Goal: Communication & Community: Connect with others

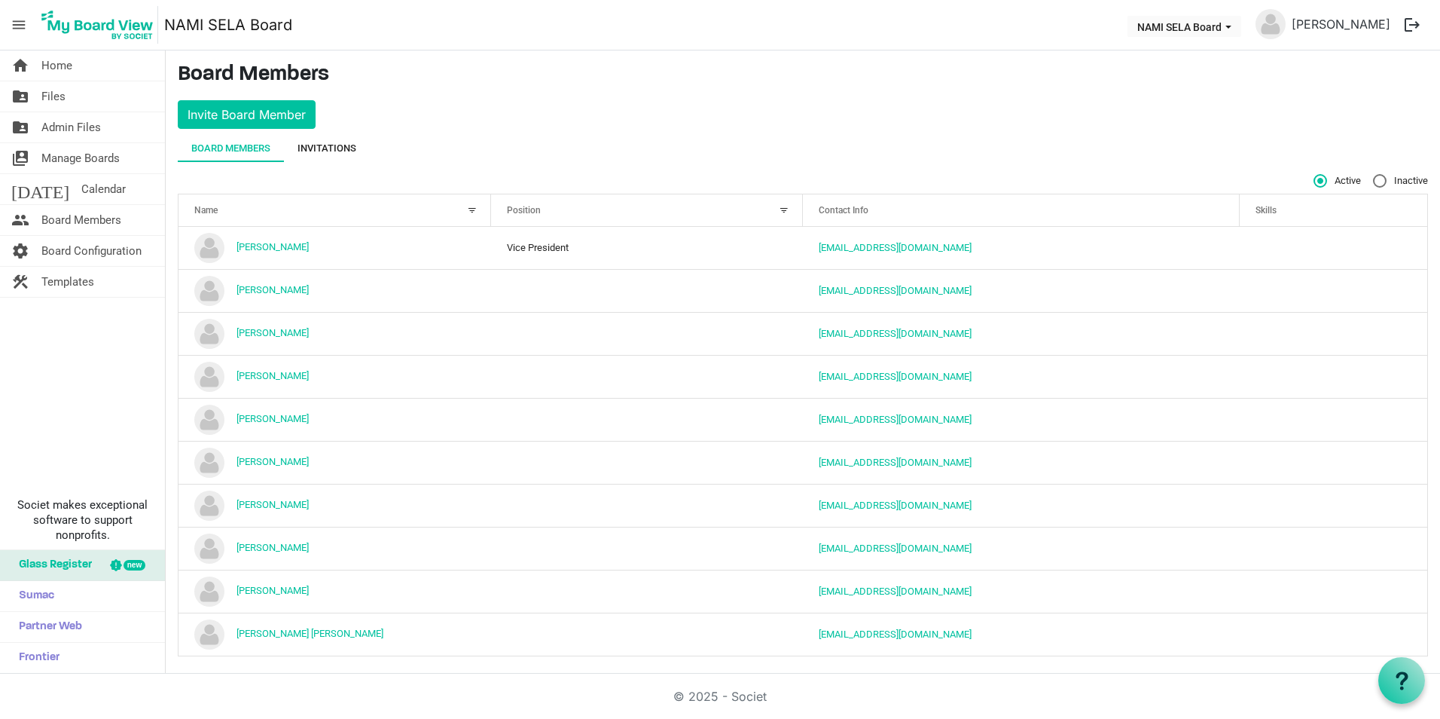
click at [328, 142] on div "Invitations" at bounding box center [327, 148] width 59 height 15
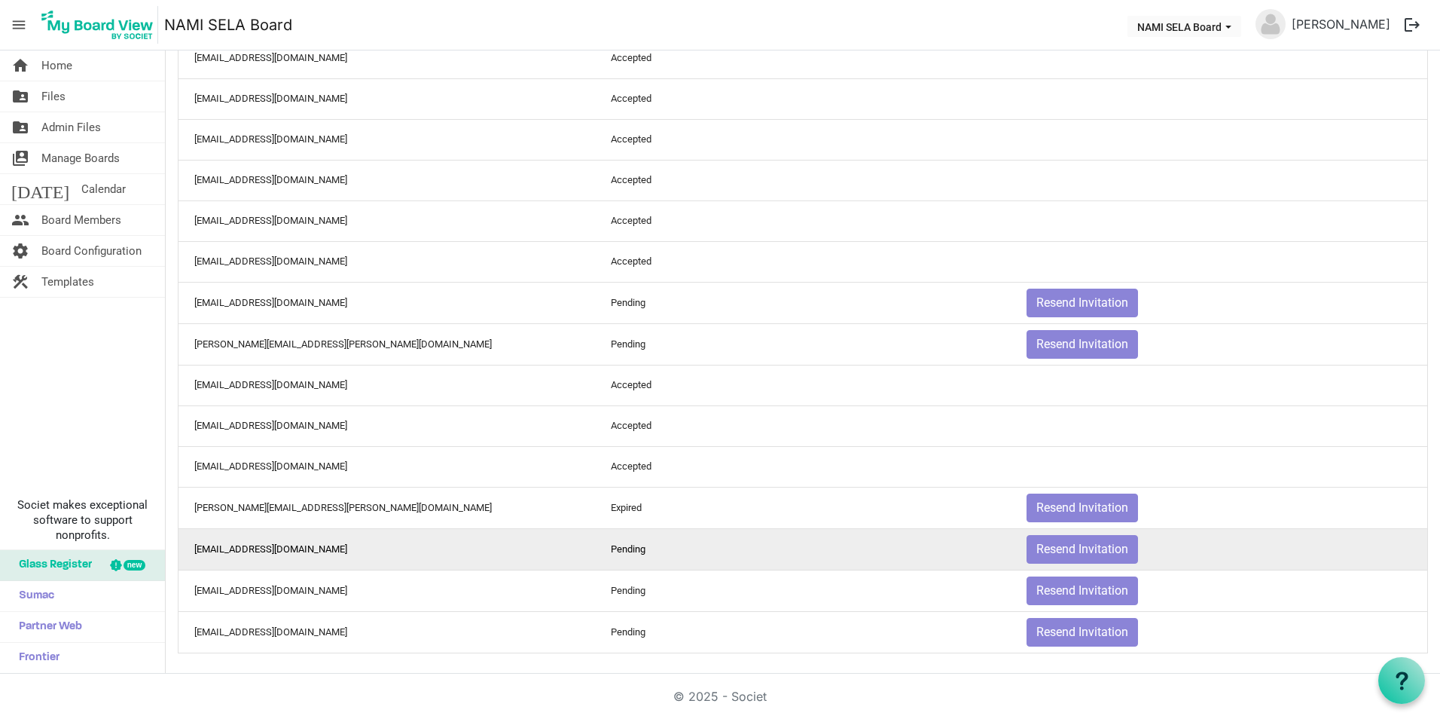
scroll to position [173, 0]
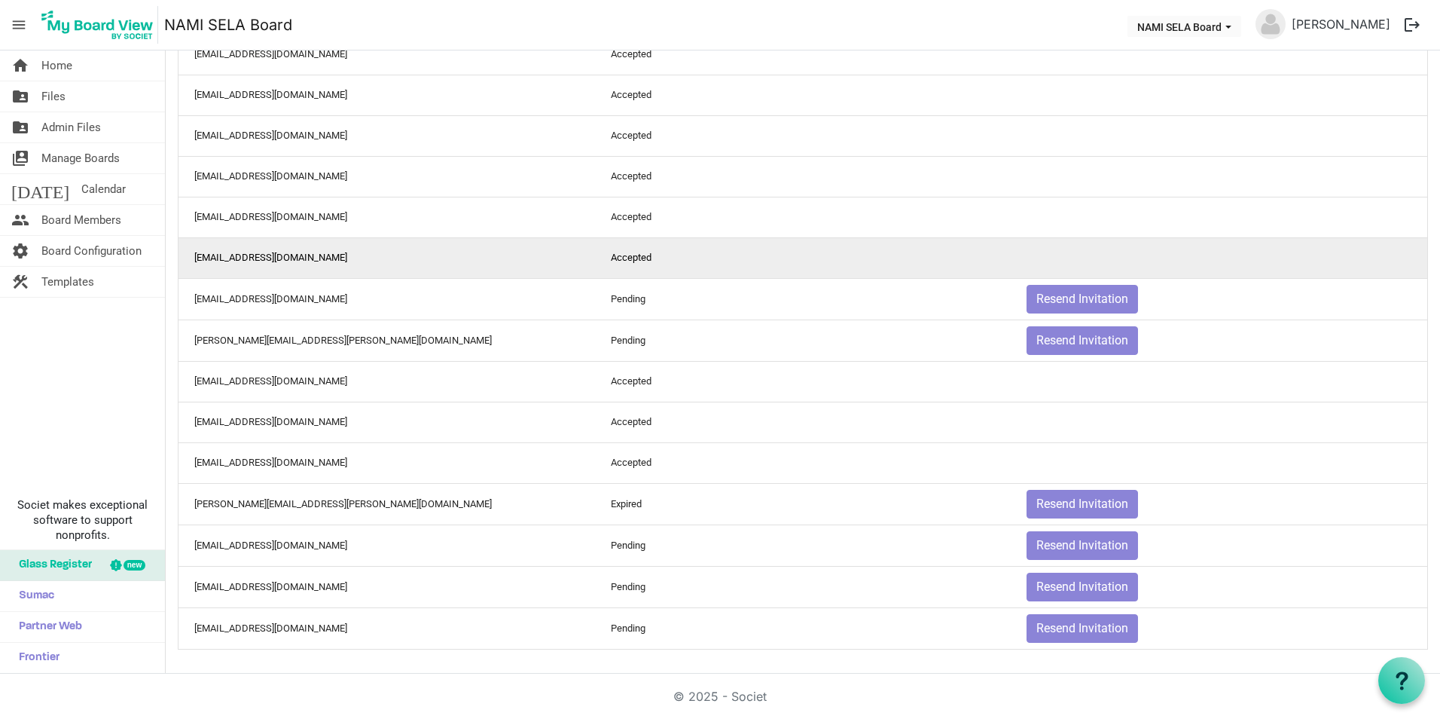
click at [736, 246] on td "Accepted" at bounding box center [803, 257] width 417 height 41
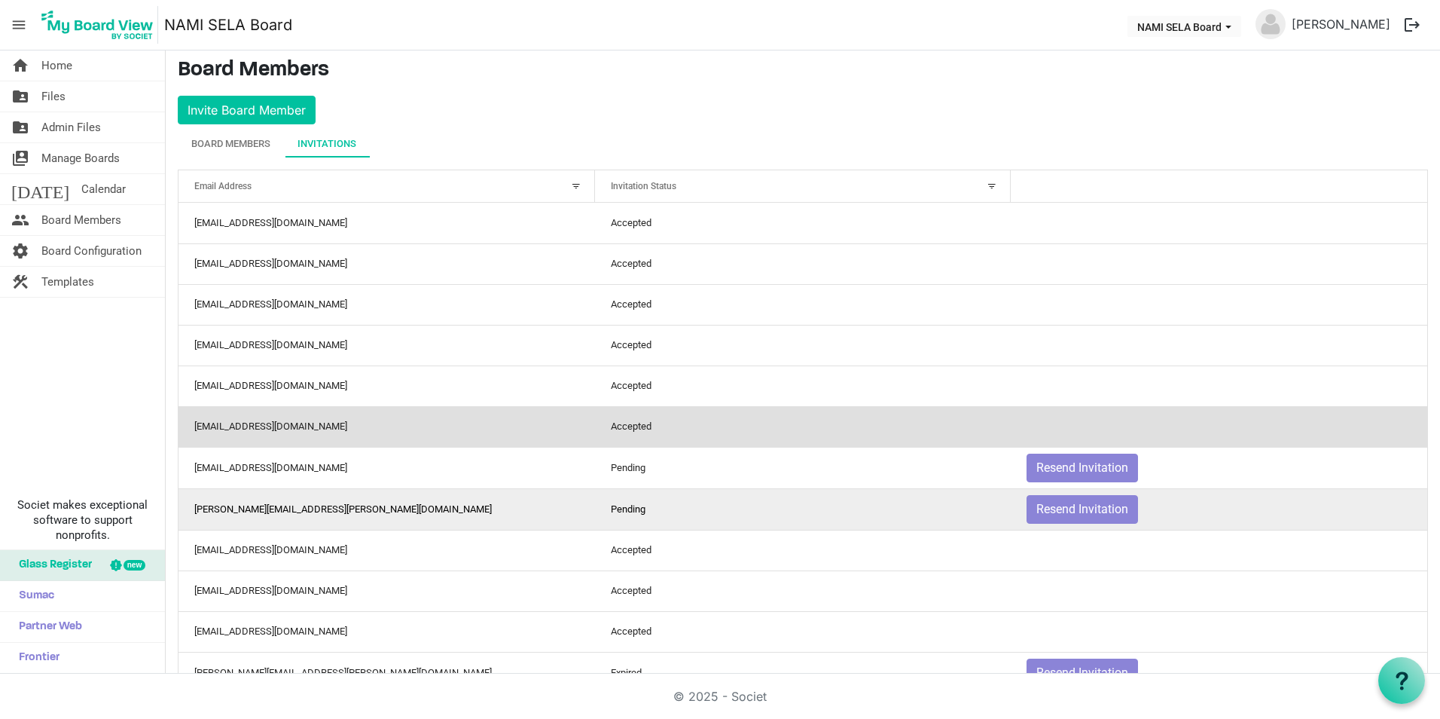
scroll to position [0, 0]
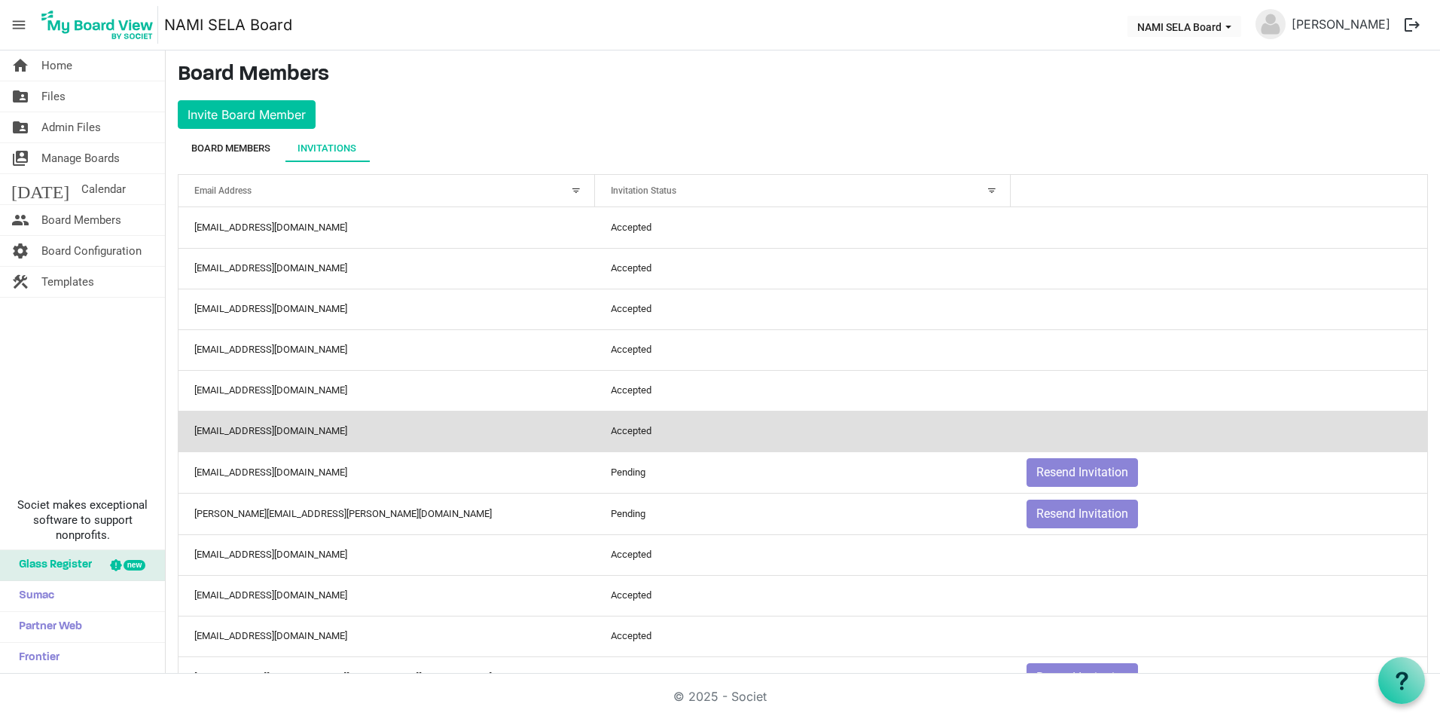
click at [260, 146] on div "Board Members" at bounding box center [230, 148] width 79 height 15
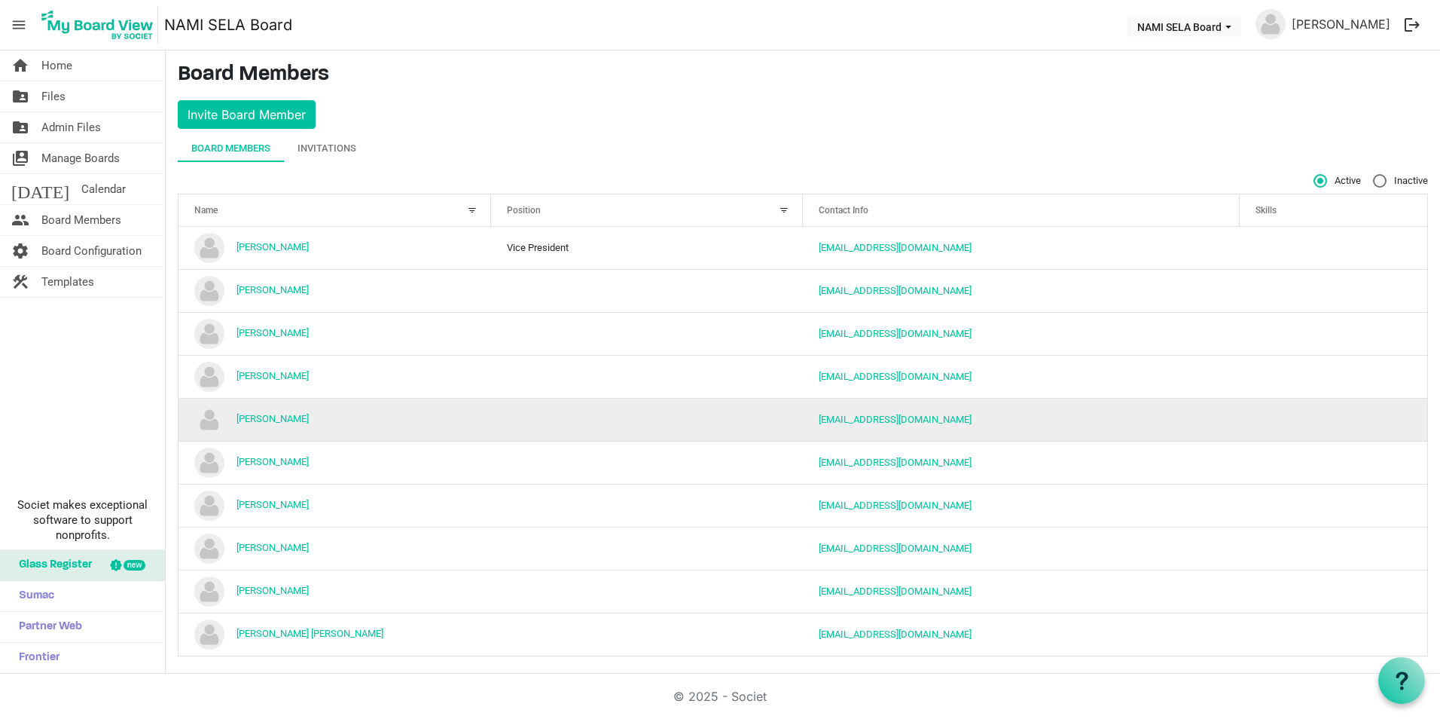
scroll to position [7, 0]
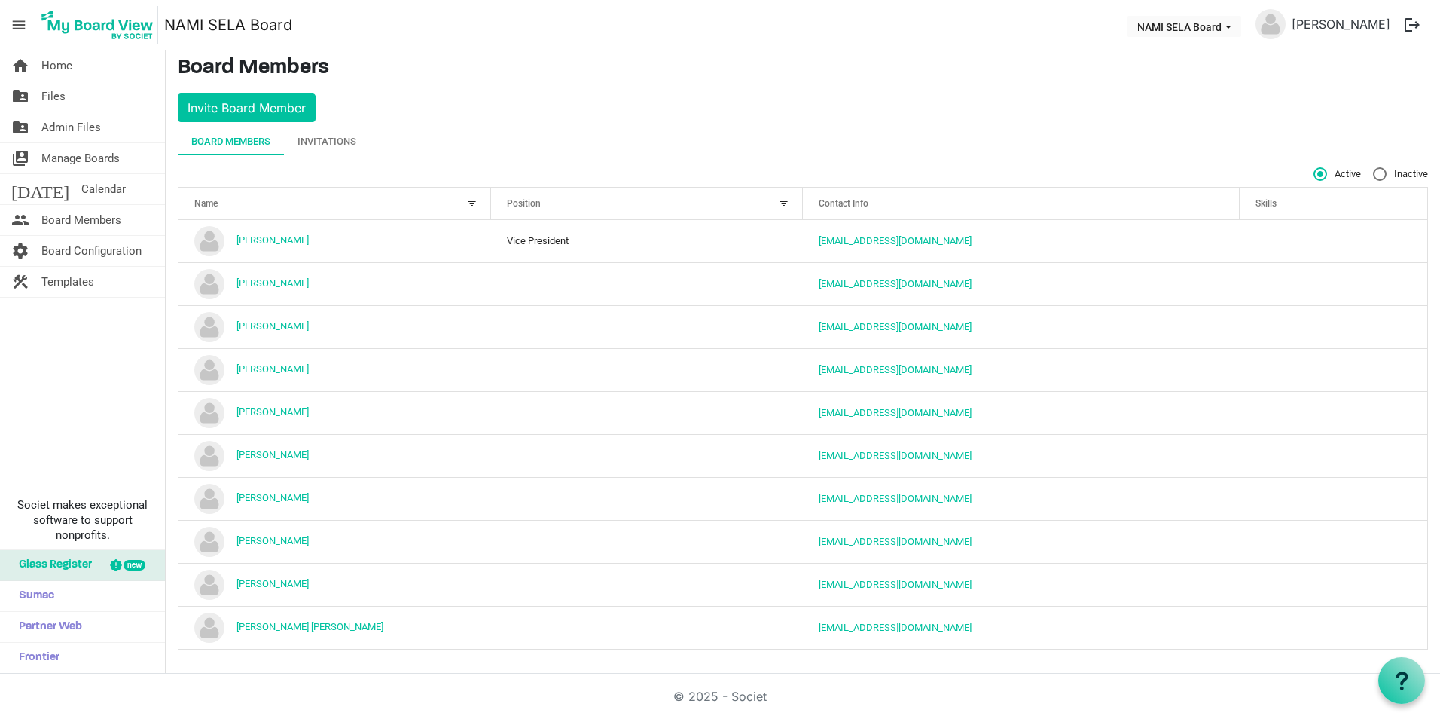
click at [1409, 24] on button "logout" at bounding box center [1413, 25] width 32 height 32
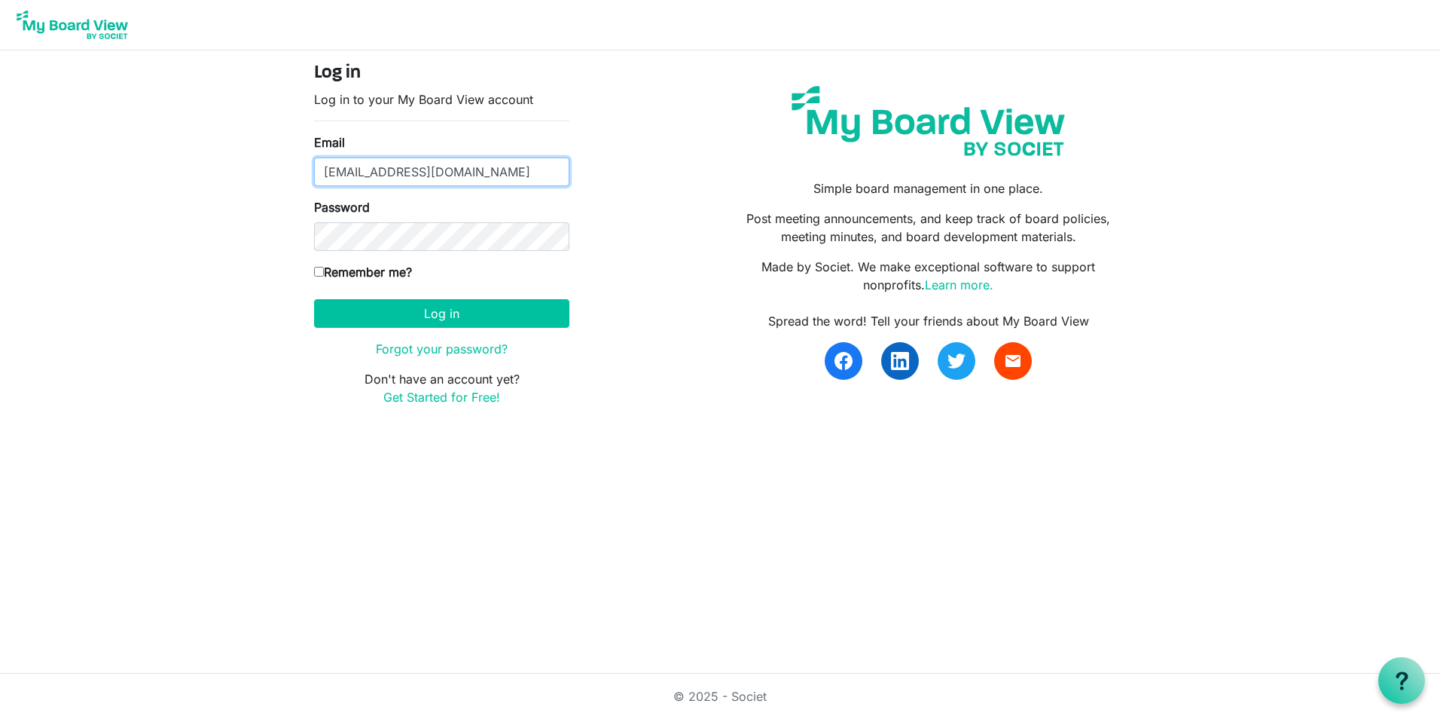
click at [457, 176] on input "mgregoire@namisela.org" at bounding box center [441, 171] width 255 height 29
click at [546, 170] on keeper-lock "Open Keeper Popup" at bounding box center [551, 172] width 18 height 18
drag, startPoint x: 495, startPoint y: 179, endPoint x: 228, endPoint y: 160, distance: 267.4
click at [230, 160] on body "Log in Log in to your My Board View account Email mgregoire@namisela.org Passwo…" at bounding box center [720, 215] width 1440 height 430
type input "nrichard@namisela.org"
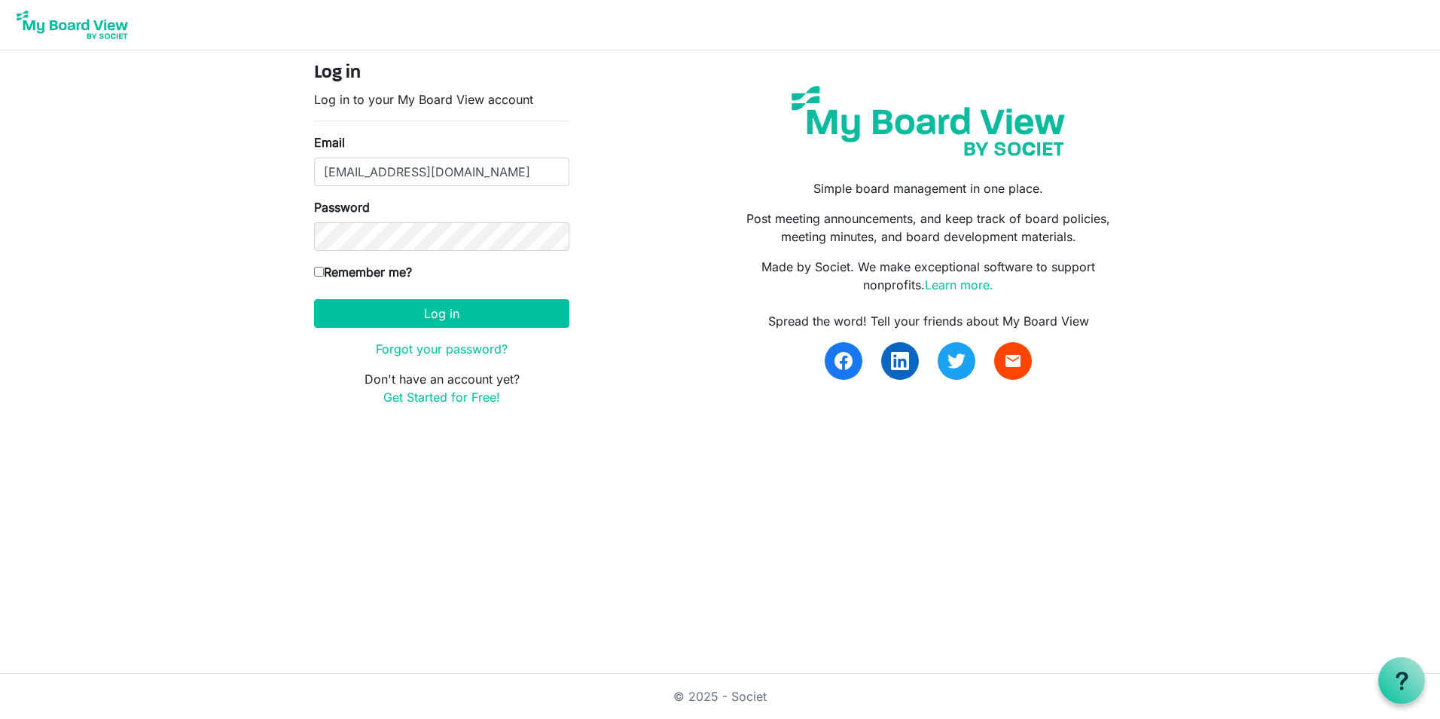
click at [551, 233] on keeper-lock "Open Keeper Popup" at bounding box center [551, 236] width 18 height 18
click at [461, 310] on button "Log in" at bounding box center [441, 313] width 255 height 29
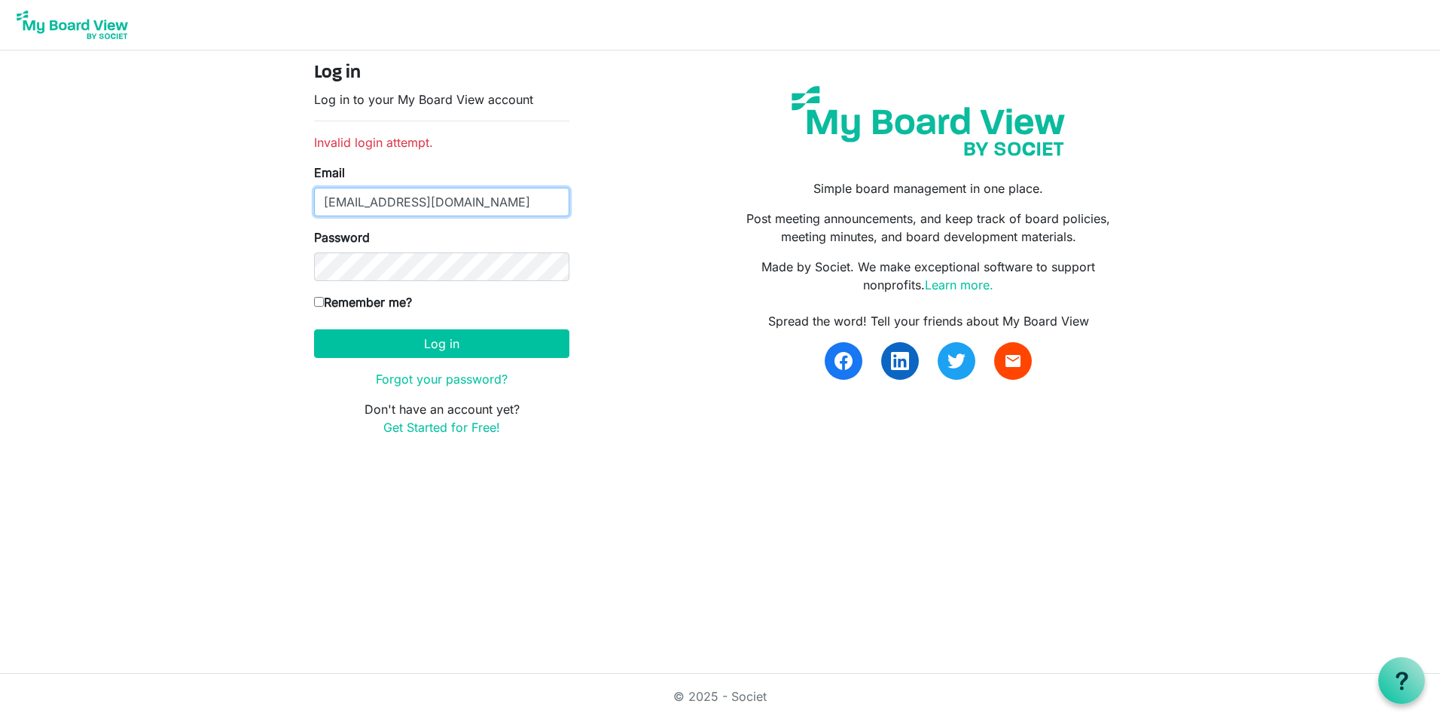
click at [493, 211] on input "[EMAIL_ADDRESS][DOMAIN_NAME]" at bounding box center [441, 202] width 255 height 29
type input "[EMAIL_ADDRESS][DOMAIN_NAME]"
click at [419, 352] on button "Log in" at bounding box center [441, 343] width 255 height 29
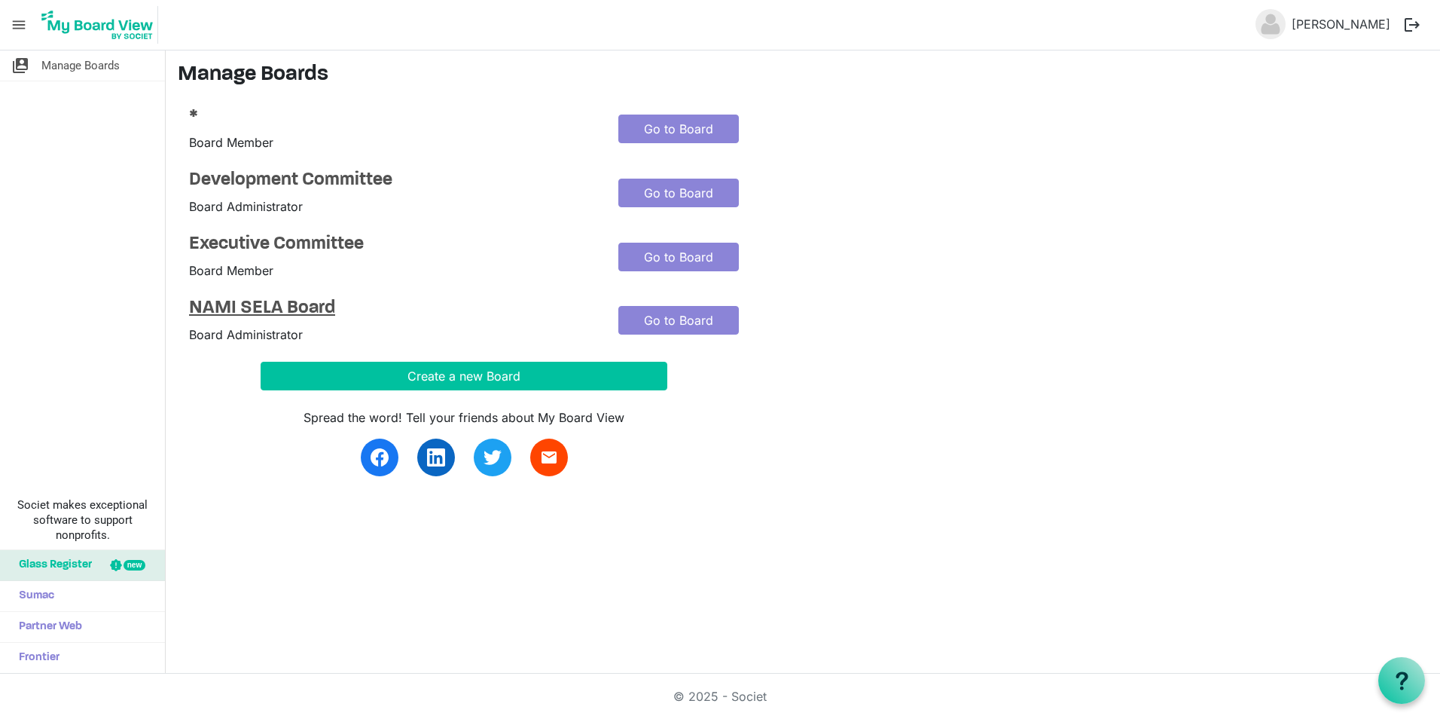
click at [312, 304] on h4 "NAMI SELA Board" at bounding box center [392, 309] width 407 height 22
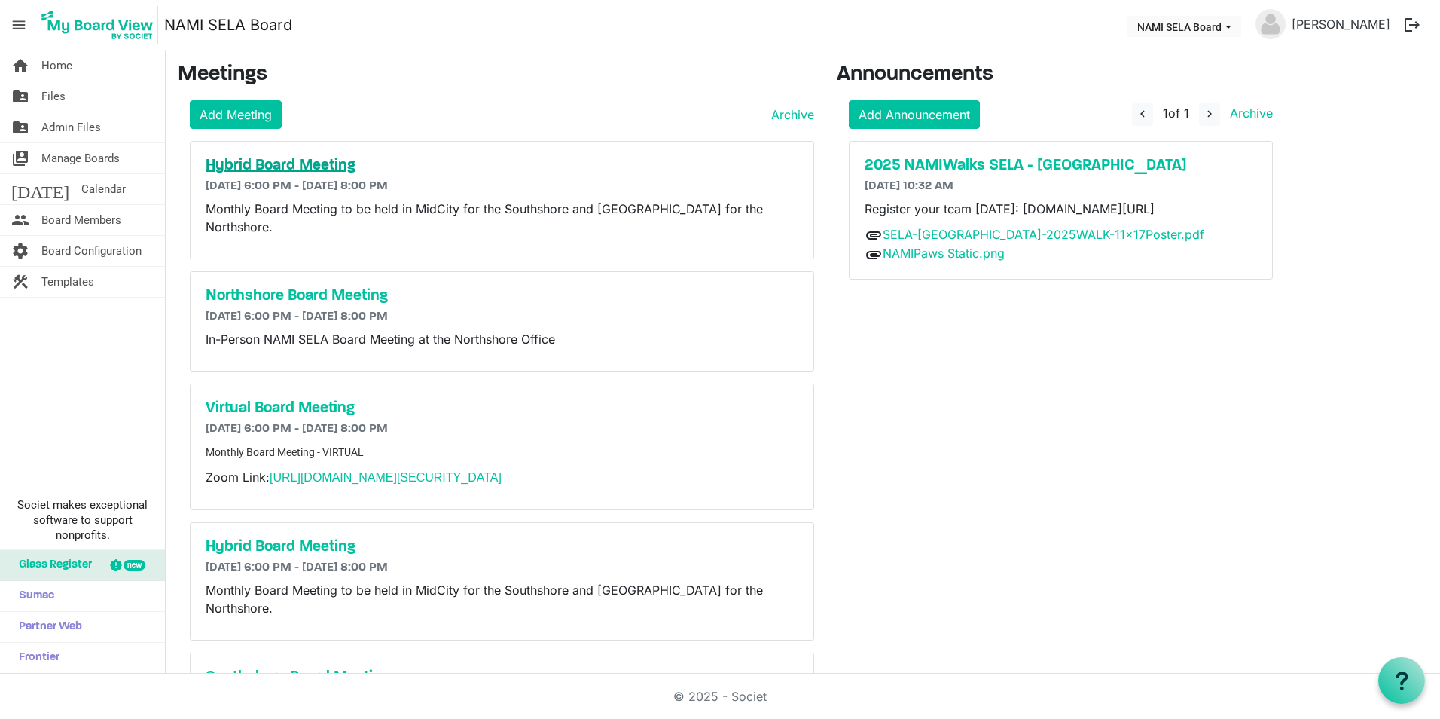
click at [329, 169] on h5 "Hybrid Board Meeting" at bounding box center [502, 166] width 593 height 18
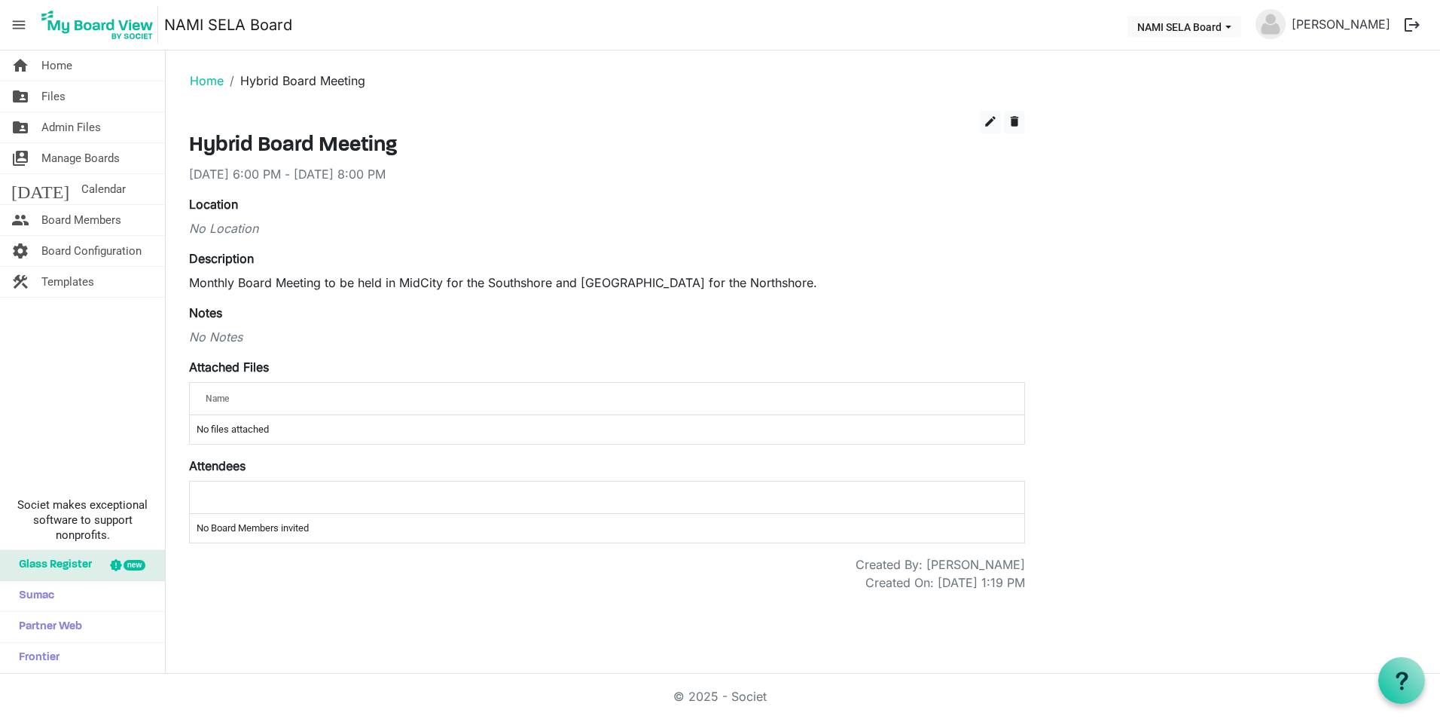
click at [276, 418] on td "No files attached" at bounding box center [607, 429] width 835 height 29
click at [234, 435] on td "No files attached" at bounding box center [607, 429] width 835 height 29
click at [988, 118] on span "edit" at bounding box center [991, 121] width 14 height 14
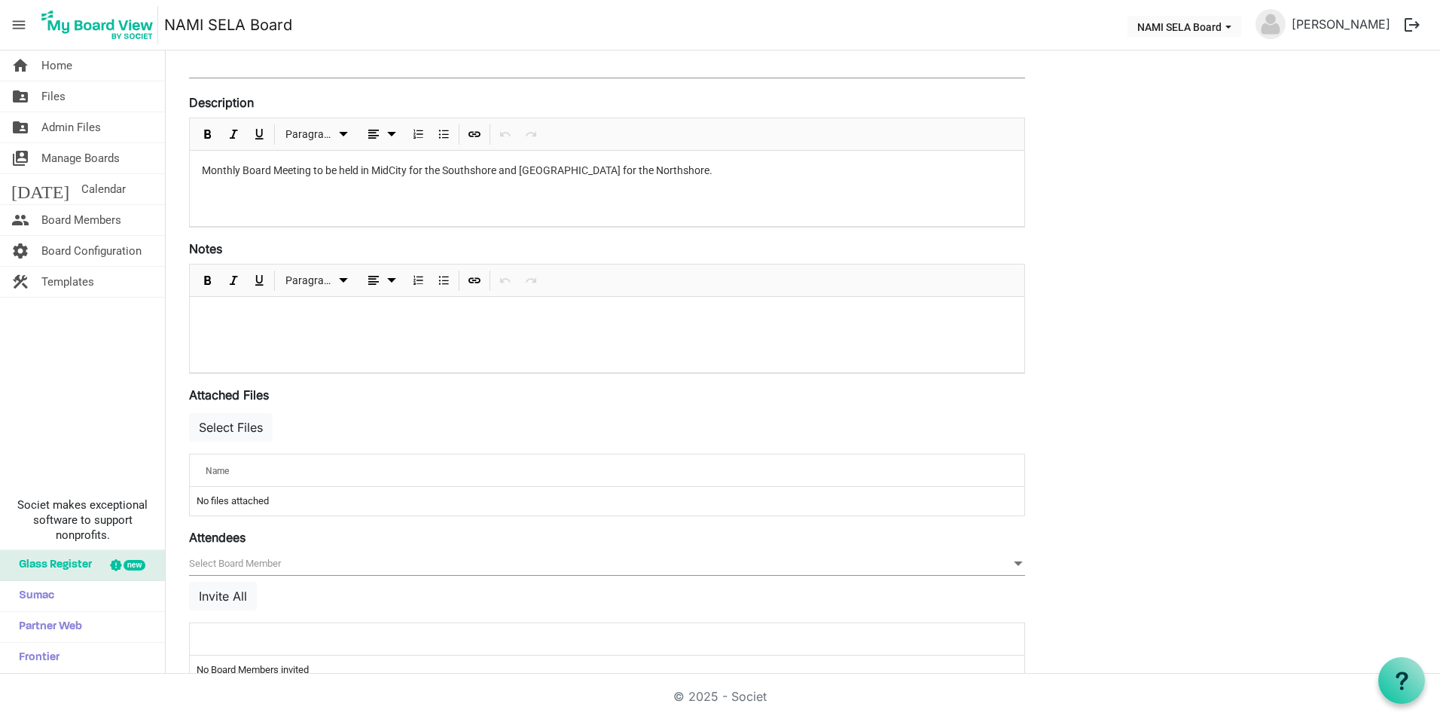
scroll to position [226, 0]
click at [234, 426] on button "Select Files" at bounding box center [231, 423] width 84 height 29
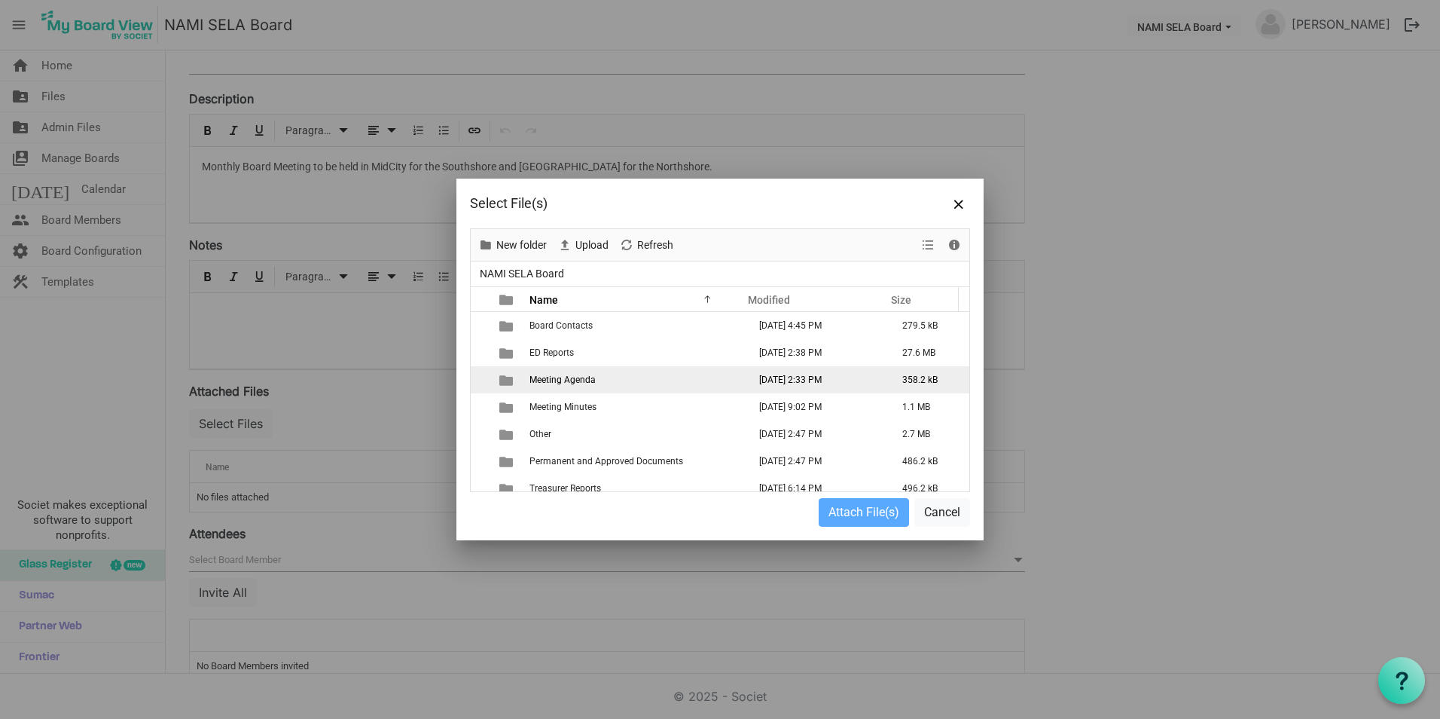
click at [575, 384] on span "Meeting Agenda" at bounding box center [563, 379] width 66 height 11
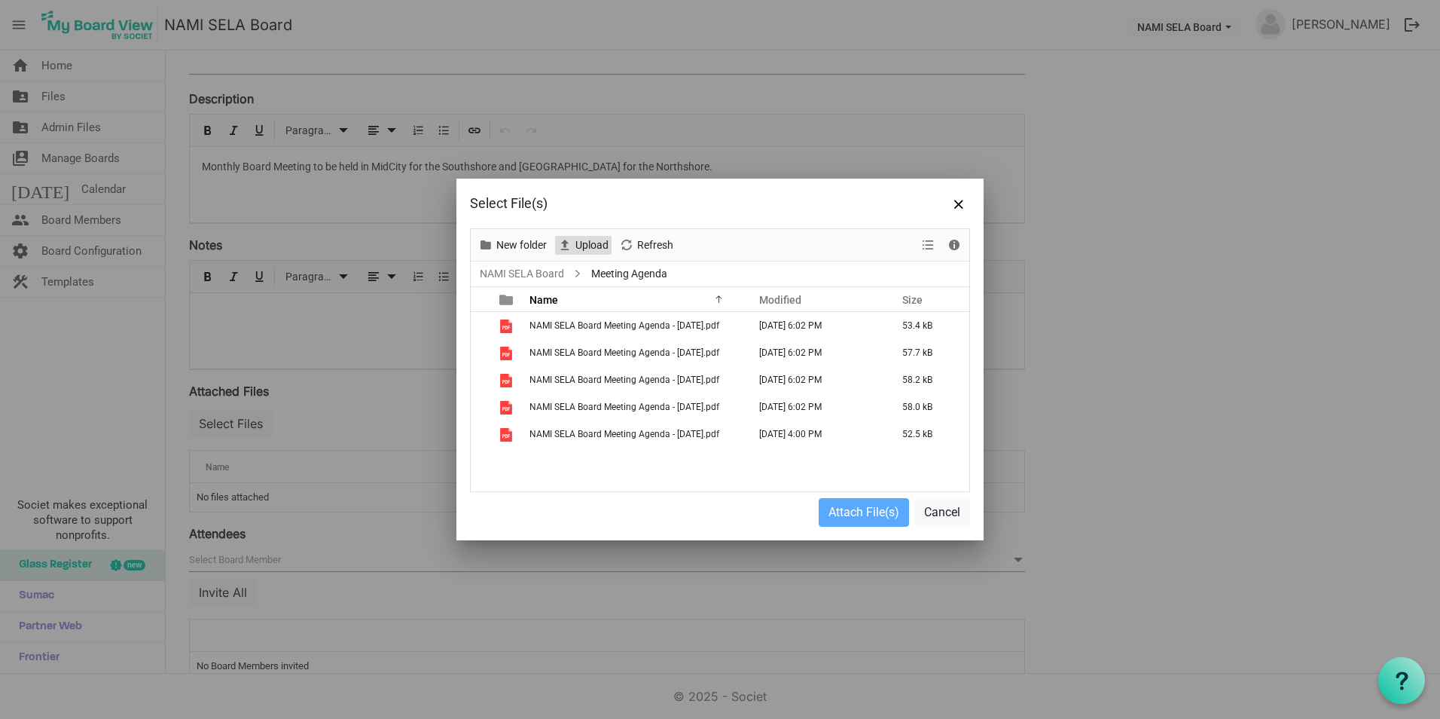
click at [579, 252] on span "Upload" at bounding box center [592, 245] width 36 height 19
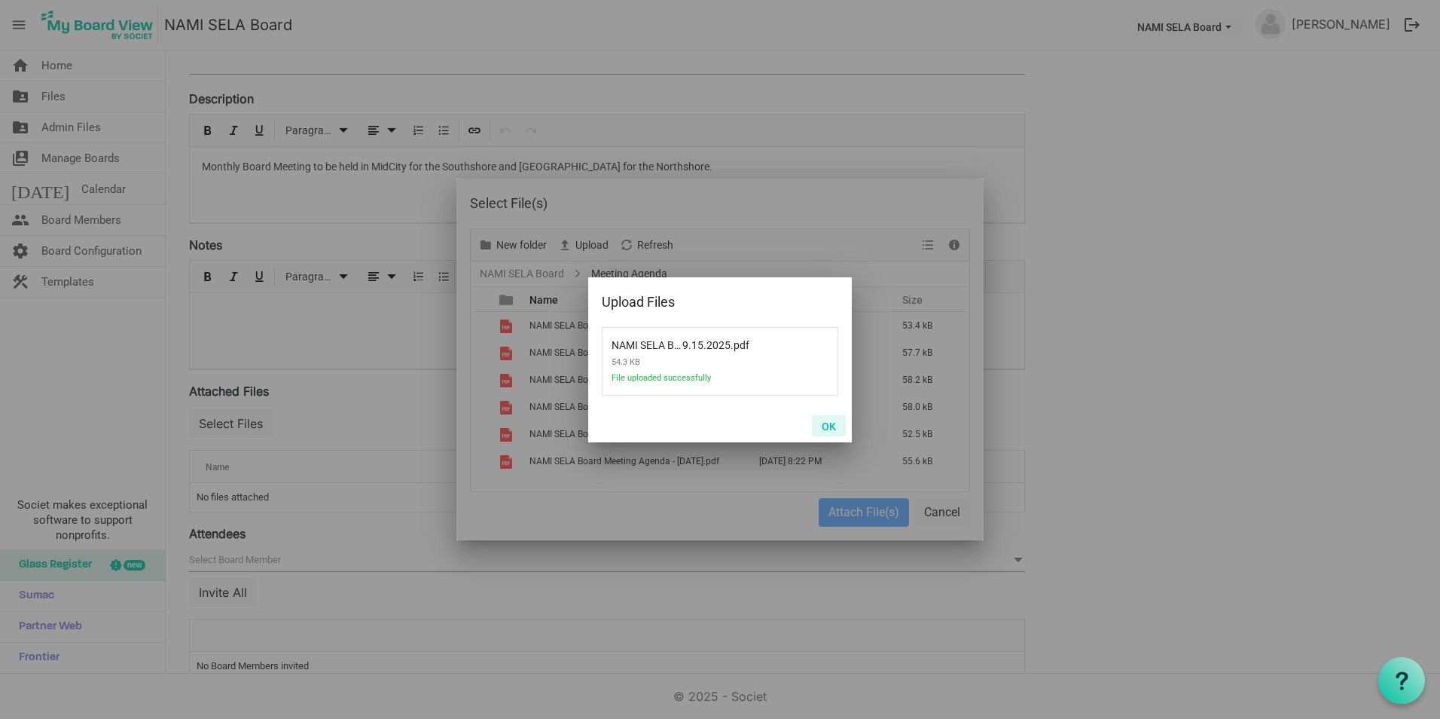
click at [836, 423] on button "OK" at bounding box center [829, 425] width 34 height 21
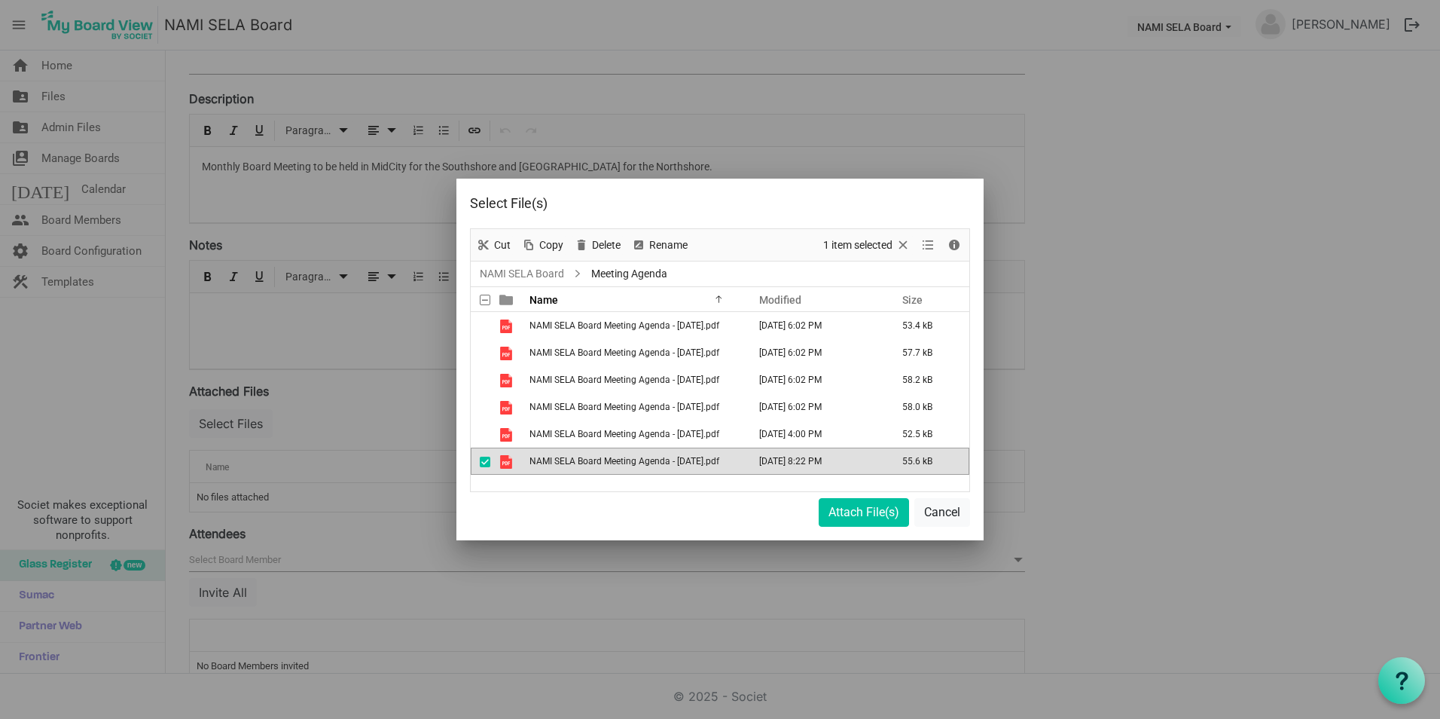
click at [696, 461] on span "NAMI SELA Board Meeting Agenda - [DATE].pdf" at bounding box center [625, 461] width 190 height 11
click at [557, 466] on span "NAMI SELA Board Meeting Agenda - [DATE].pdf" at bounding box center [625, 461] width 190 height 11
click at [833, 508] on button "Attach File(s)" at bounding box center [864, 512] width 90 height 29
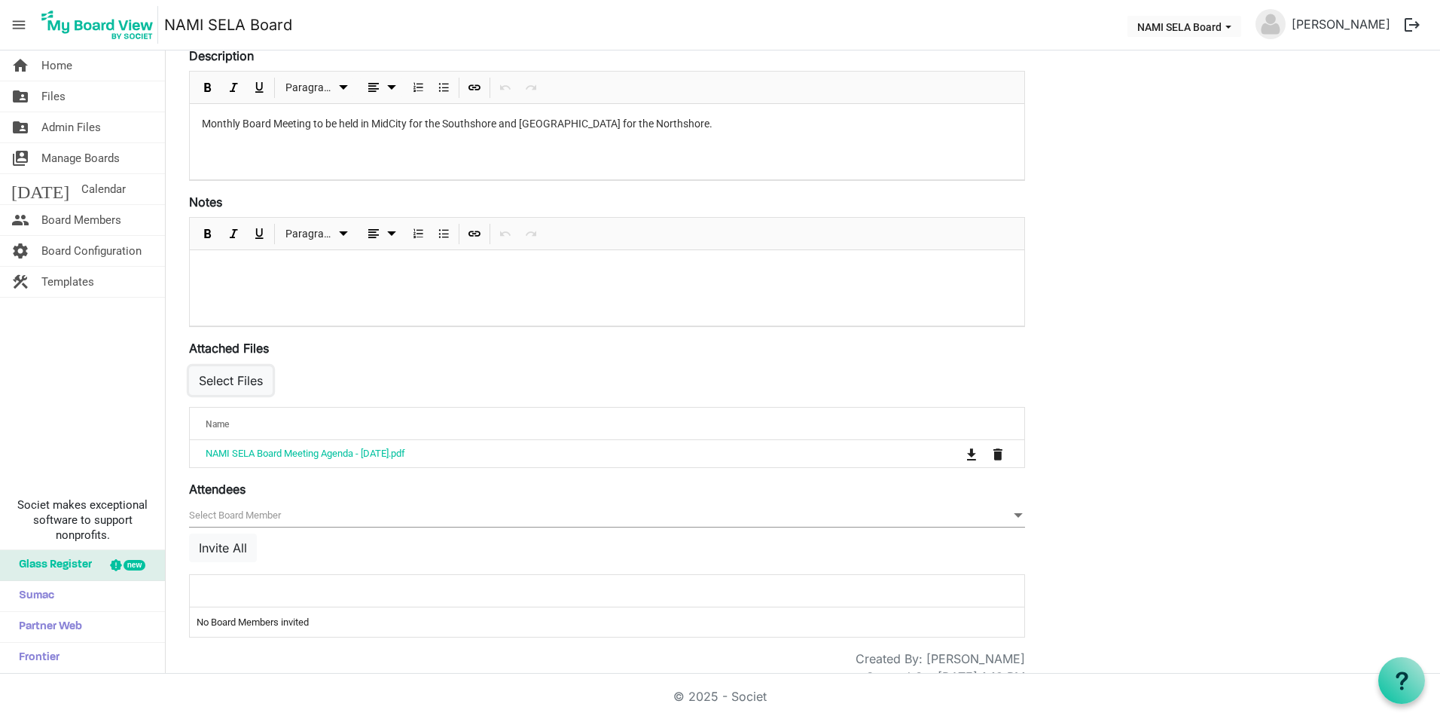
scroll to position [292, 0]
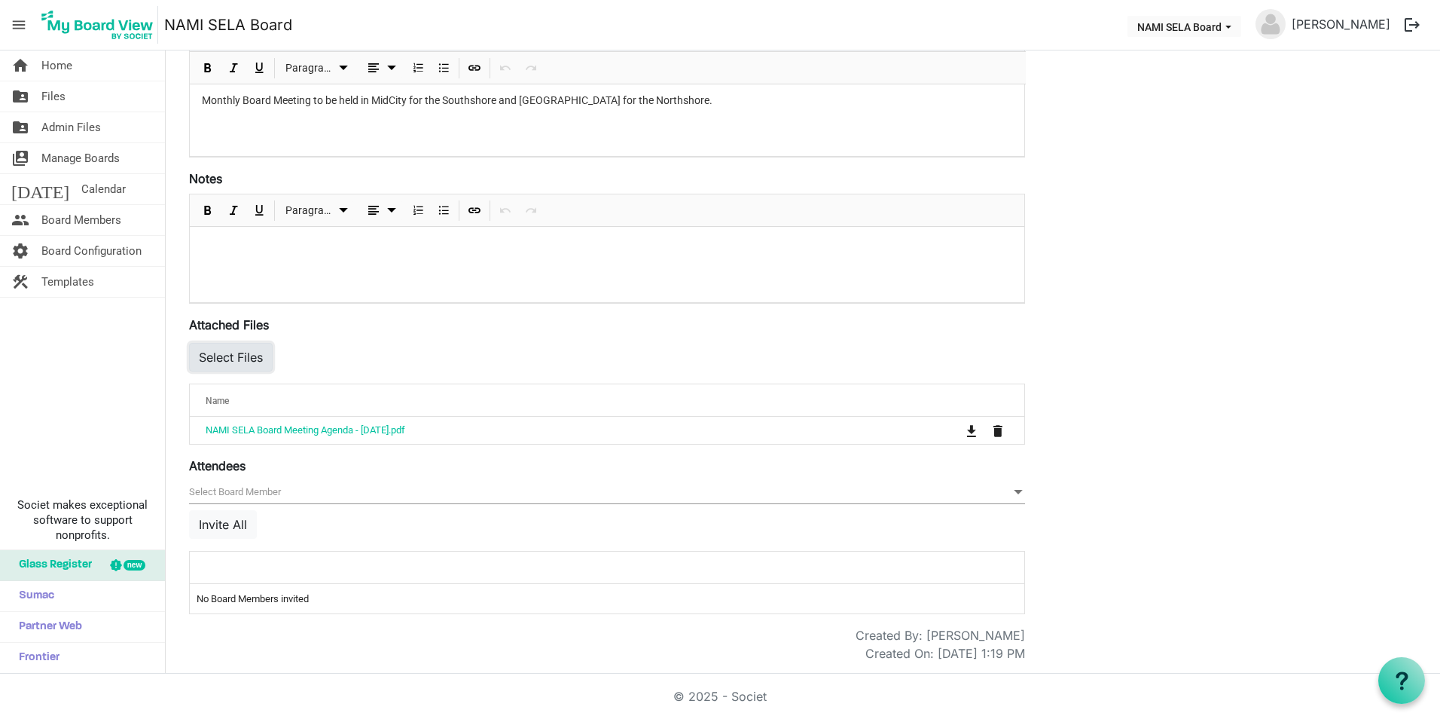
click at [264, 356] on button "Select Files" at bounding box center [231, 357] width 84 height 29
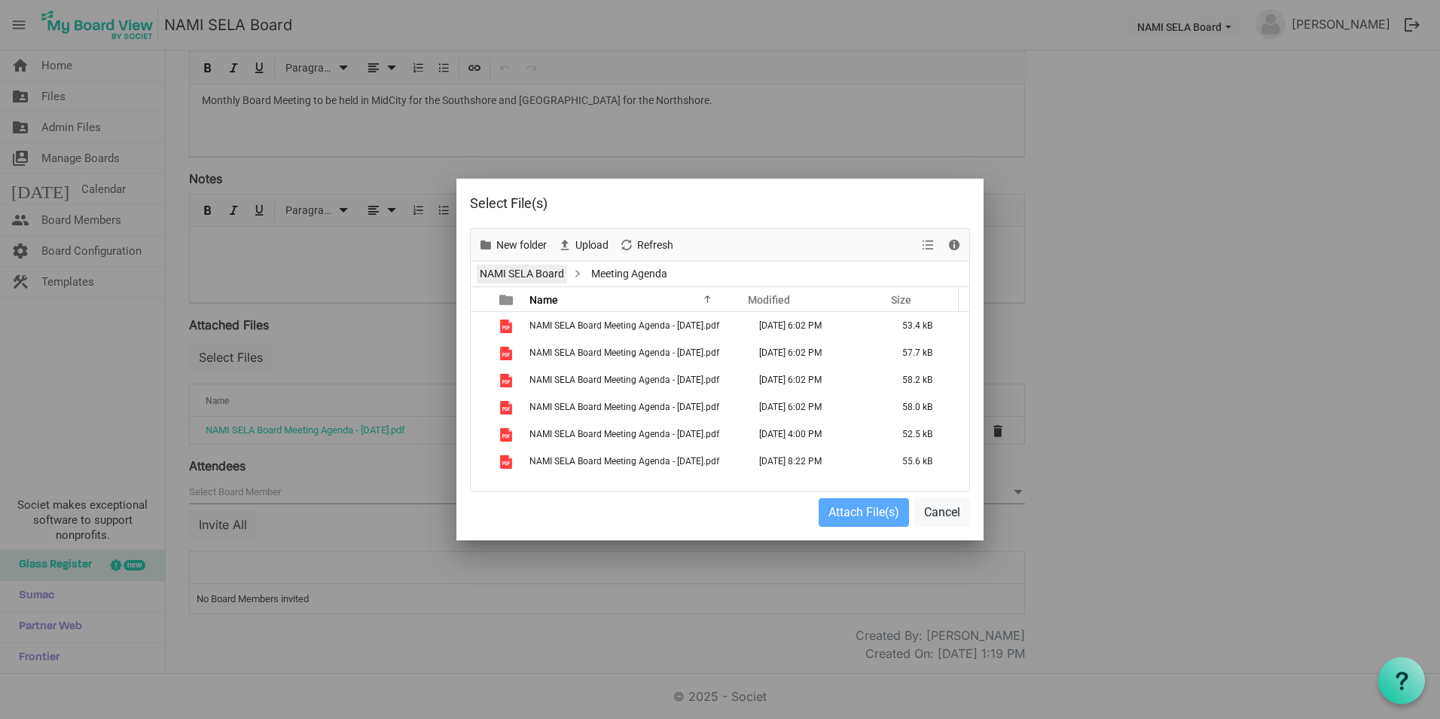
click at [550, 270] on link "NAMI SELA Board" at bounding box center [522, 273] width 90 height 19
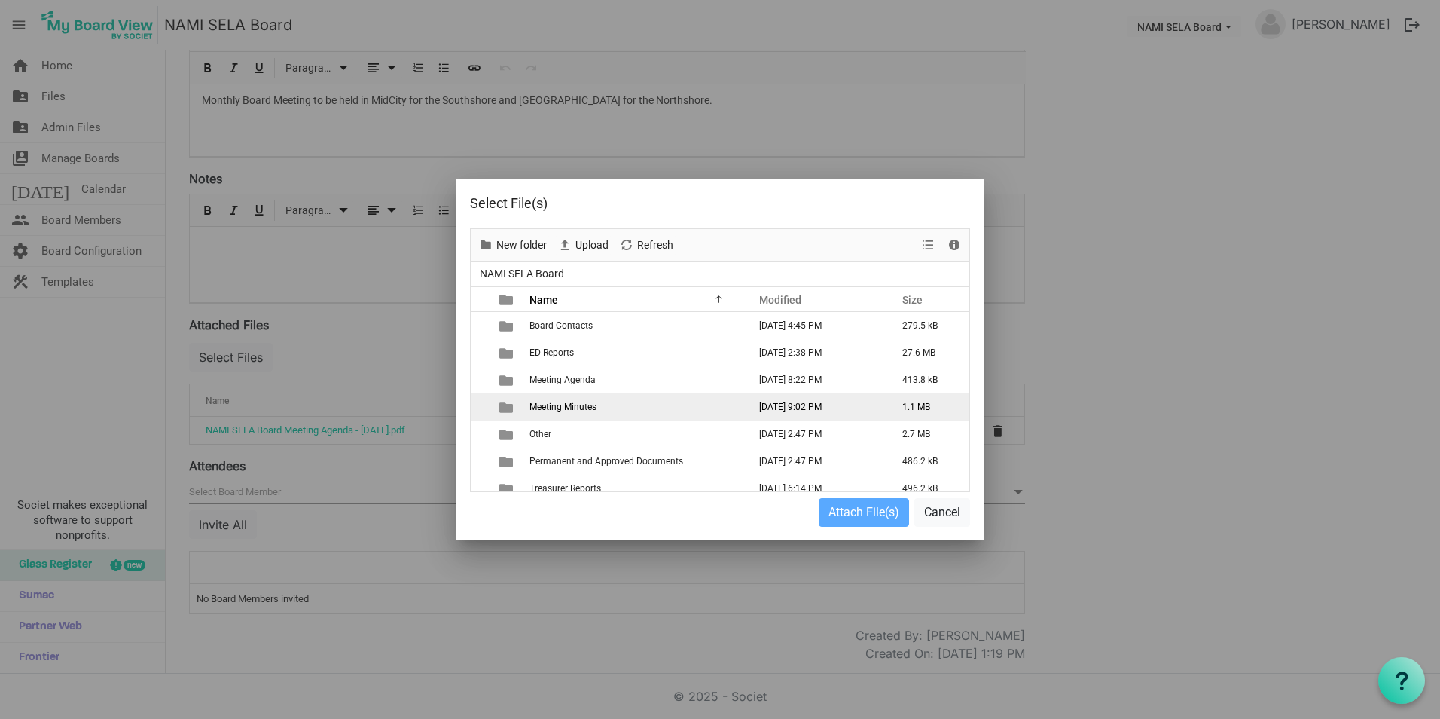
click at [579, 411] on span "Meeting Minutes" at bounding box center [563, 406] width 67 height 11
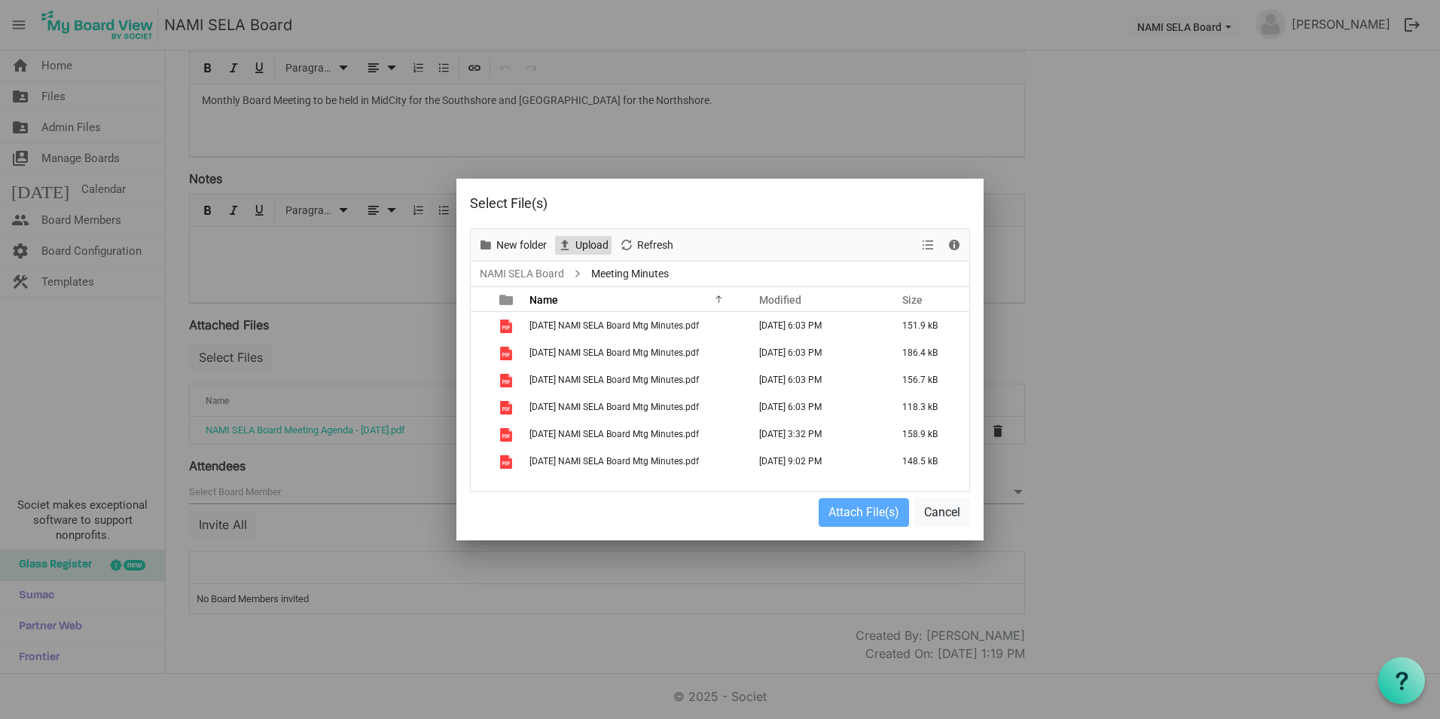
click at [579, 246] on span "Upload" at bounding box center [592, 245] width 36 height 19
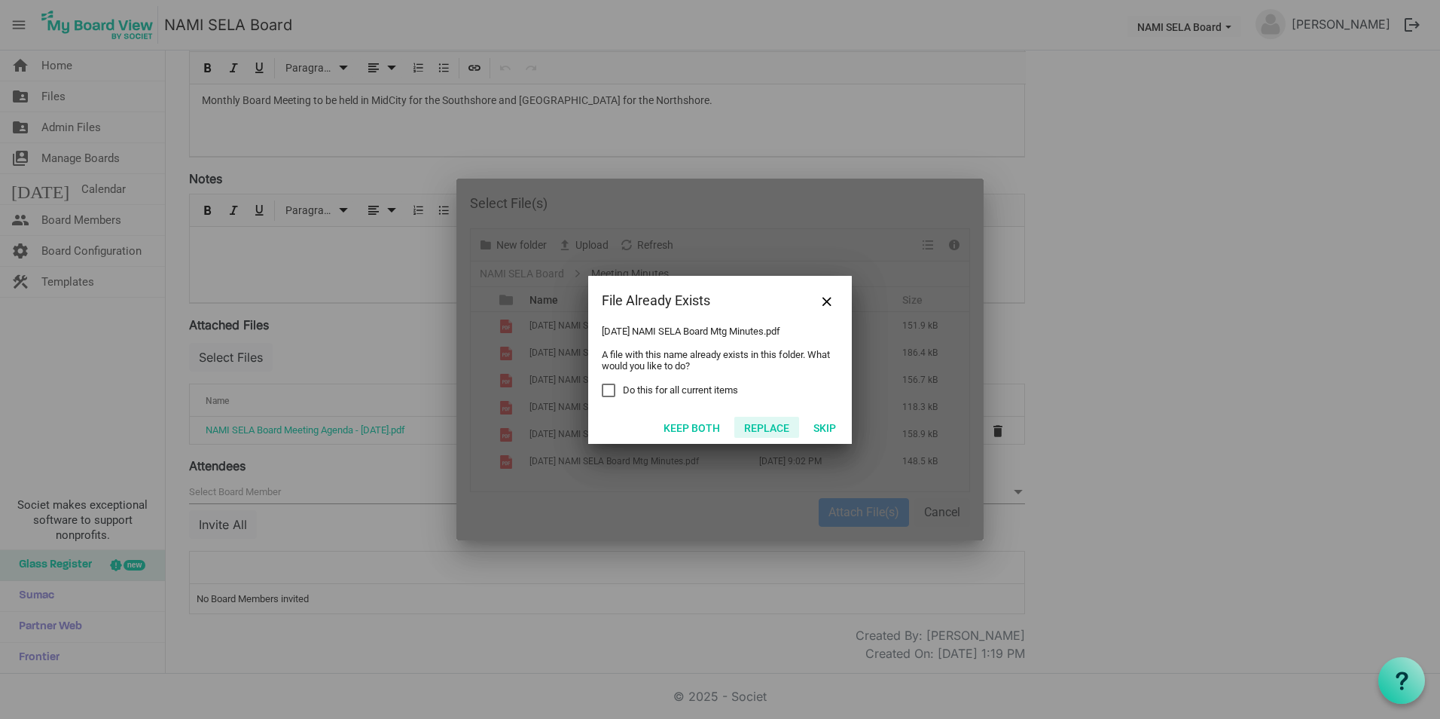
click at [752, 422] on button "Replace" at bounding box center [766, 427] width 65 height 21
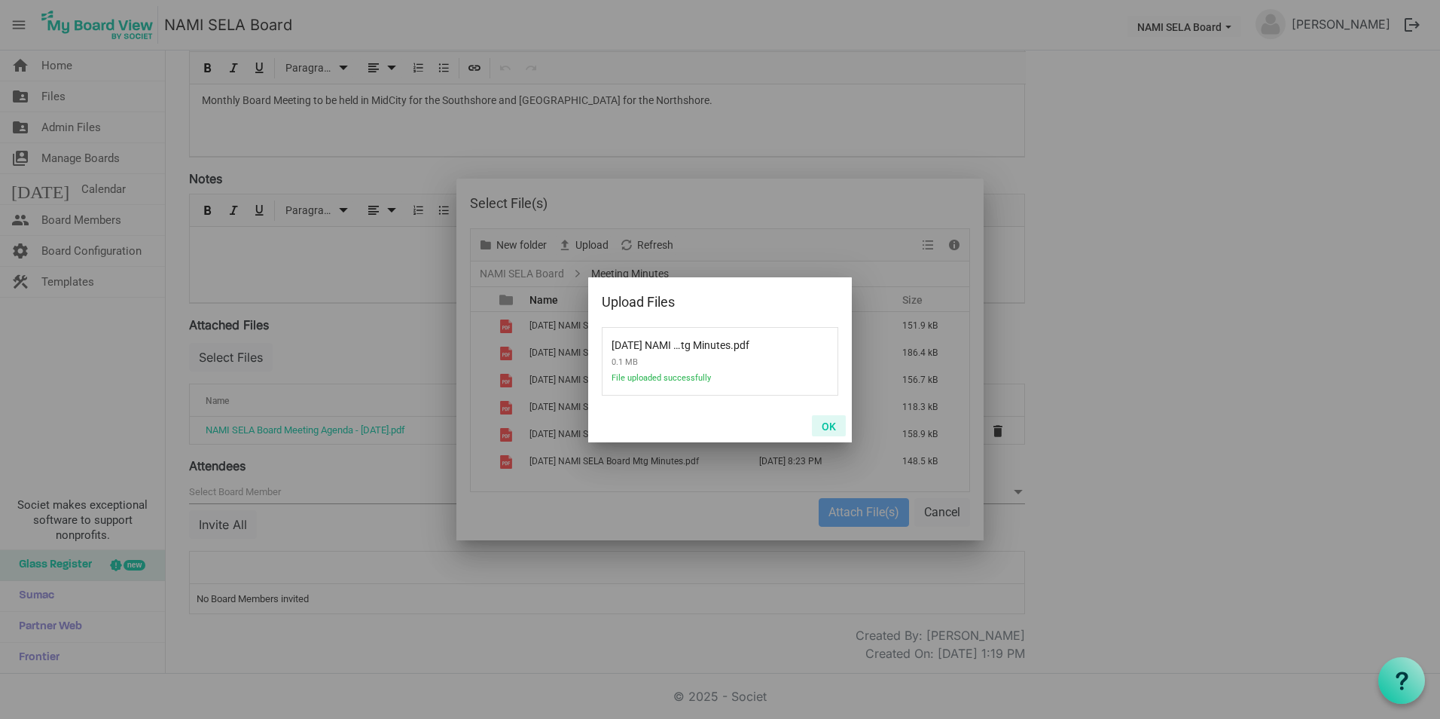
click at [825, 424] on button "OK" at bounding box center [829, 425] width 34 height 21
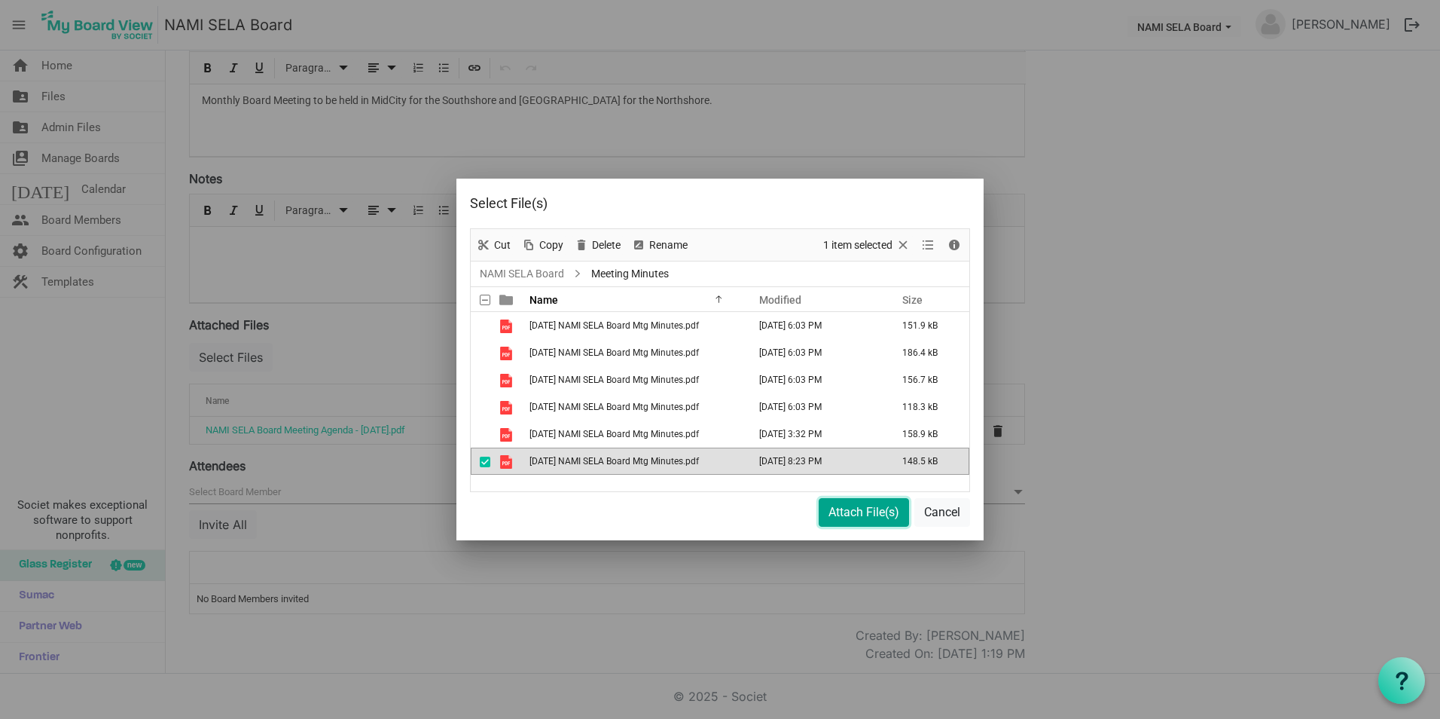
click at [833, 512] on button "Attach File(s)" at bounding box center [864, 512] width 90 height 29
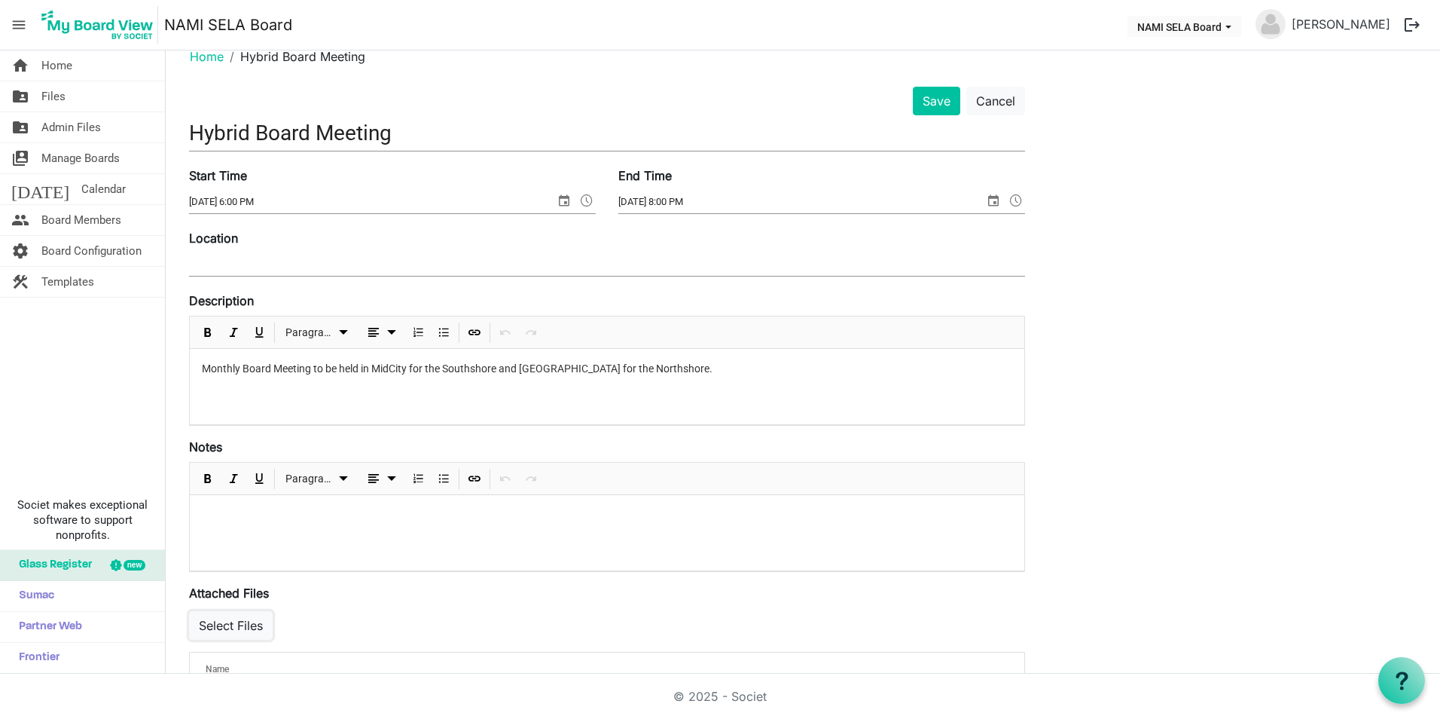
scroll to position [0, 0]
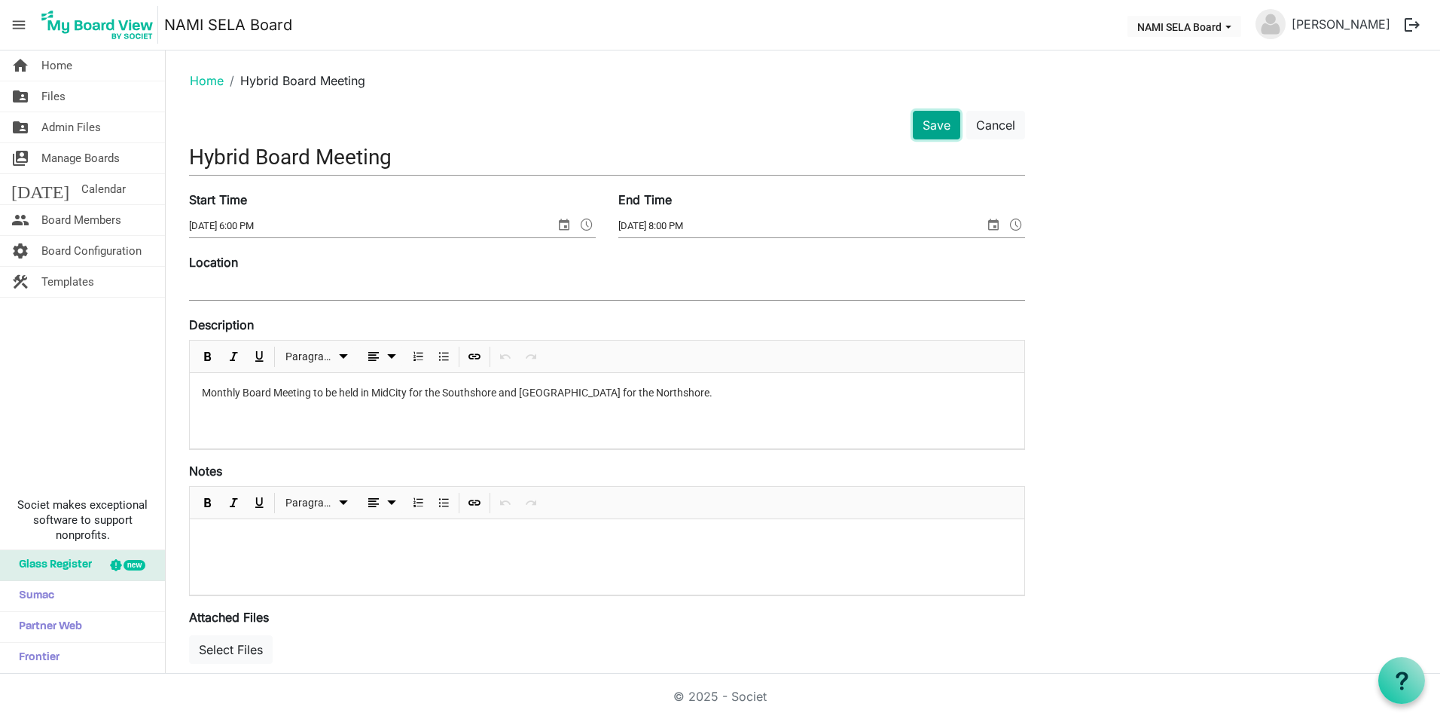
click at [932, 134] on button "Save" at bounding box center [936, 125] width 47 height 29
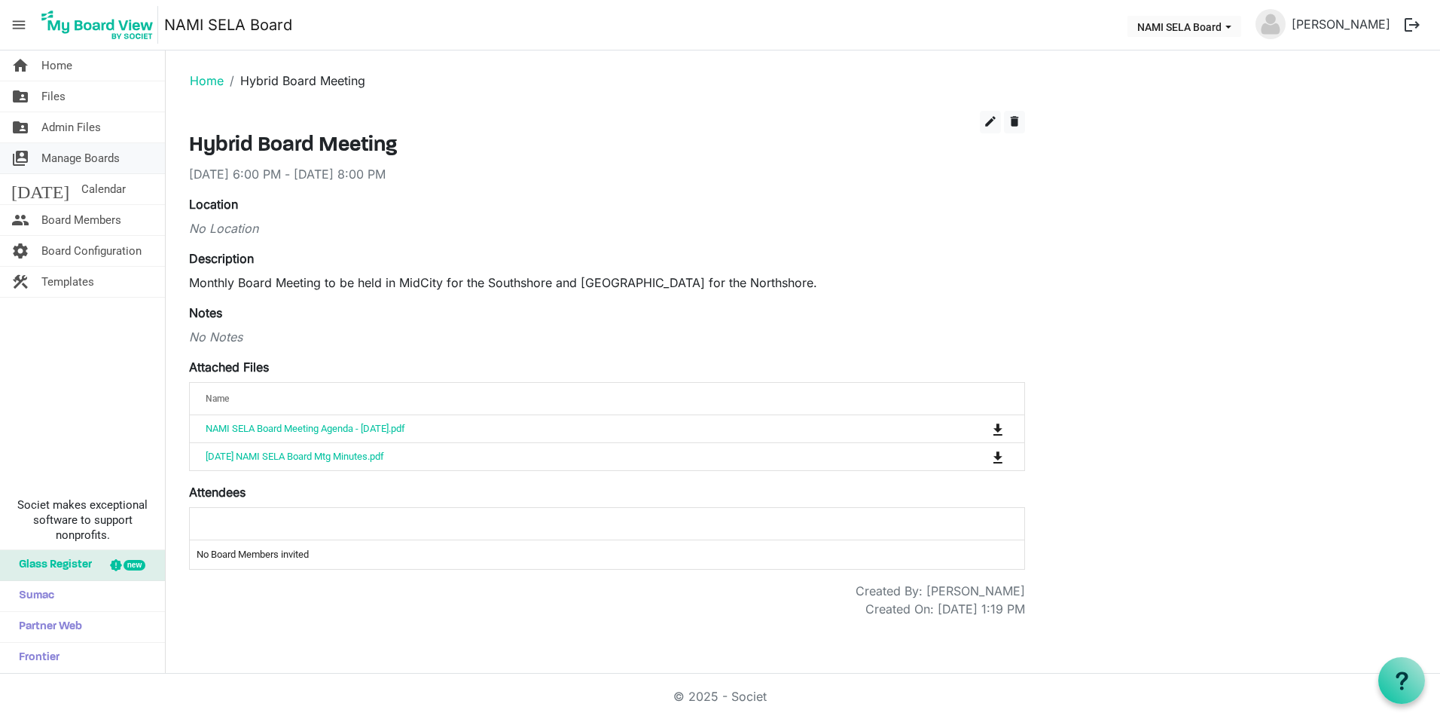
click at [115, 157] on span "Manage Boards" at bounding box center [80, 158] width 78 height 30
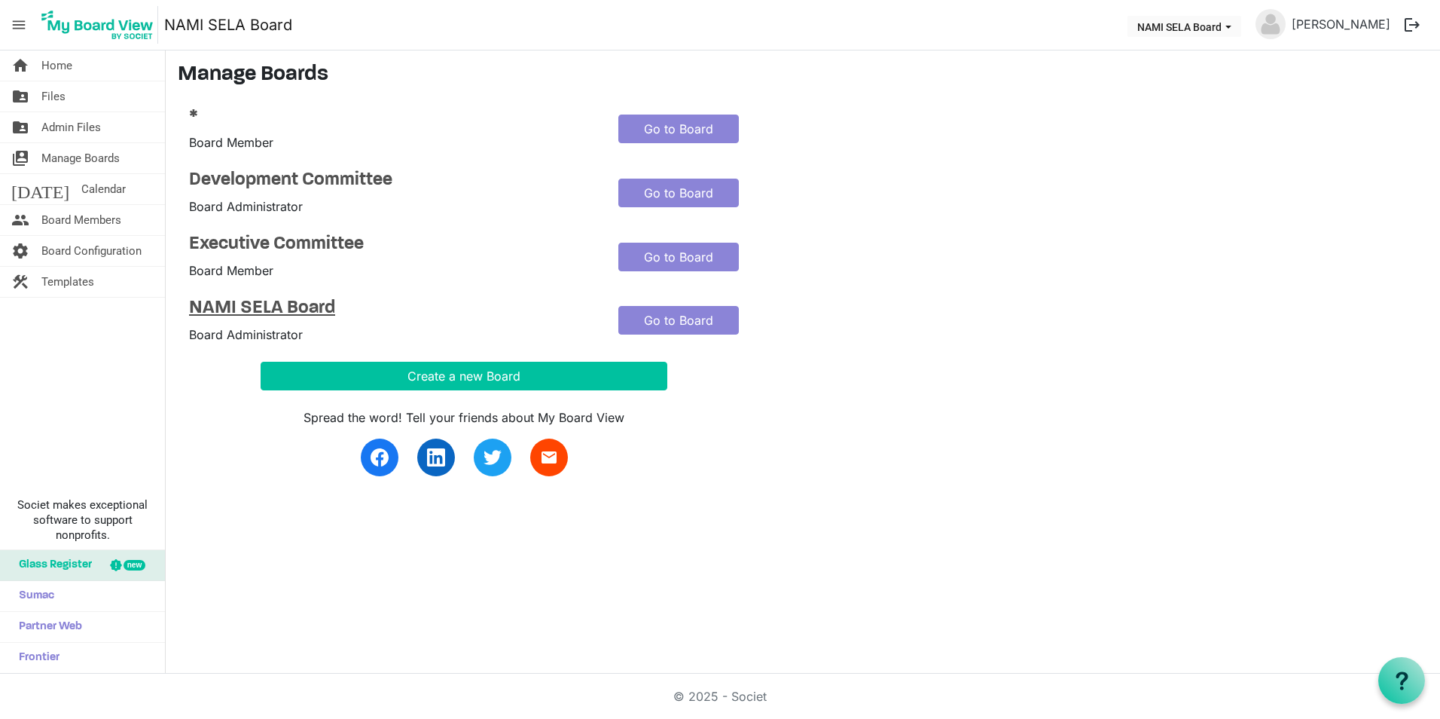
click at [244, 313] on h4 "NAMI SELA Board" at bounding box center [392, 309] width 407 height 22
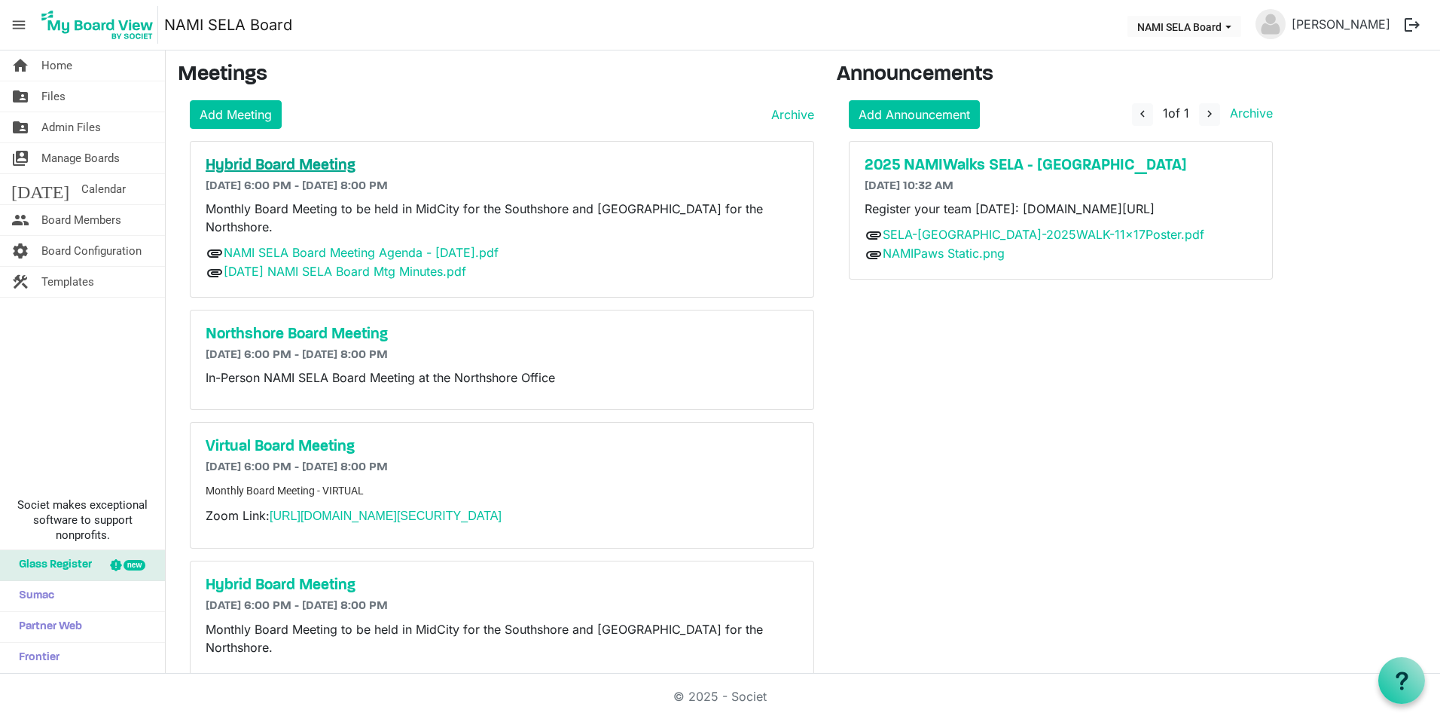
click at [313, 161] on h5 "Hybrid Board Meeting" at bounding box center [502, 166] width 593 height 18
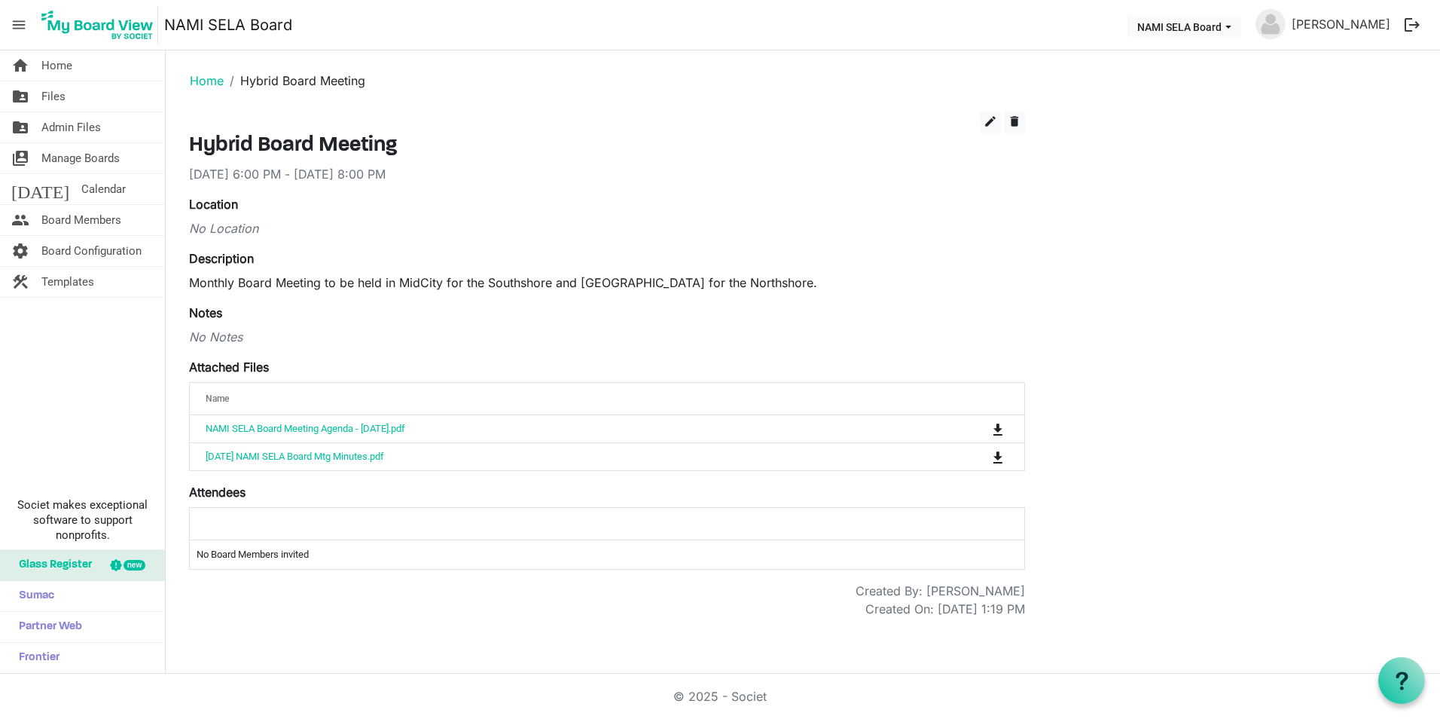
click at [396, 551] on td "No Board Members invited" at bounding box center [607, 554] width 835 height 29
click at [993, 125] on span "edit" at bounding box center [991, 121] width 14 height 14
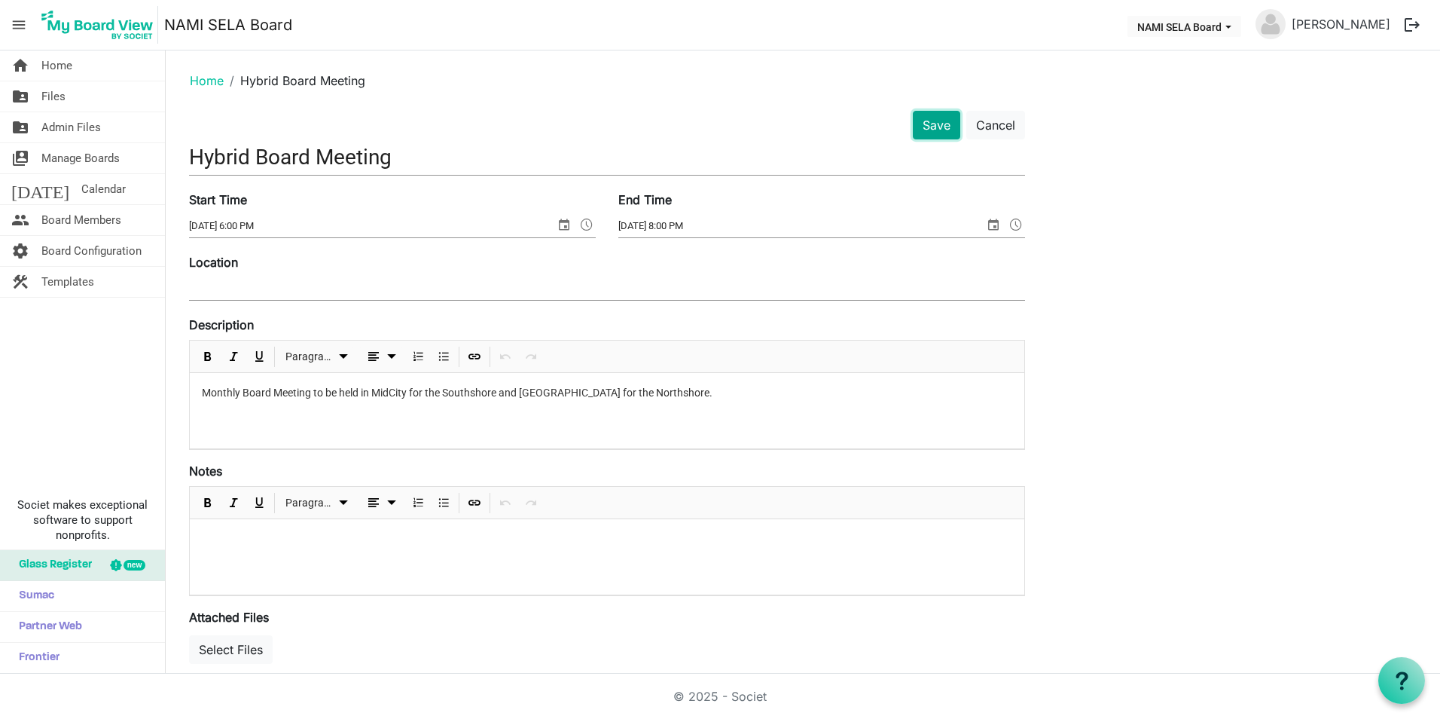
click at [946, 128] on button "Save" at bounding box center [936, 125] width 47 height 29
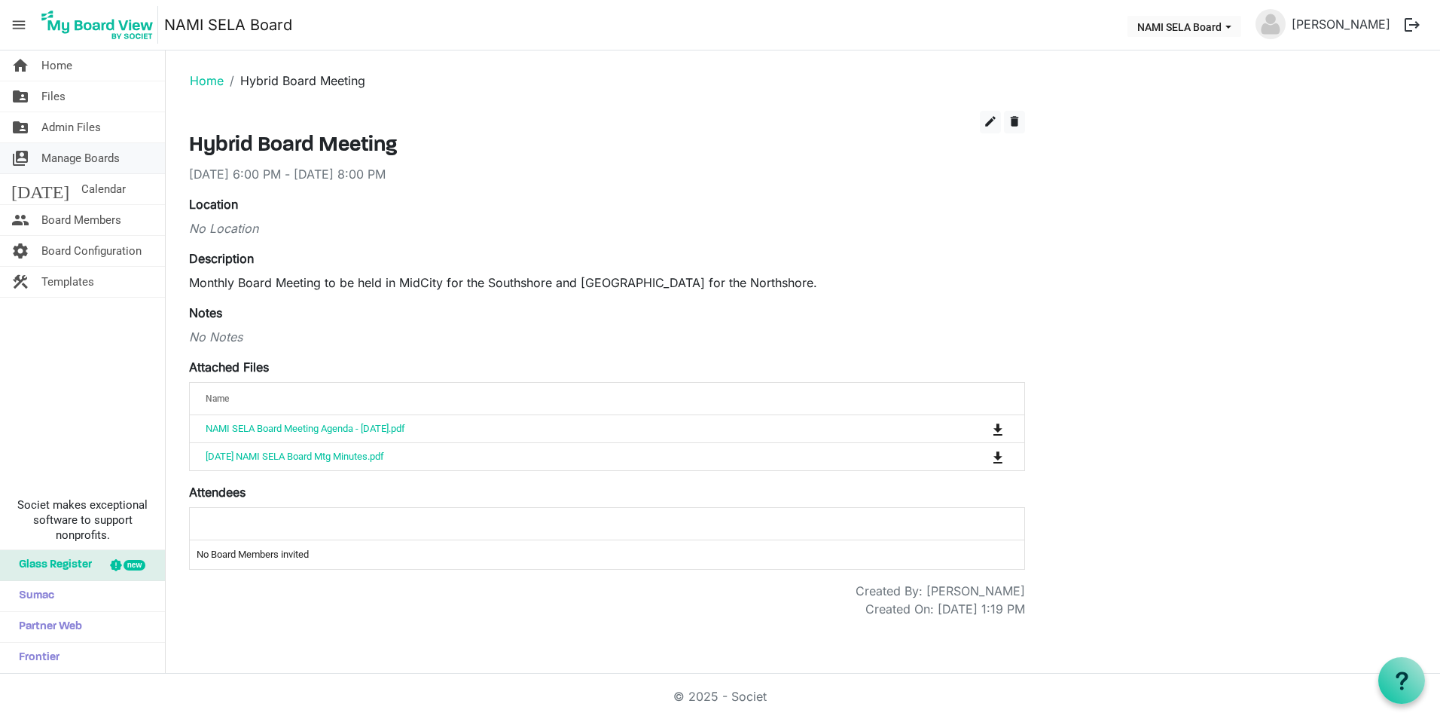
click at [119, 151] on span "Manage Boards" at bounding box center [80, 158] width 78 height 30
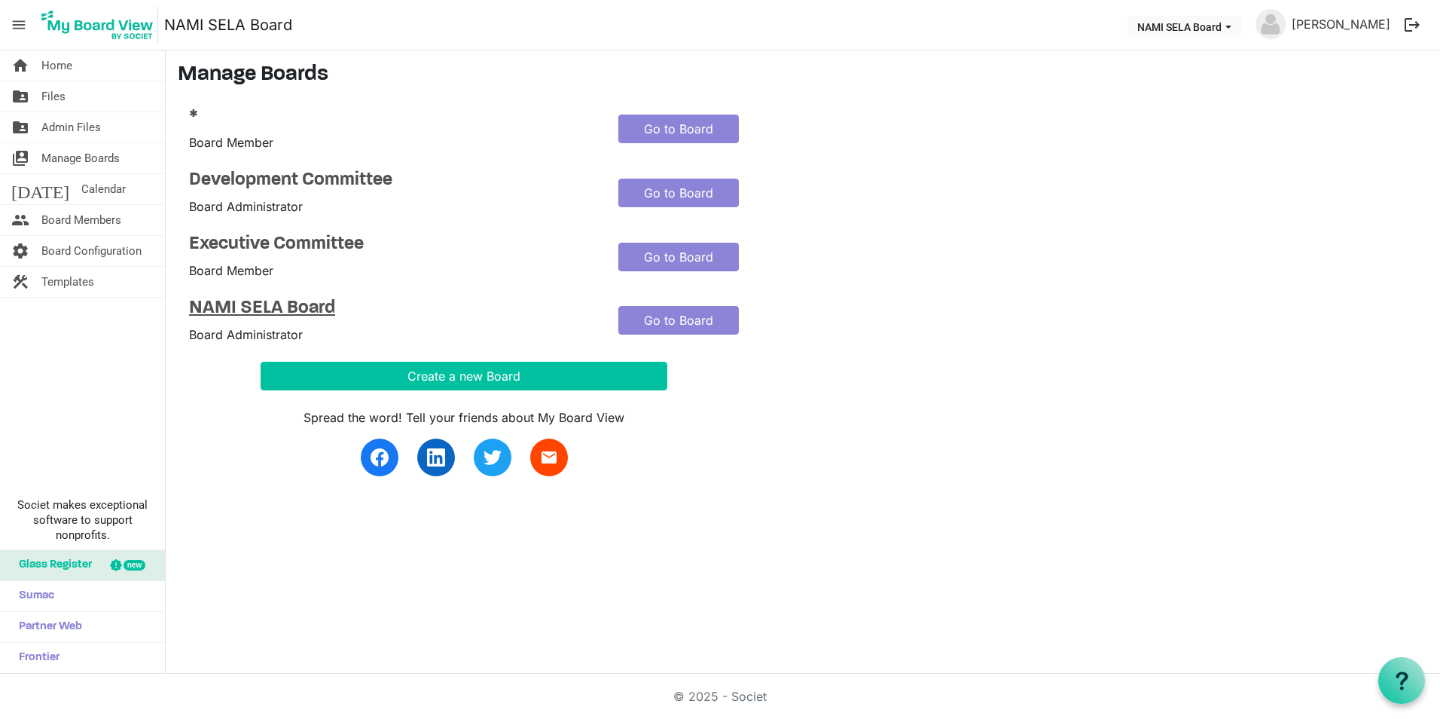
click at [293, 315] on h4 "NAMI SELA Board" at bounding box center [392, 309] width 407 height 22
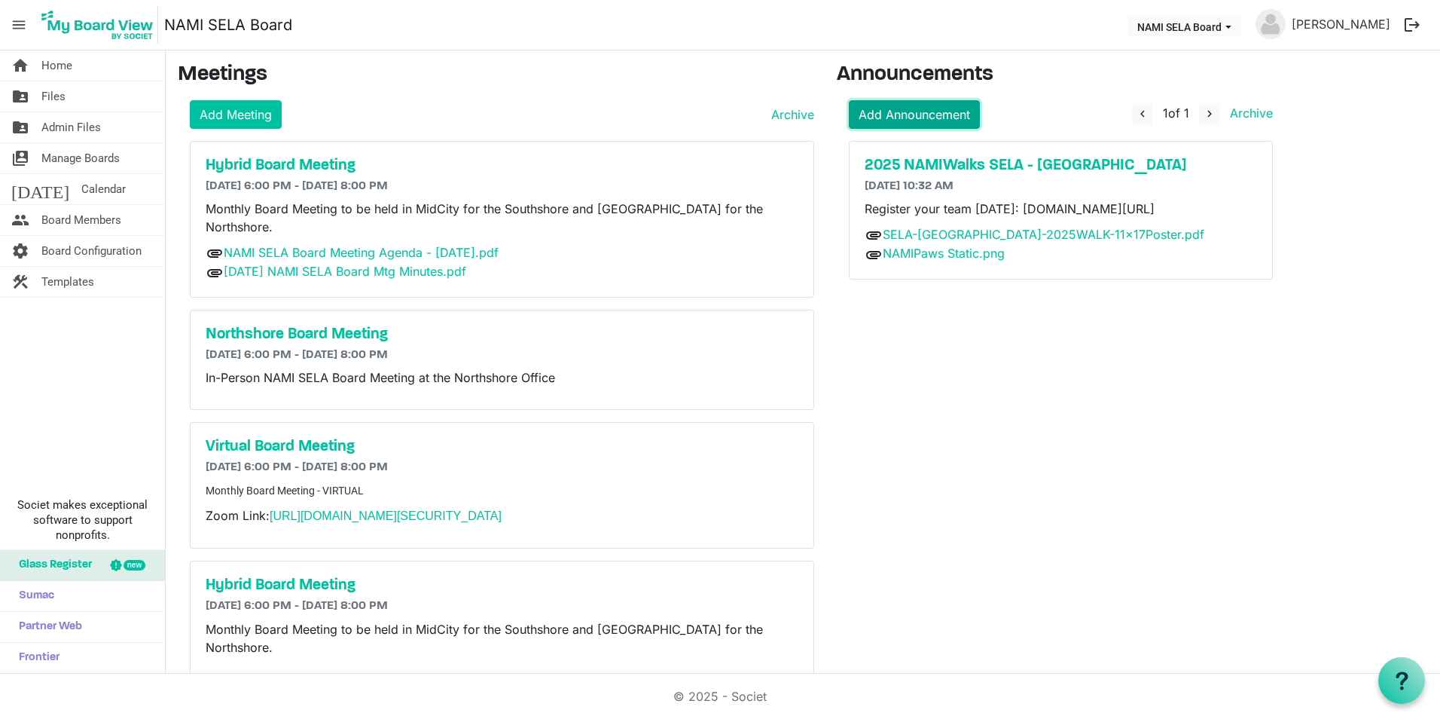
click at [951, 117] on link "Add Announcement" at bounding box center [914, 114] width 131 height 29
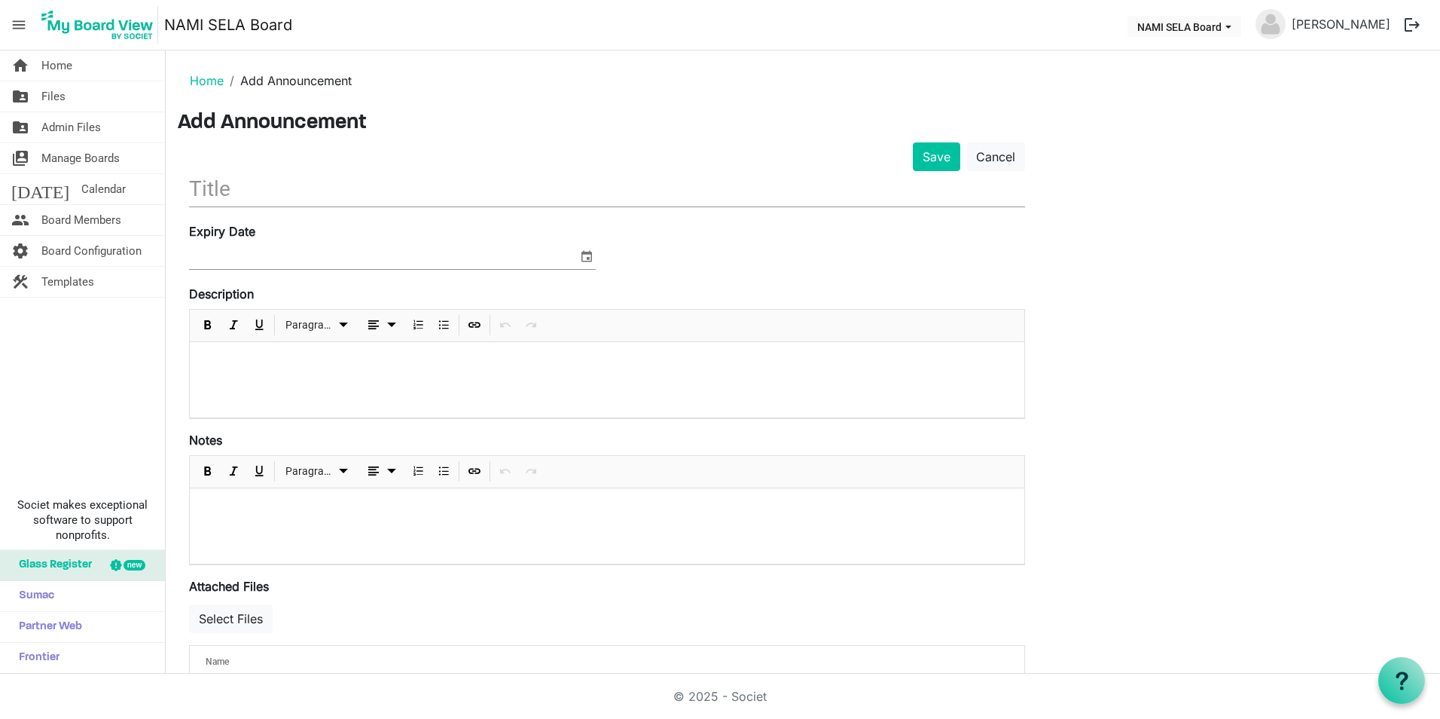
click at [298, 178] on input "text" at bounding box center [607, 188] width 836 height 35
type input "2025 NAMI Angels"
click at [586, 257] on span "select" at bounding box center [587, 256] width 18 height 20
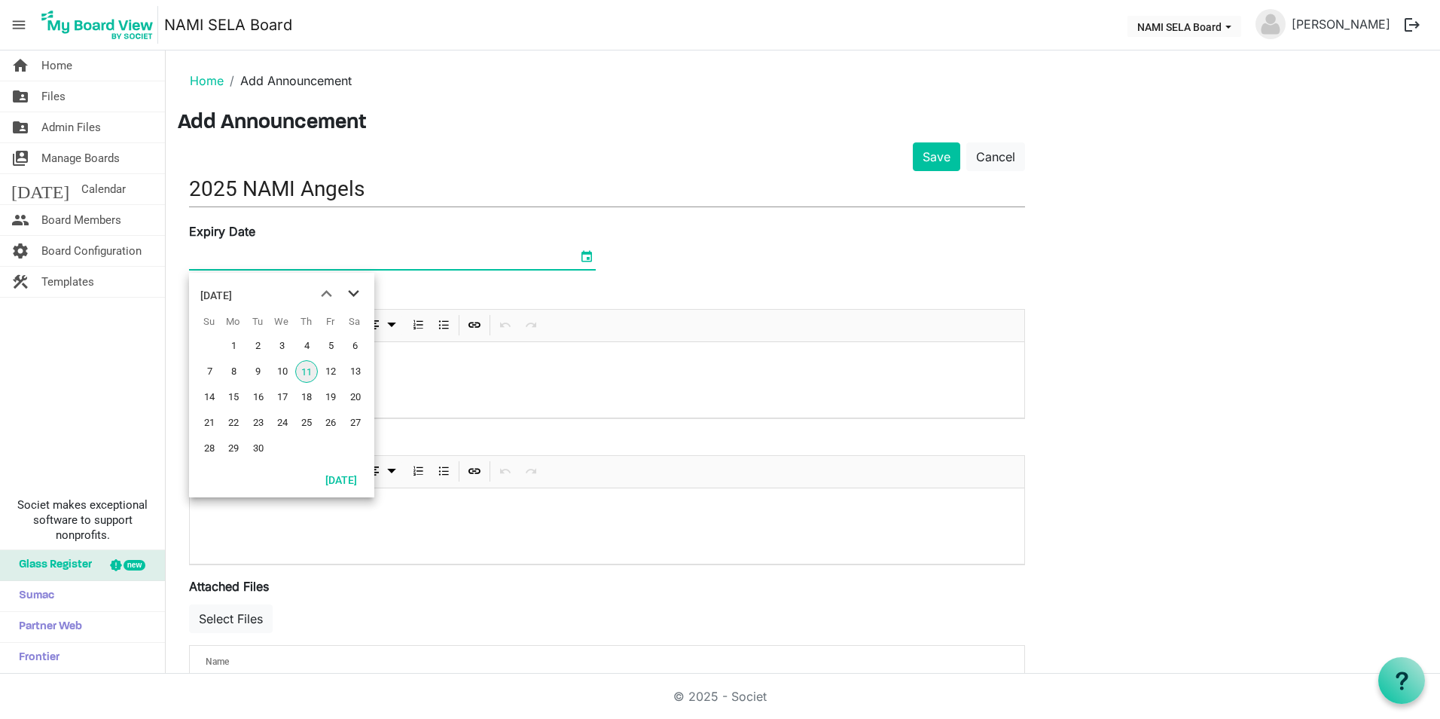
click at [350, 295] on span "next month" at bounding box center [353, 293] width 26 height 27
click at [335, 404] on span "19" at bounding box center [330, 397] width 23 height 23
type input "12/19/2025"
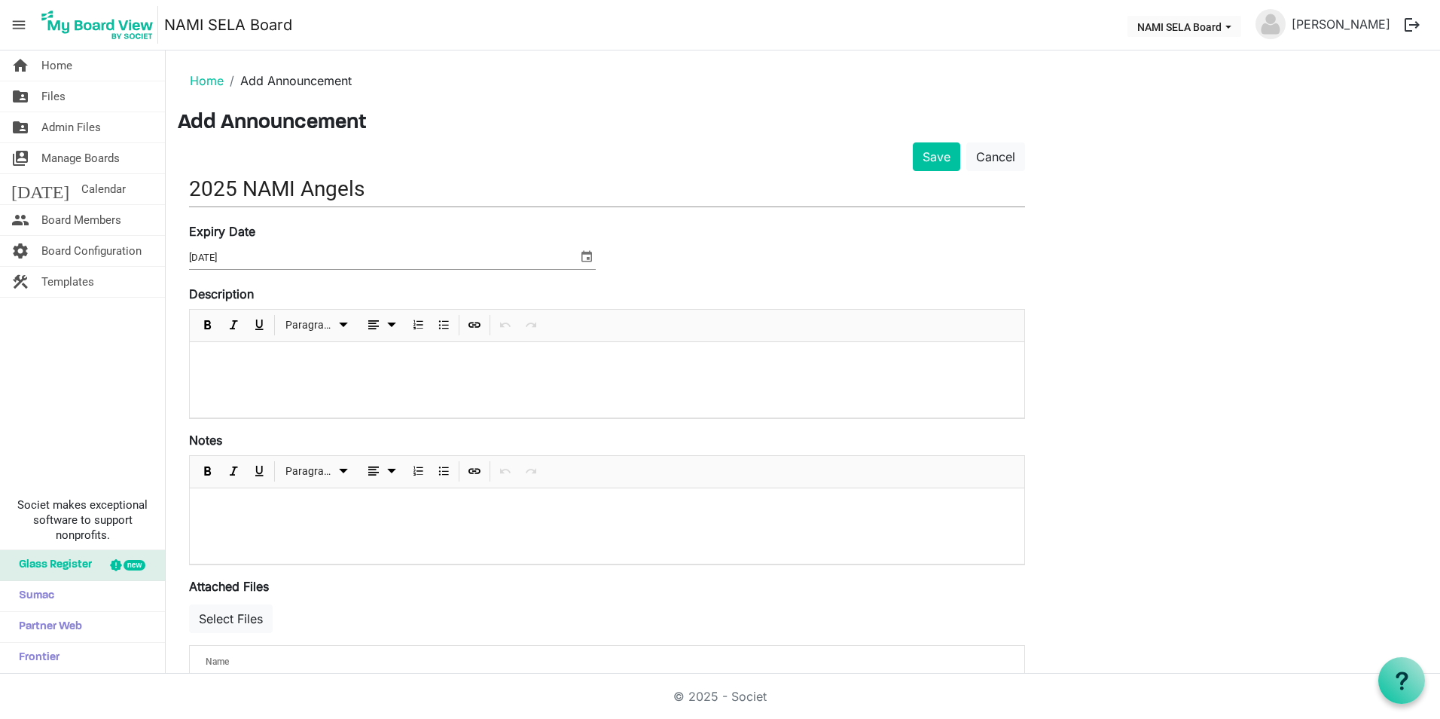
click at [363, 346] on div at bounding box center [607, 379] width 835 height 75
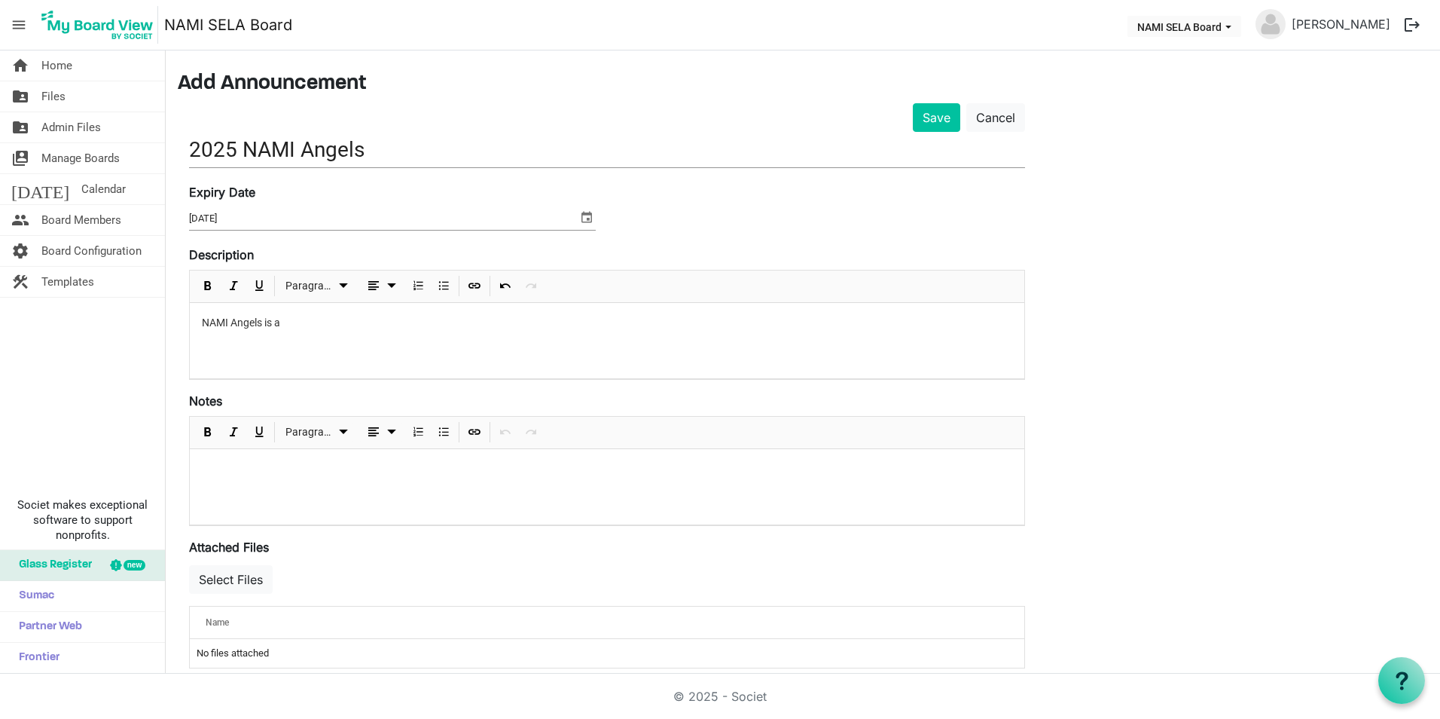
scroll to position [58, 0]
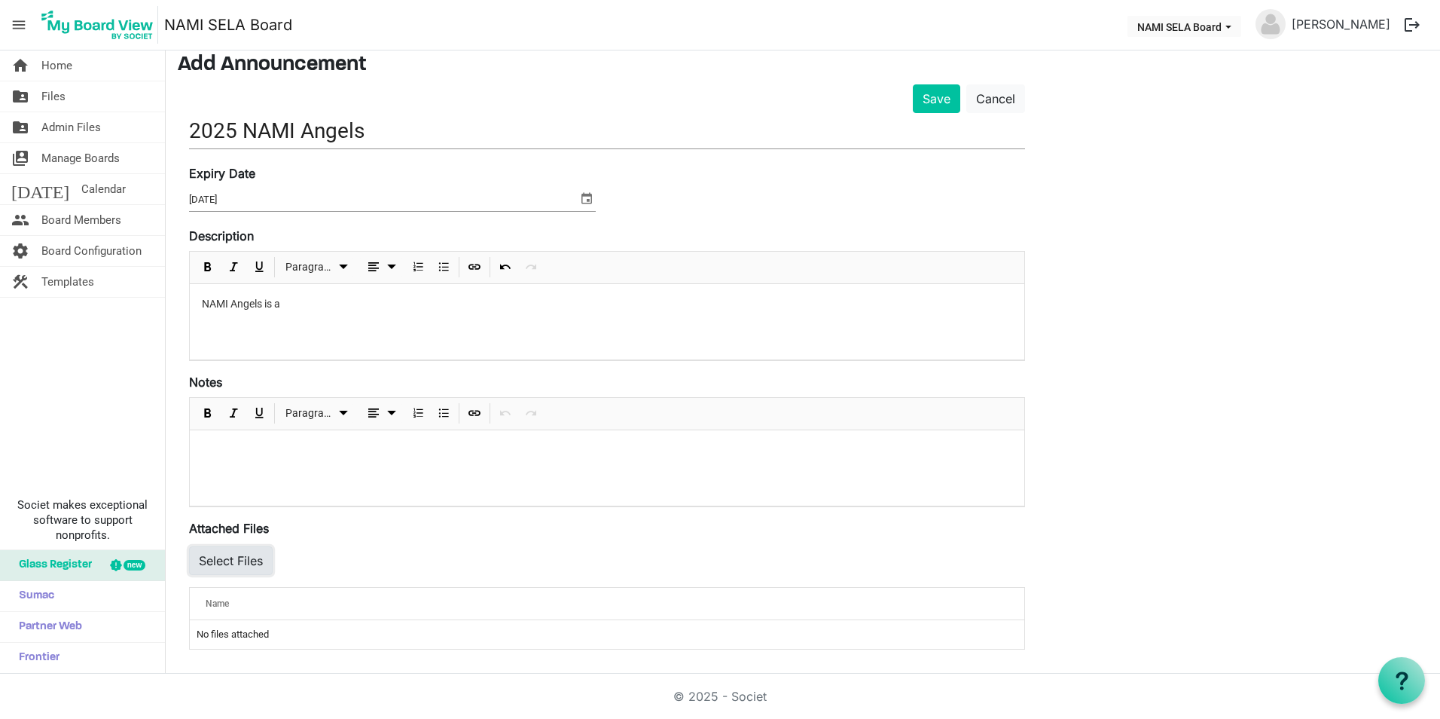
click at [251, 565] on button "Select Files" at bounding box center [231, 560] width 84 height 29
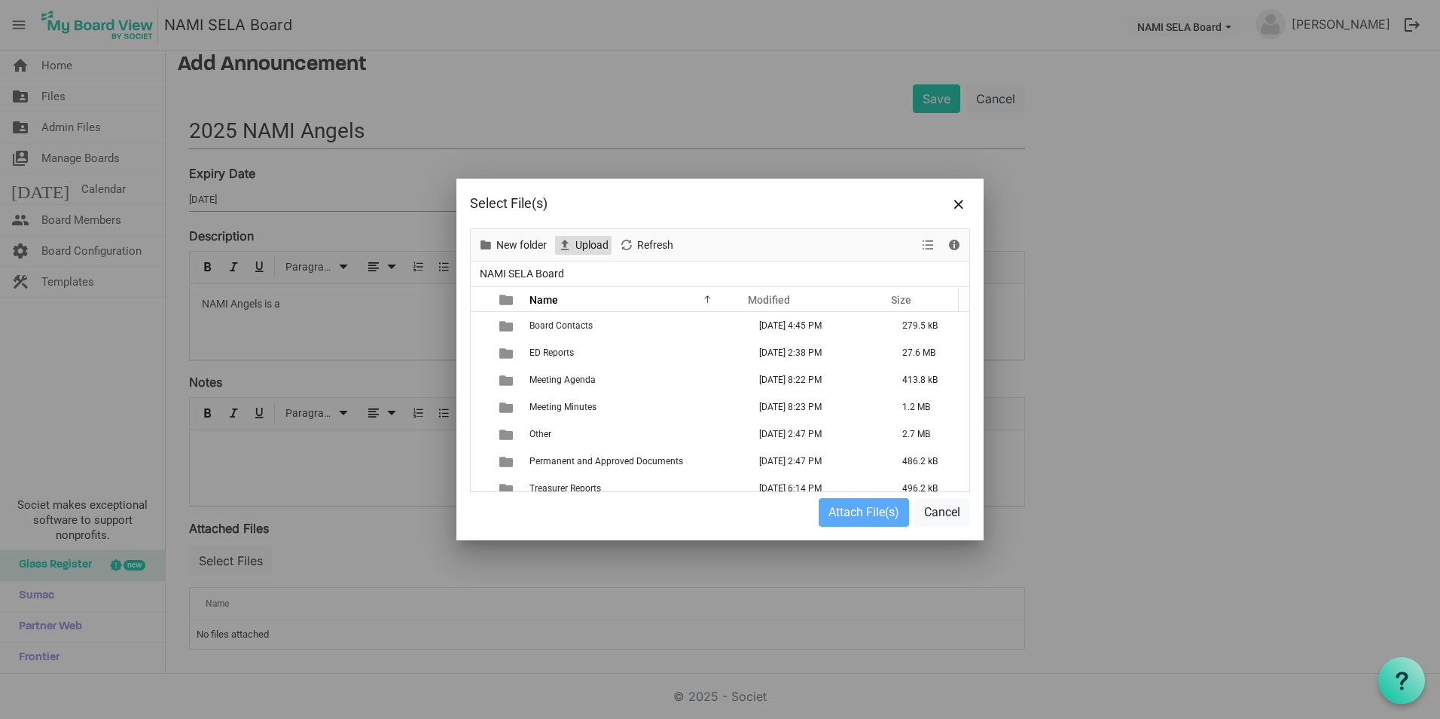
click at [597, 252] on span "Upload" at bounding box center [592, 245] width 36 height 19
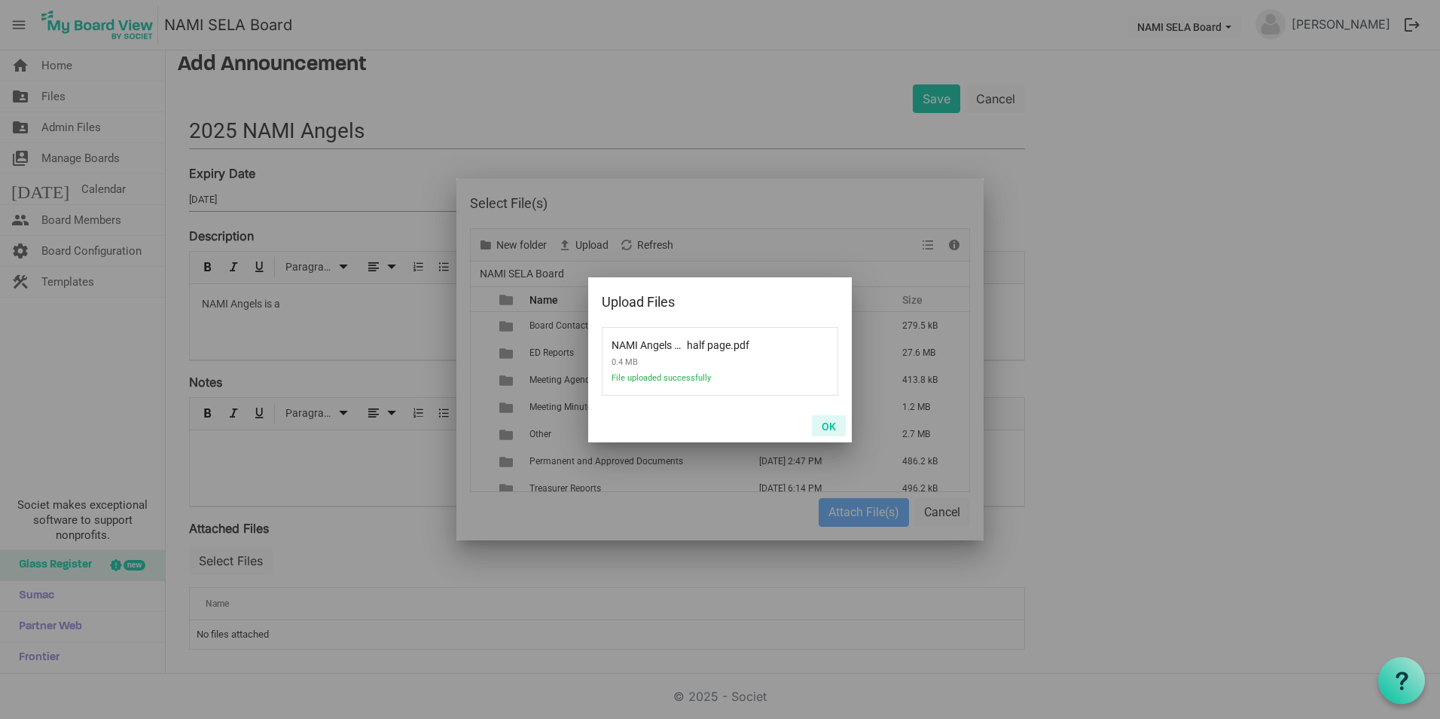
click at [832, 425] on button "OK" at bounding box center [829, 425] width 34 height 21
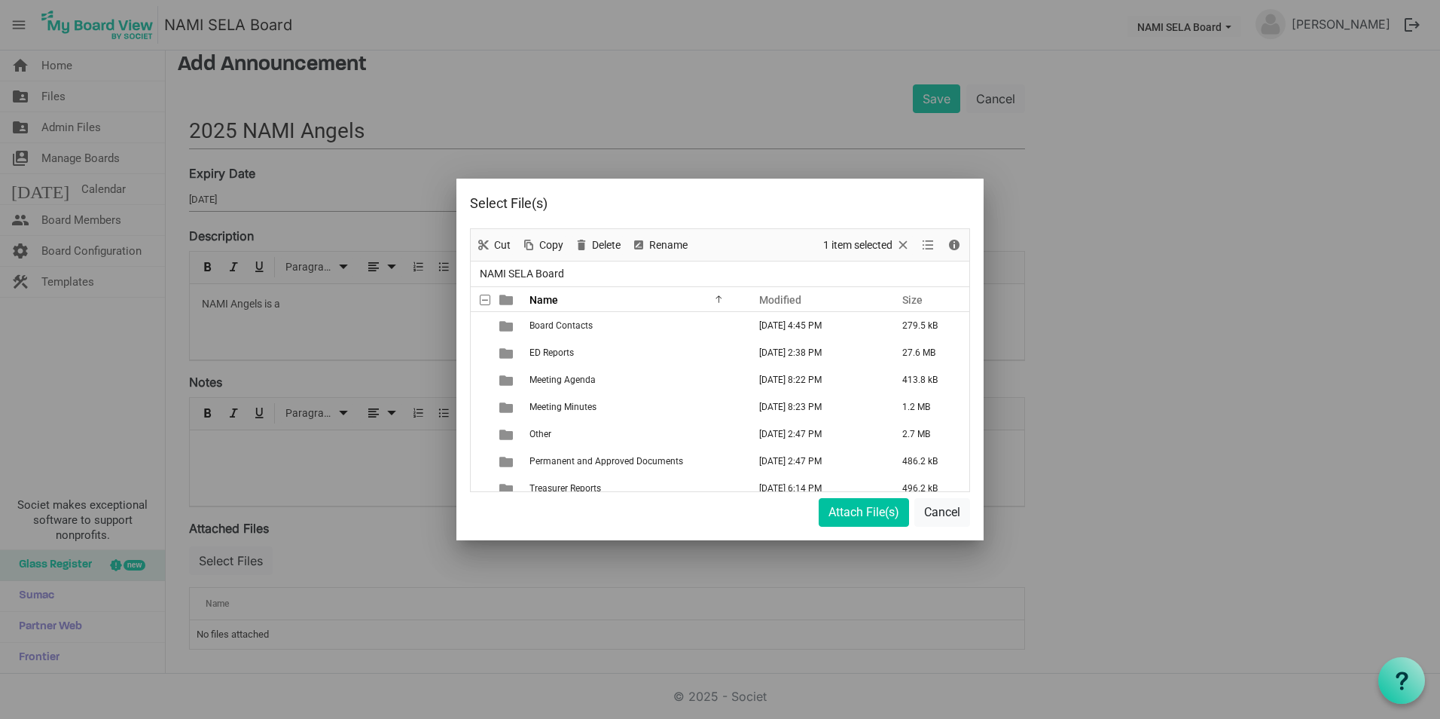
scroll to position [92, 0]
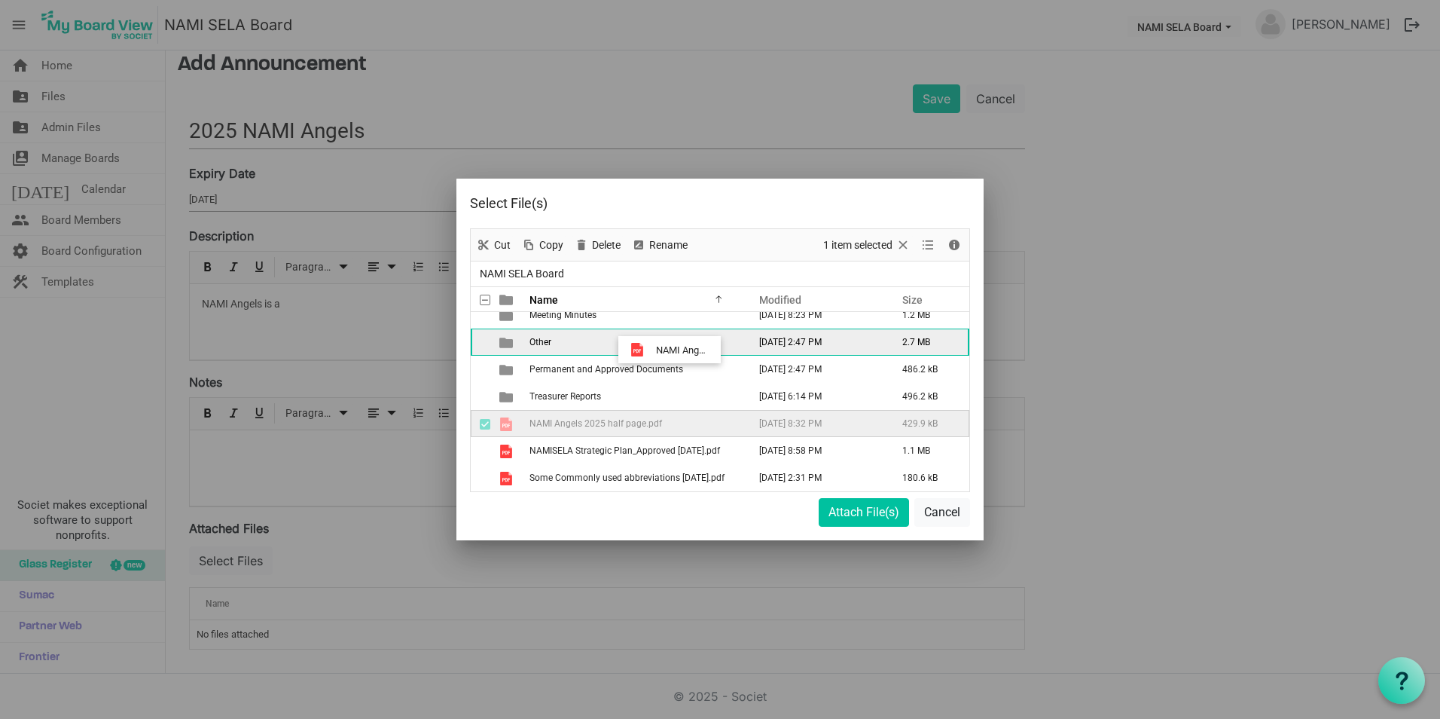
drag, startPoint x: 647, startPoint y: 418, endPoint x: 652, endPoint y: 350, distance: 68.7
click at [652, 350] on tbody "Board Contacts August 28, 2025 4:45 PM 279.5 kB ED Reports August 28, 2025 2:38…" at bounding box center [720, 355] width 499 height 271
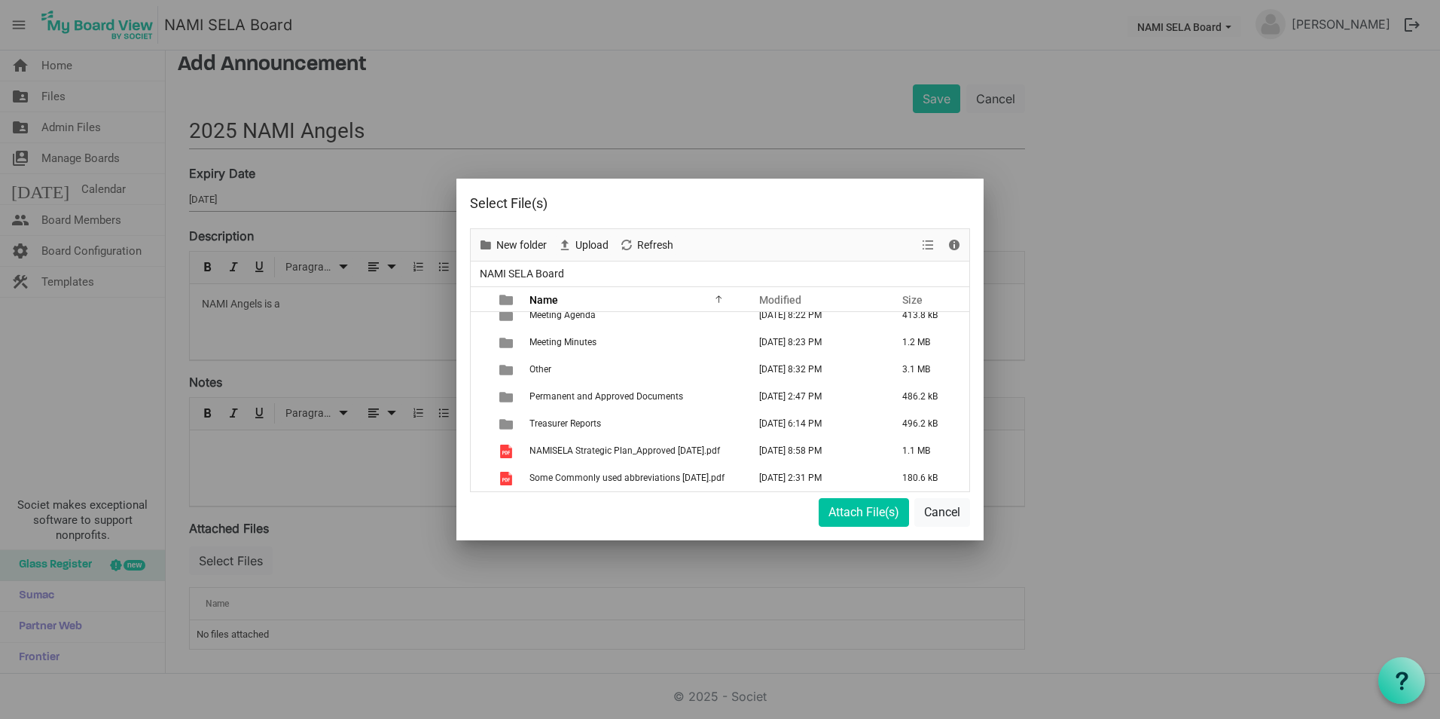
scroll to position [65, 0]
click at [548, 370] on span "Other" at bounding box center [541, 369] width 22 height 11
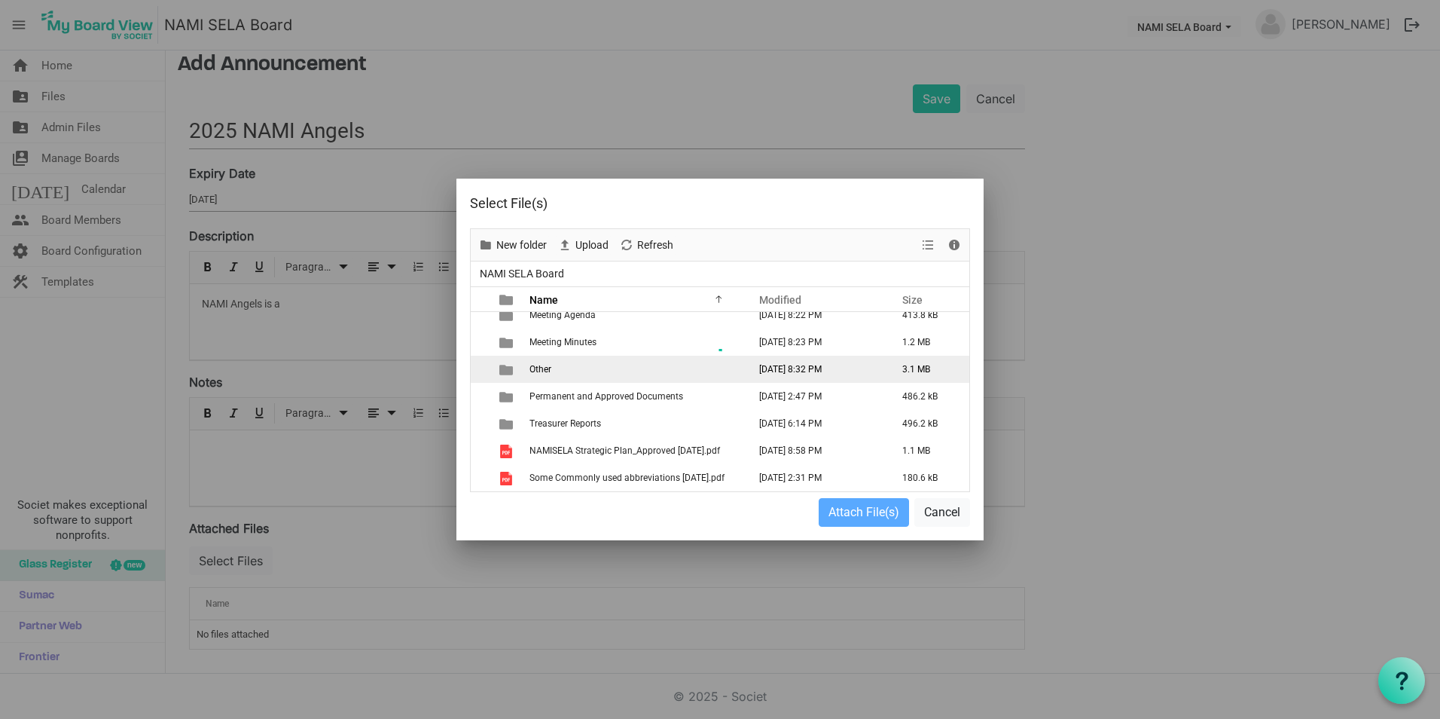
scroll to position [0, 0]
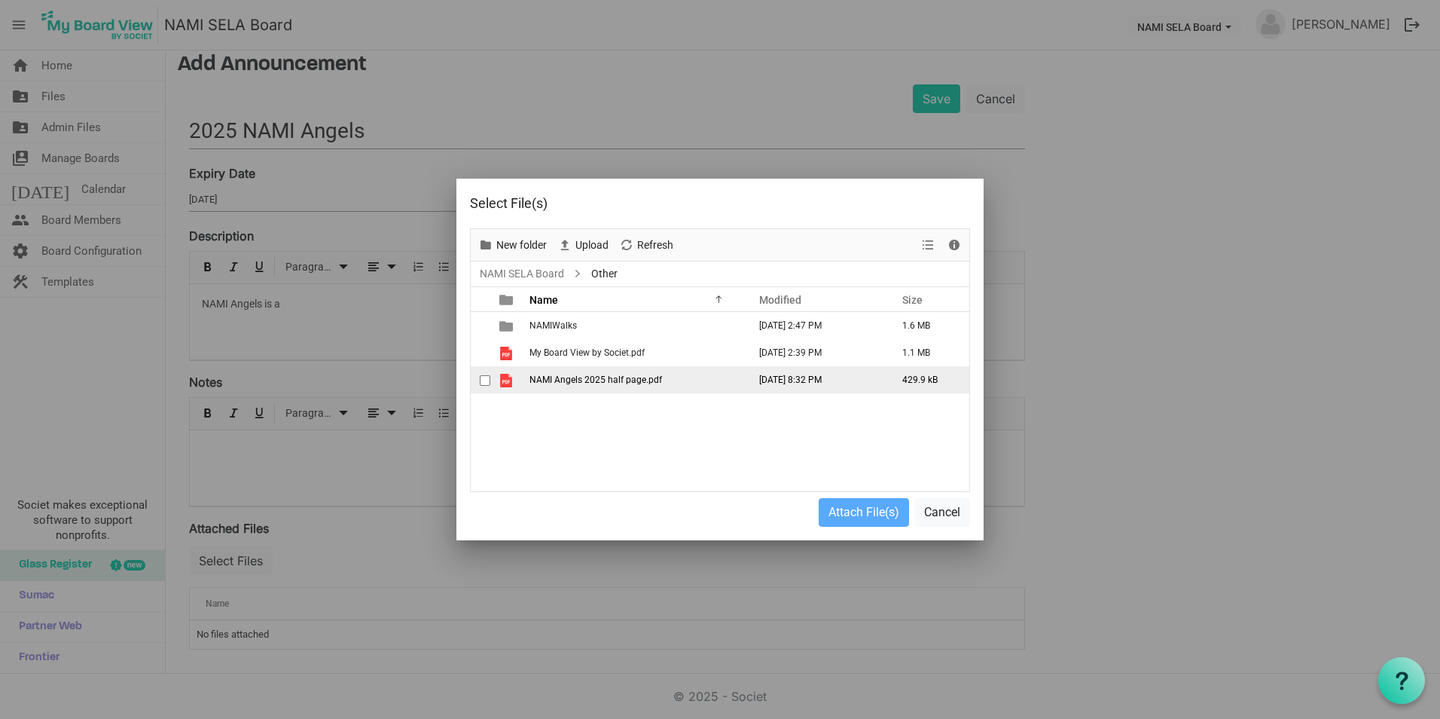
click at [586, 378] on span "NAMI Angels 2025 half page.pdf" at bounding box center [596, 379] width 133 height 11
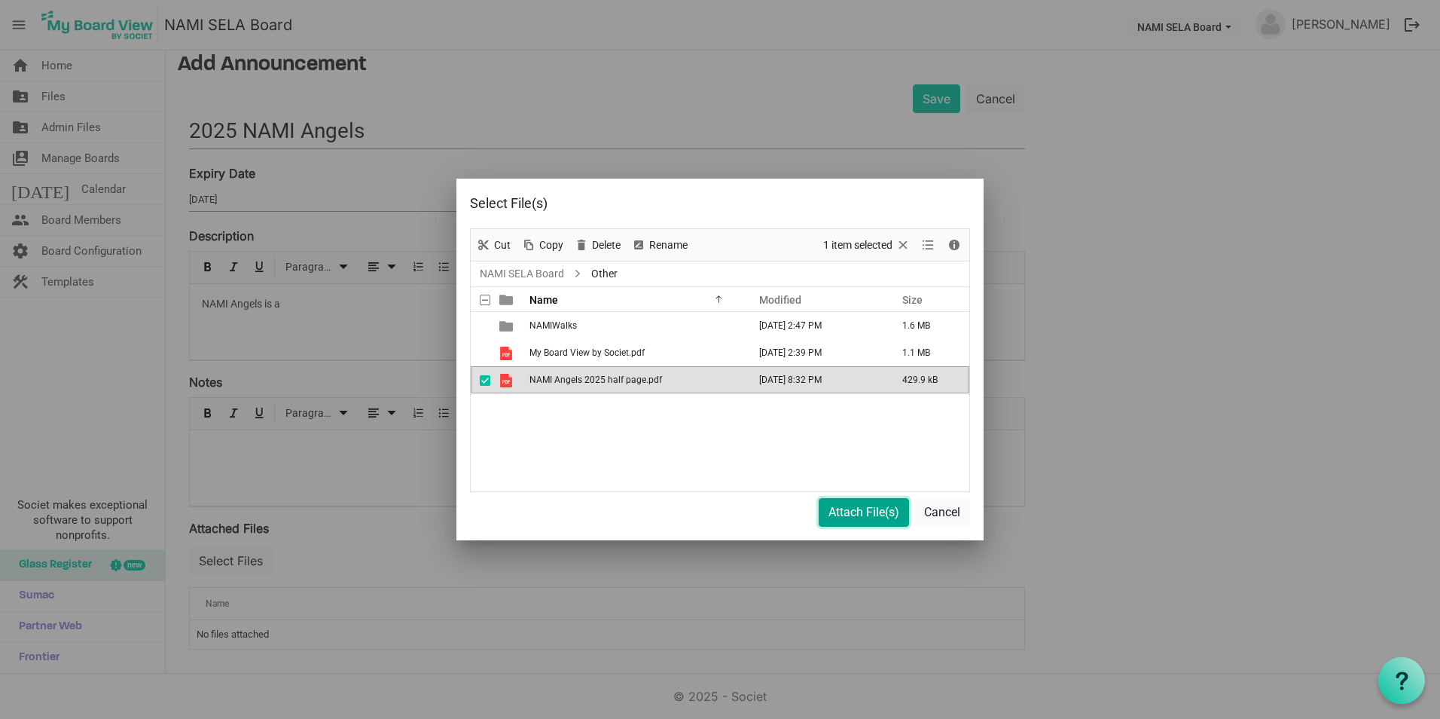
click at [851, 506] on button "Attach File(s)" at bounding box center [864, 512] width 90 height 29
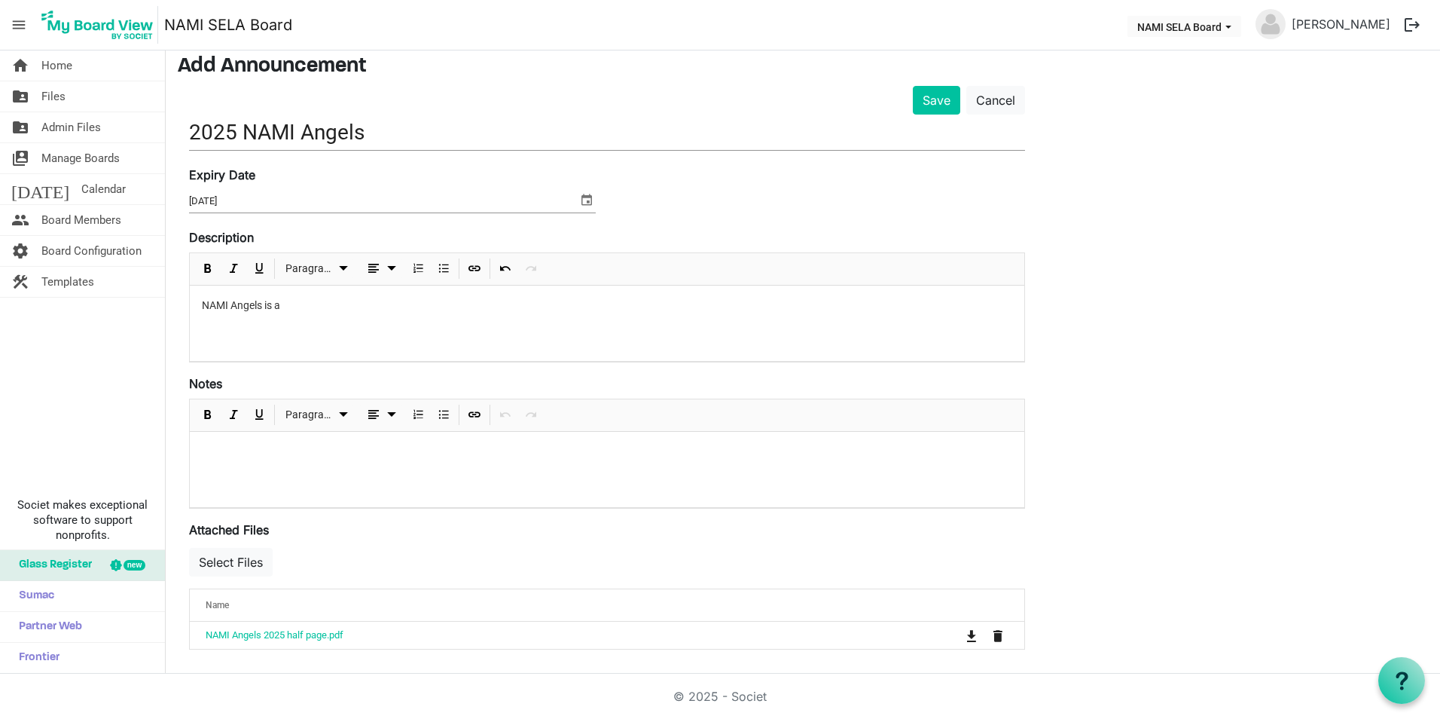
drag, startPoint x: 370, startPoint y: 319, endPoint x: 266, endPoint y: 307, distance: 104.7
click at [266, 307] on div "NAMI Angels is a" at bounding box center [607, 322] width 835 height 75
click at [404, 322] on p "NAMI Angels helps to provide a little warmth and comfort to hundreds of individ…" at bounding box center [607, 314] width 811 height 32
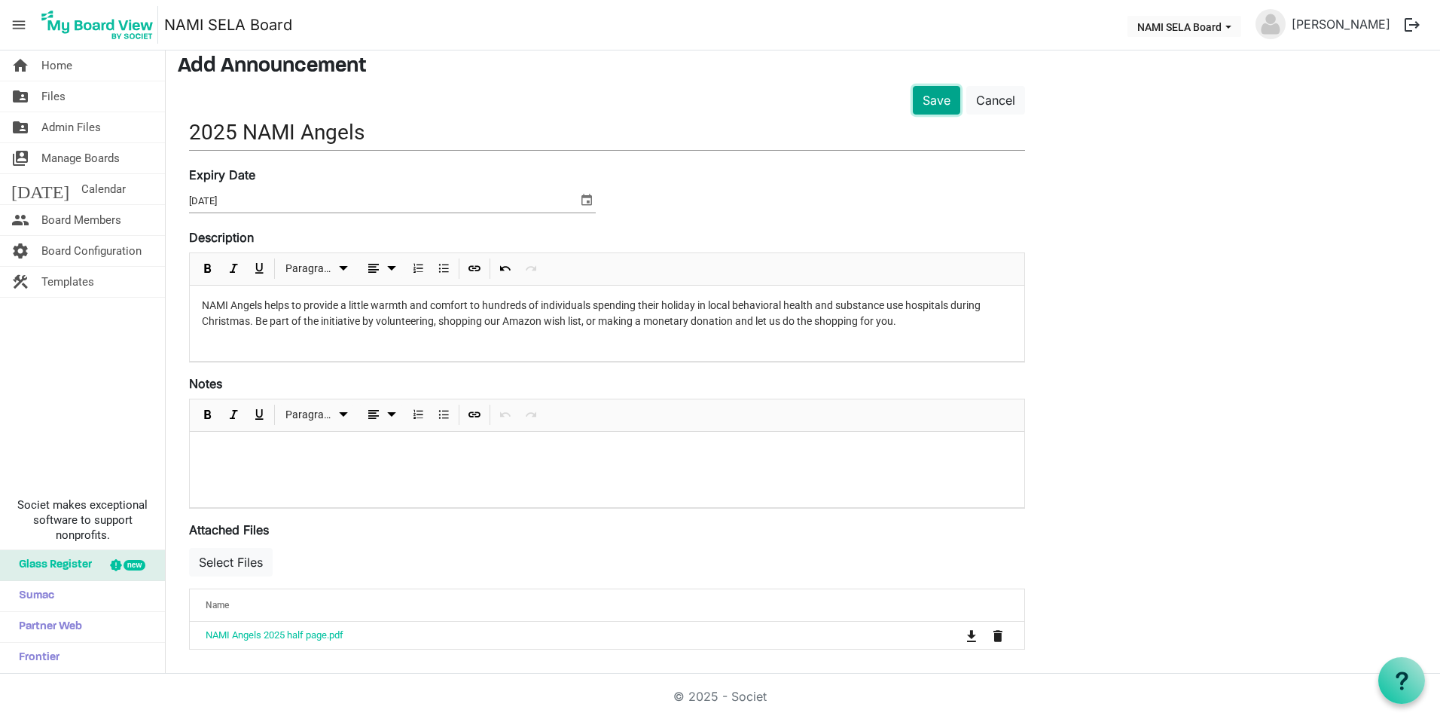
click at [940, 102] on button "Save" at bounding box center [936, 100] width 47 height 29
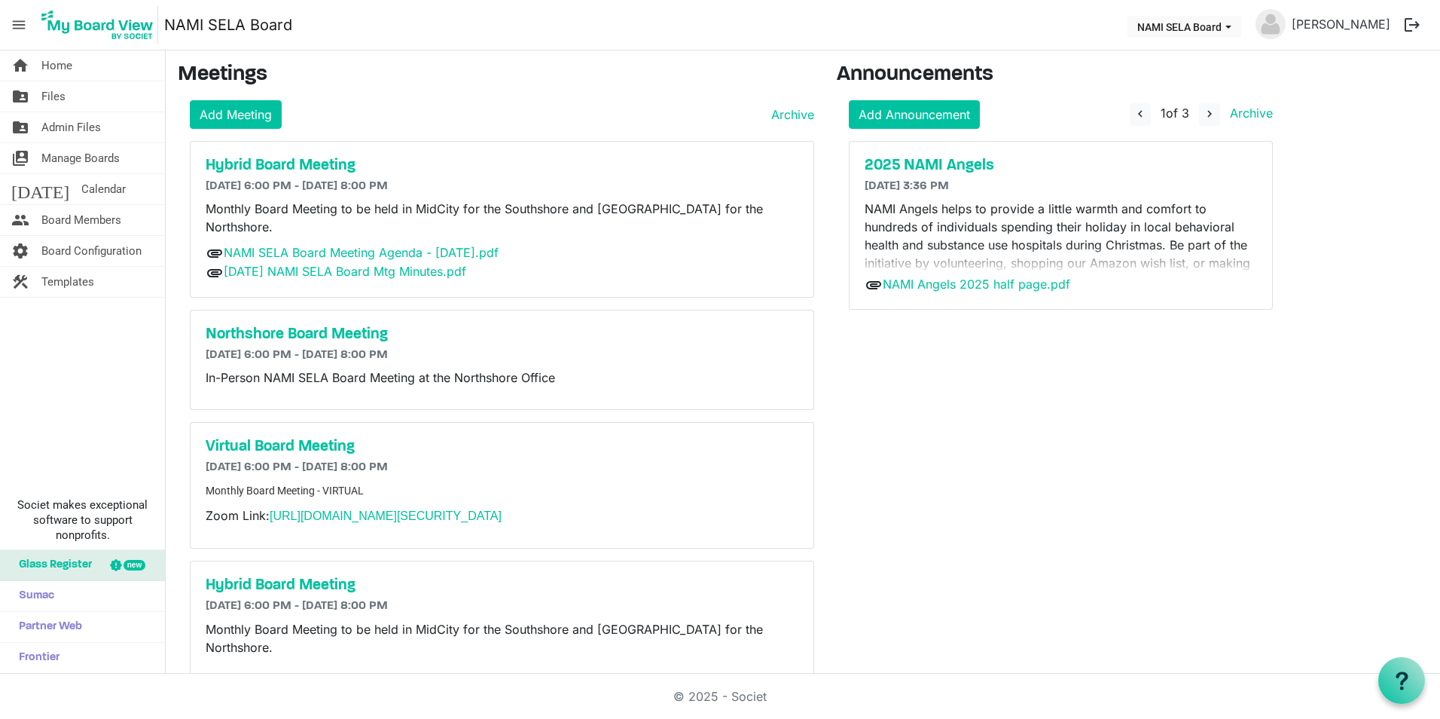
click at [1067, 224] on p "NAMI Angels helps to provide a little warmth and comfort to hundreds of individ…" at bounding box center [1061, 245] width 392 height 90
click at [1134, 111] on span "navigate_before" at bounding box center [1141, 114] width 14 height 14
click at [1210, 114] on span "navigate_next" at bounding box center [1210, 114] width 14 height 14
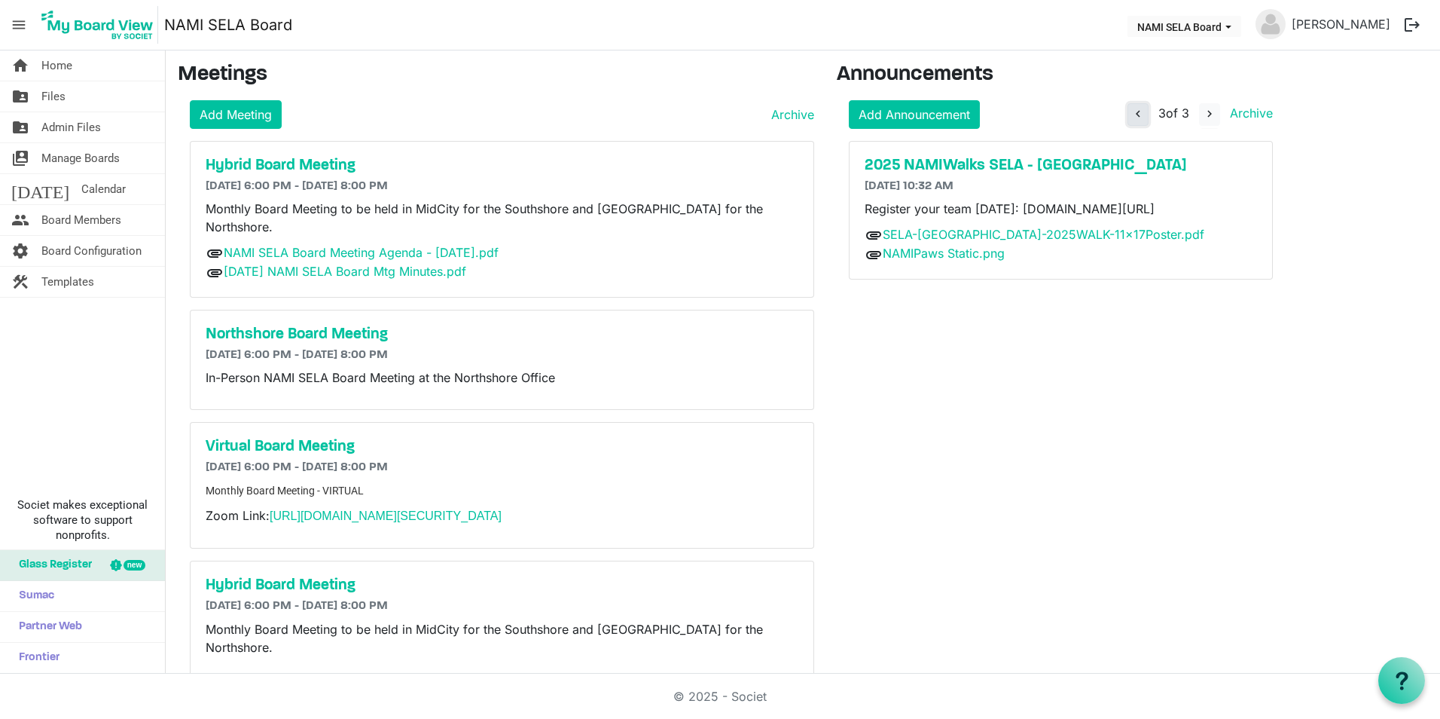
click at [1137, 114] on span "navigate_before" at bounding box center [1138, 114] width 14 height 14
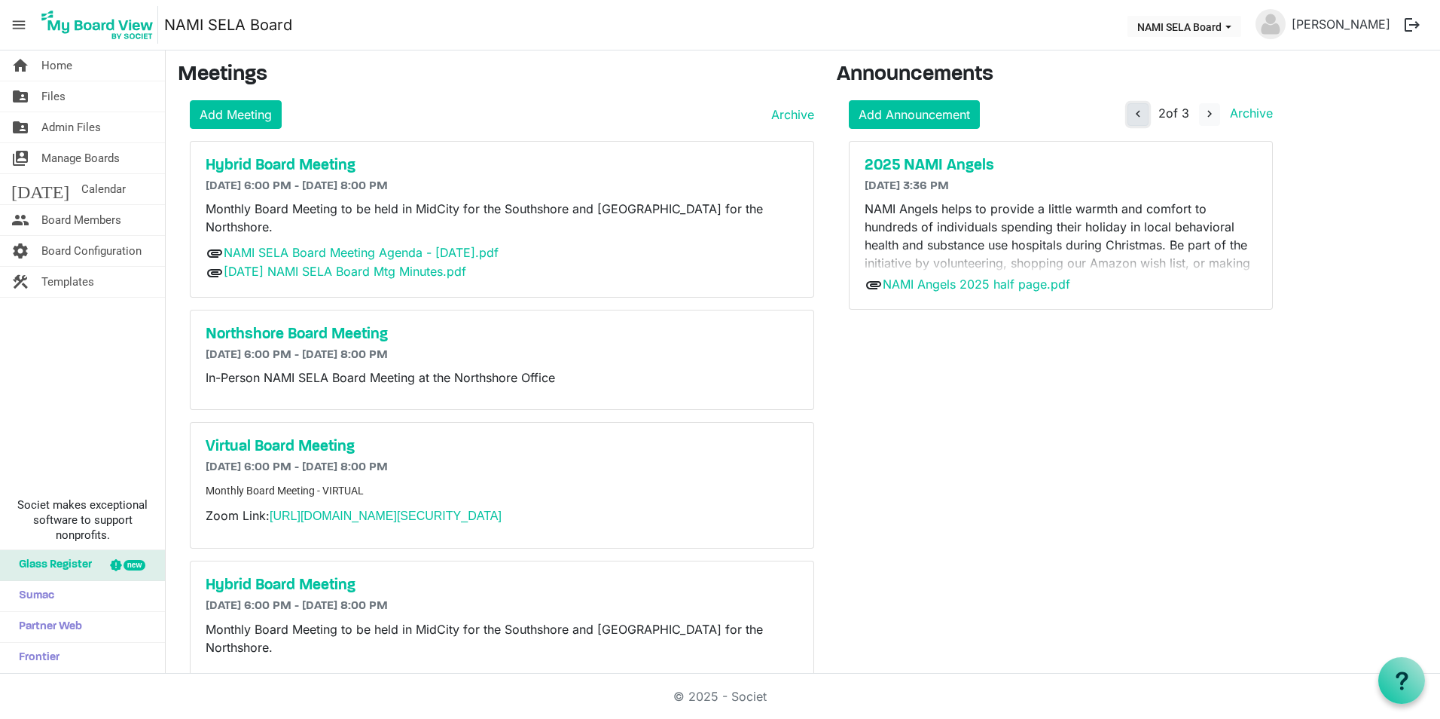
click at [1137, 114] on span "navigate_before" at bounding box center [1138, 114] width 14 height 14
click at [1136, 118] on span "navigate_before" at bounding box center [1141, 114] width 14 height 14
click at [1204, 116] on span "navigate_next" at bounding box center [1210, 114] width 14 height 14
click at [1244, 105] on link "Archive" at bounding box center [1248, 112] width 49 height 15
click at [1135, 118] on span "navigate_before" at bounding box center [1138, 114] width 14 height 14
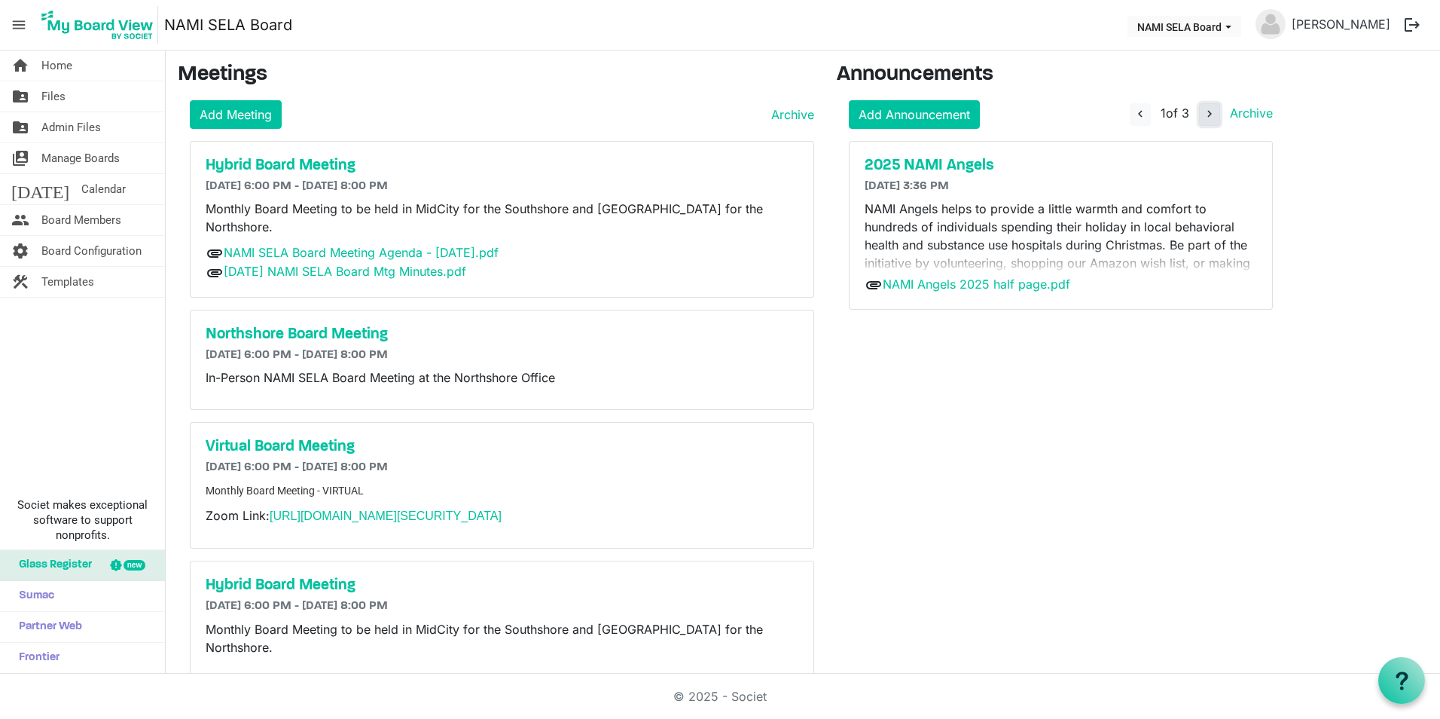
click at [1204, 118] on span "navigate_next" at bounding box center [1210, 114] width 14 height 14
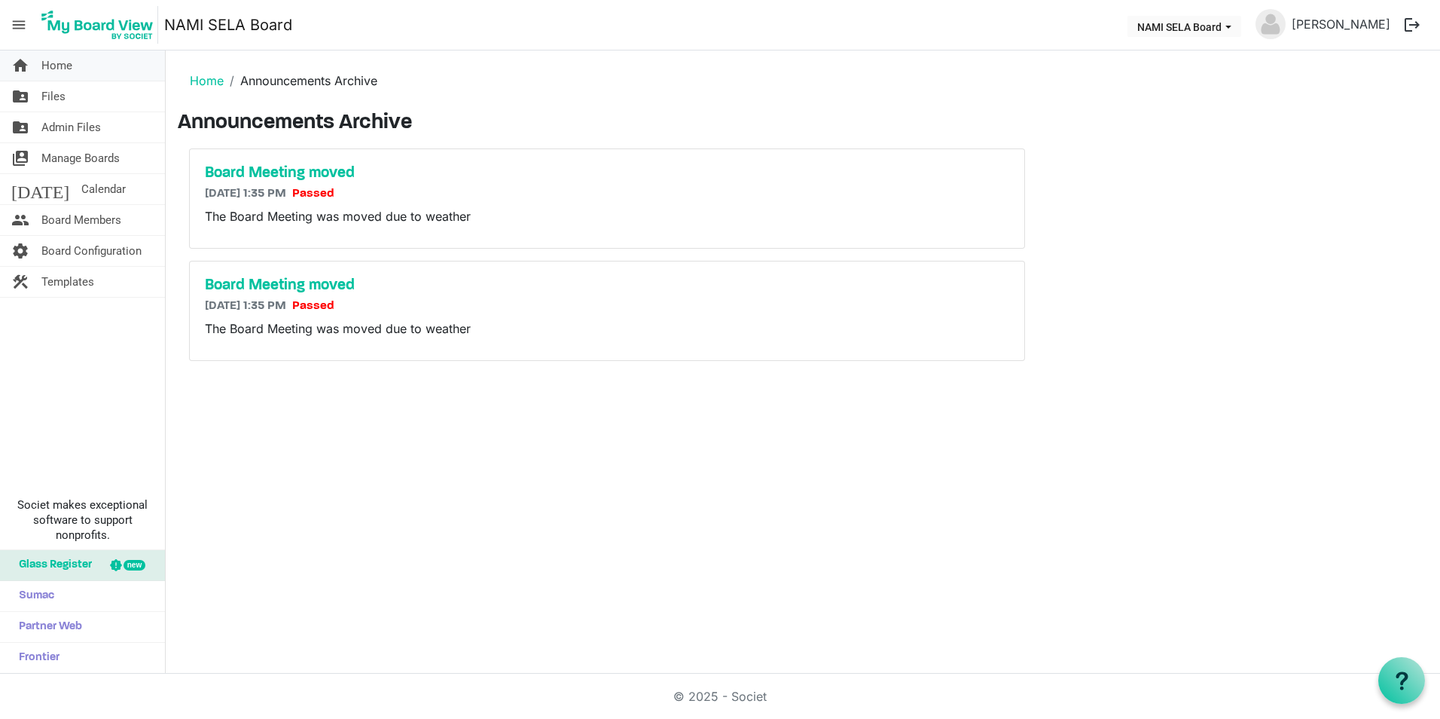
click at [69, 60] on span "Home" at bounding box center [56, 65] width 31 height 30
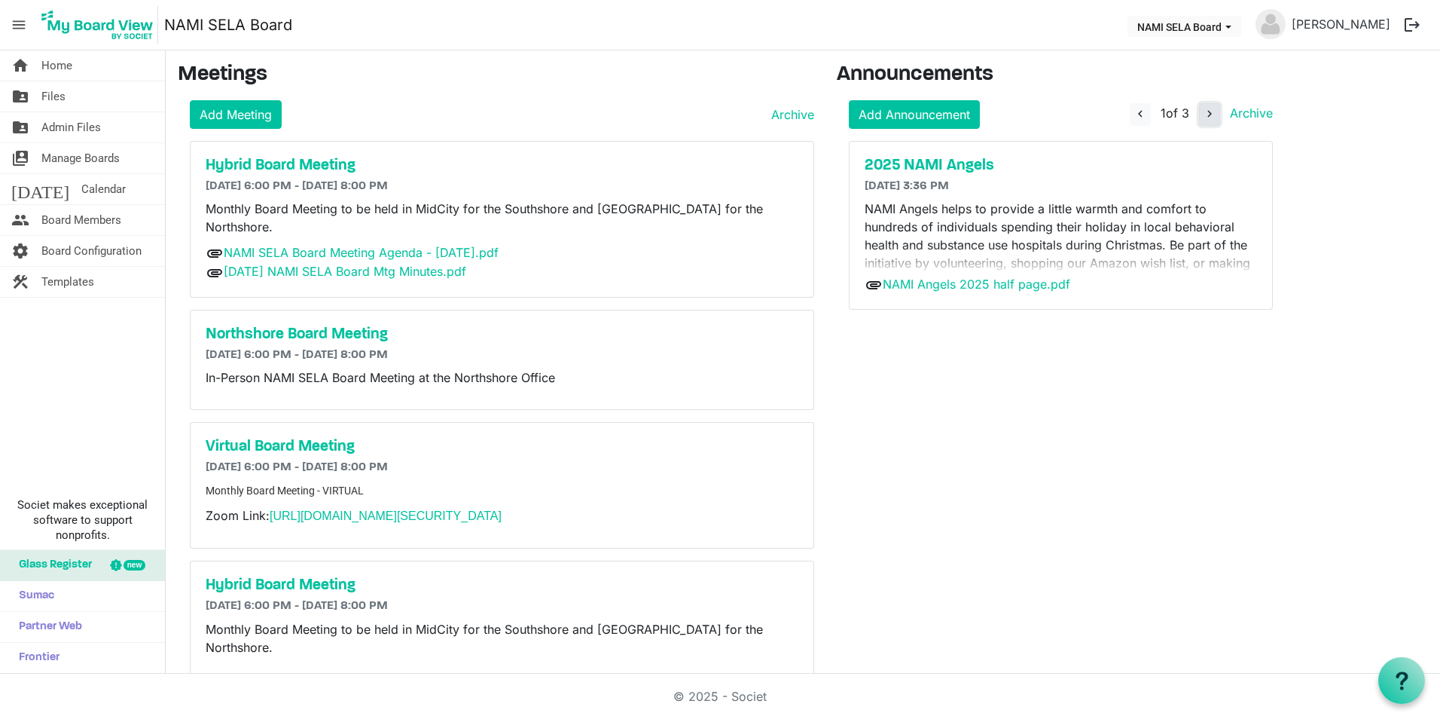
click at [1202, 118] on button "navigate_next" at bounding box center [1209, 114] width 21 height 23
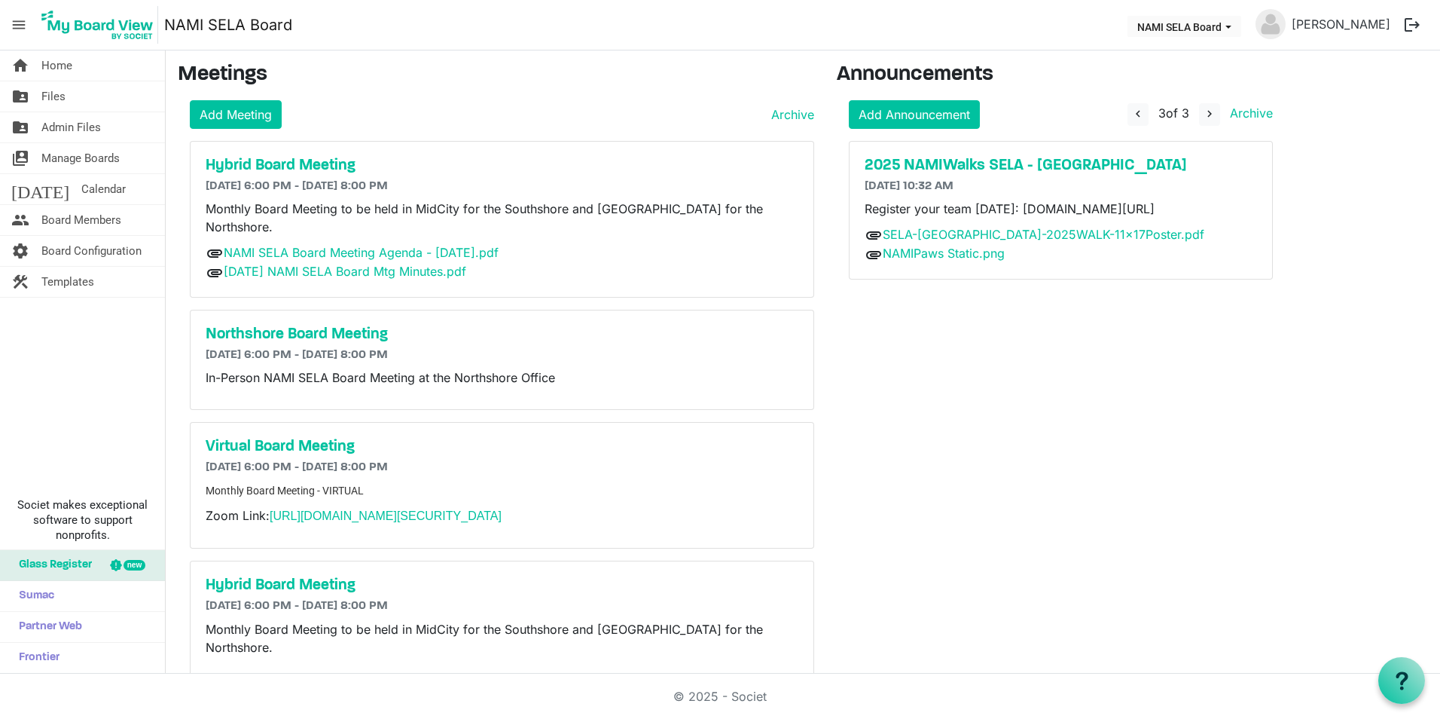
click at [954, 71] on h3 "Announcements" at bounding box center [1061, 76] width 448 height 26
click at [103, 69] on link "home Home" at bounding box center [82, 65] width 165 height 30
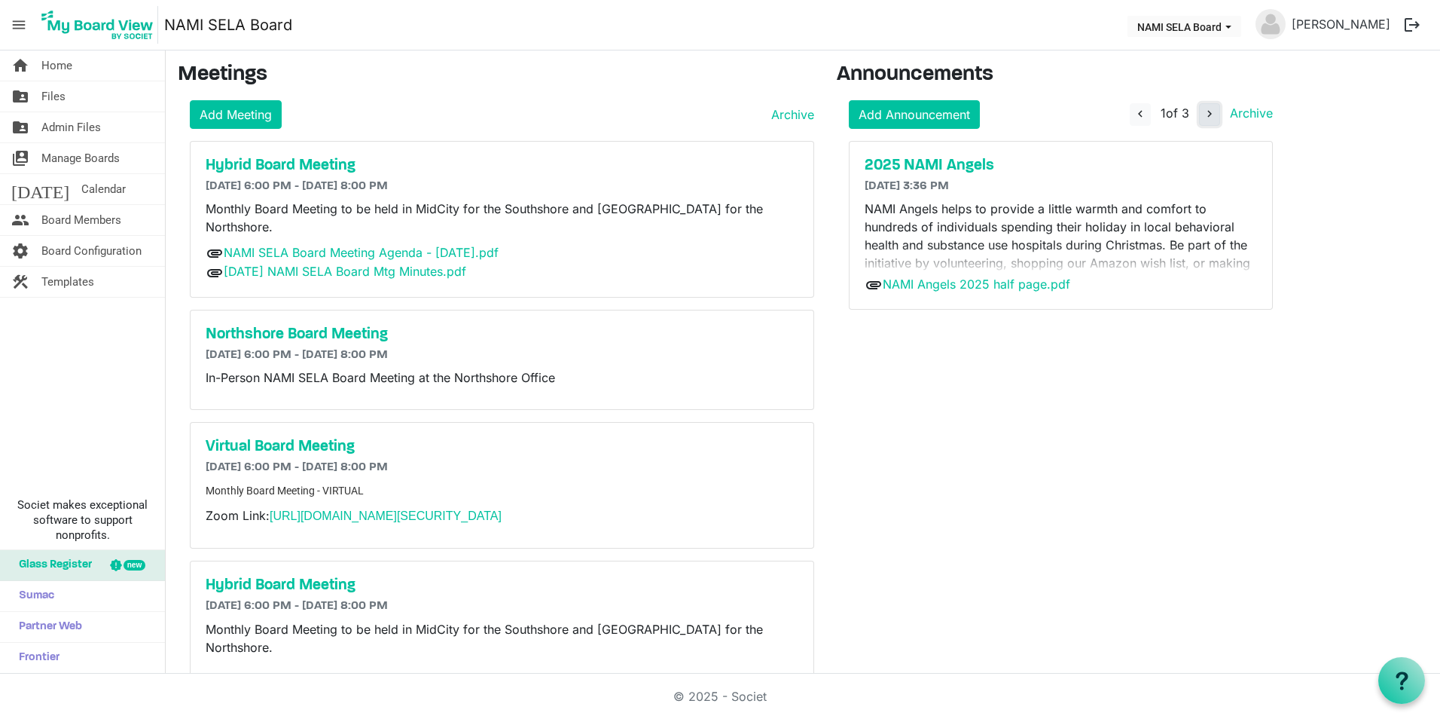
click at [1210, 114] on span "navigate_next" at bounding box center [1210, 114] width 14 height 14
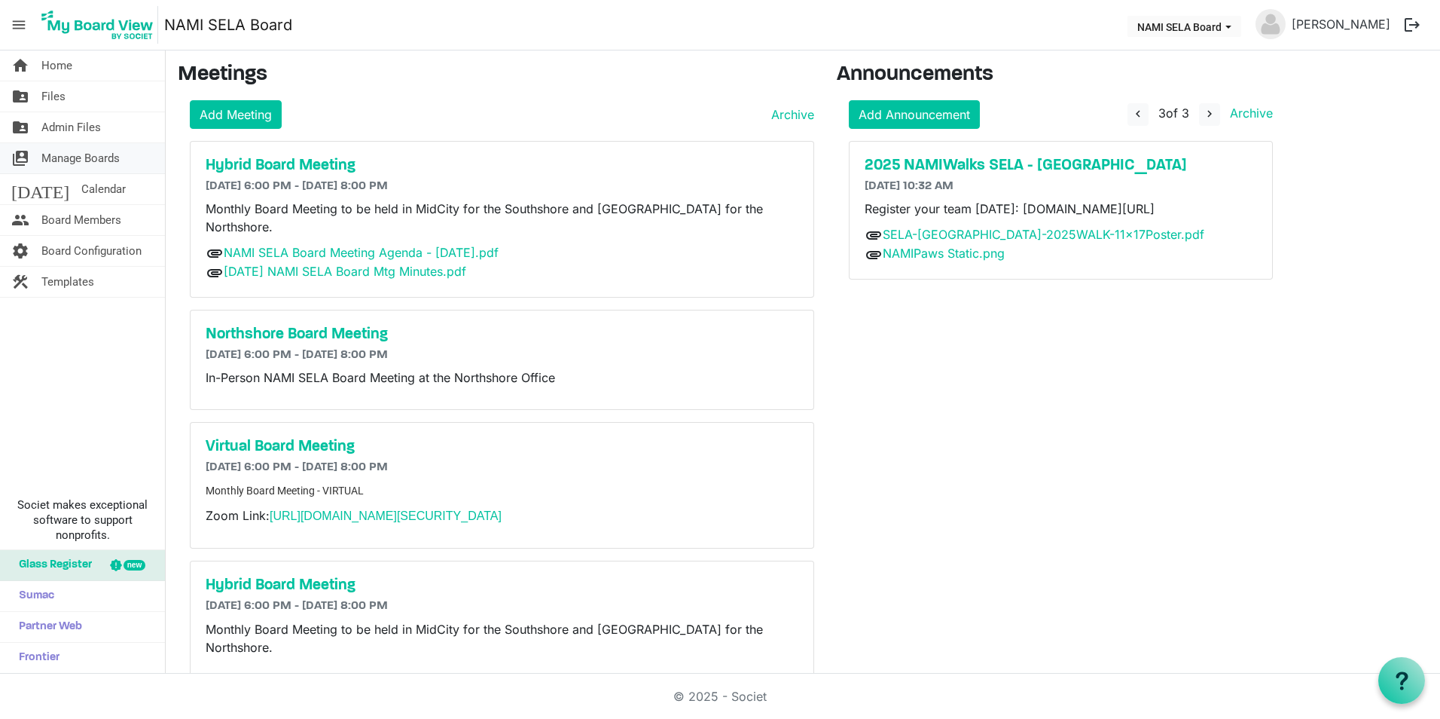
click at [118, 155] on span "Manage Boards" at bounding box center [80, 158] width 78 height 30
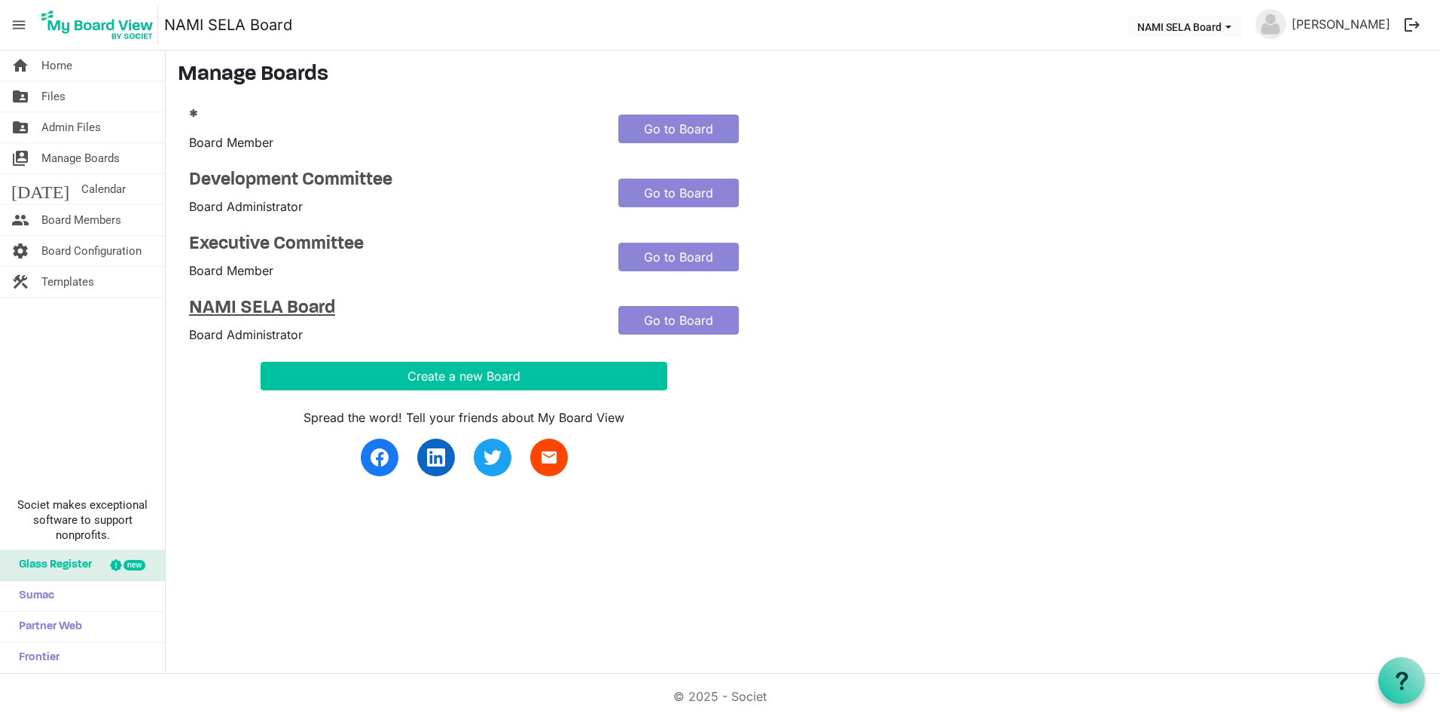
click at [304, 306] on h4 "NAMI SELA Board" at bounding box center [392, 309] width 407 height 22
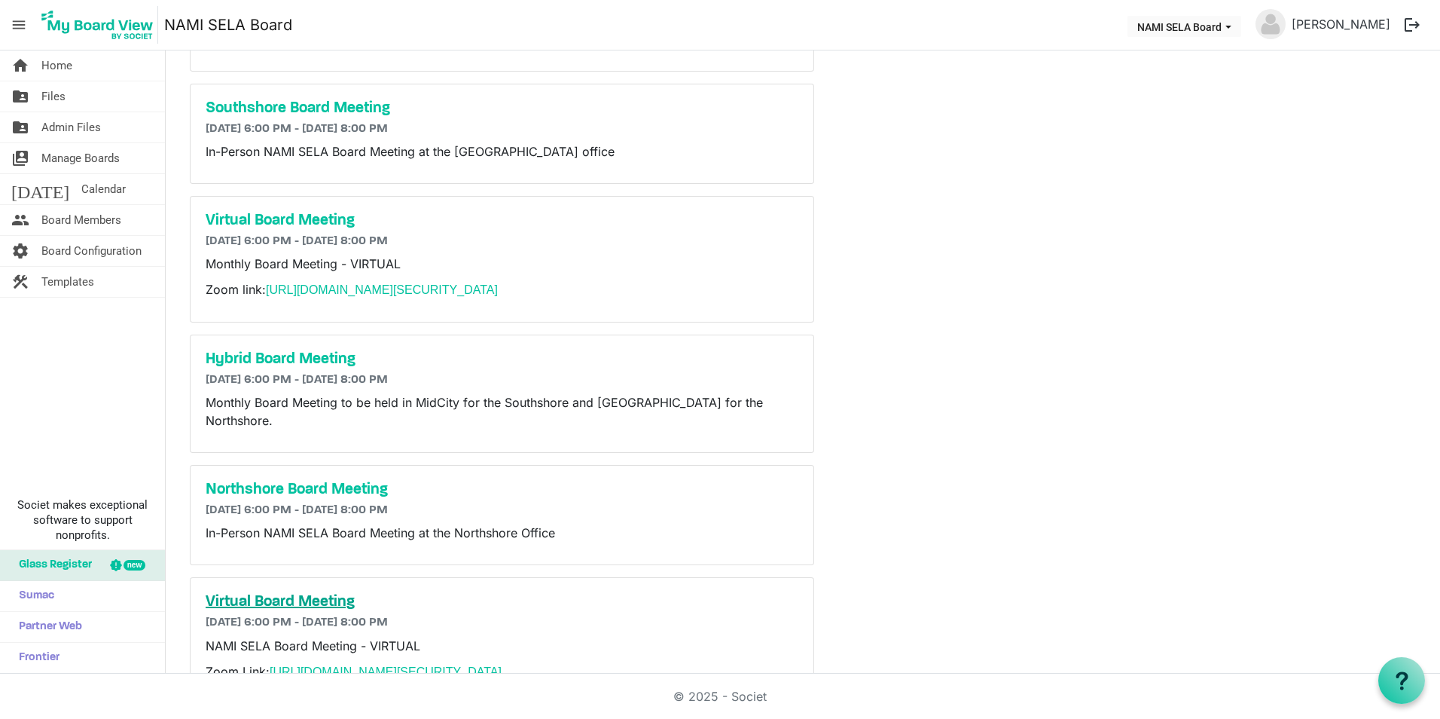
scroll to position [609, 0]
click at [90, 127] on span "Admin Files" at bounding box center [71, 127] width 60 height 30
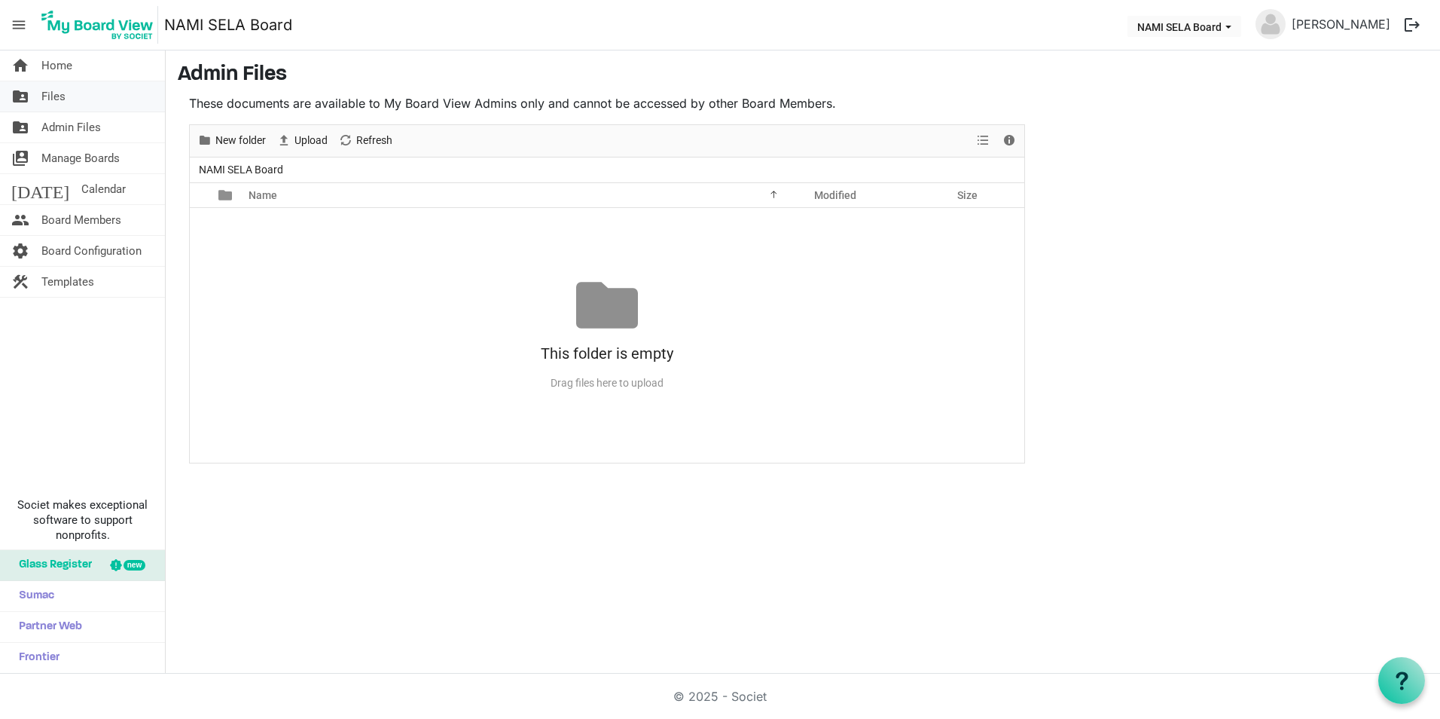
click at [87, 99] on link "folder_shared Files" at bounding box center [82, 96] width 165 height 30
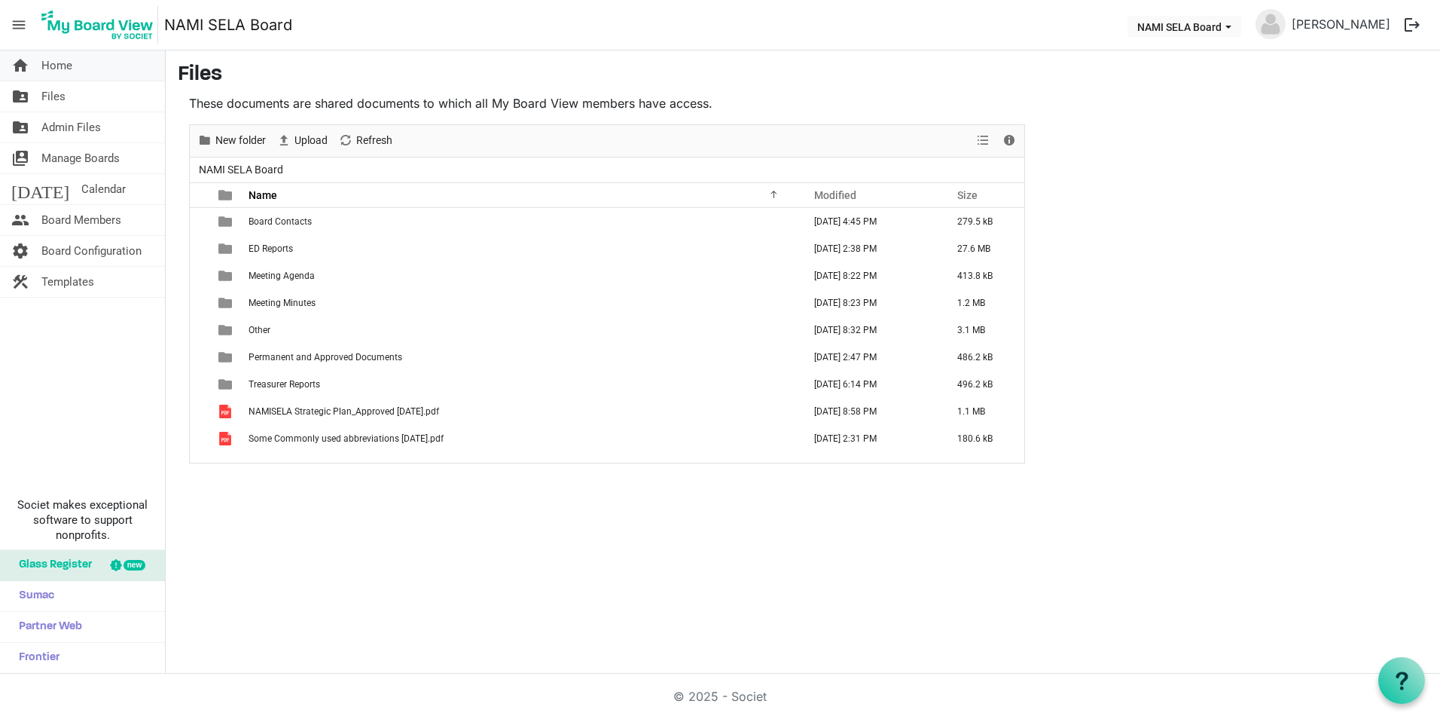
click at [86, 70] on link "home Home" at bounding box center [82, 65] width 165 height 30
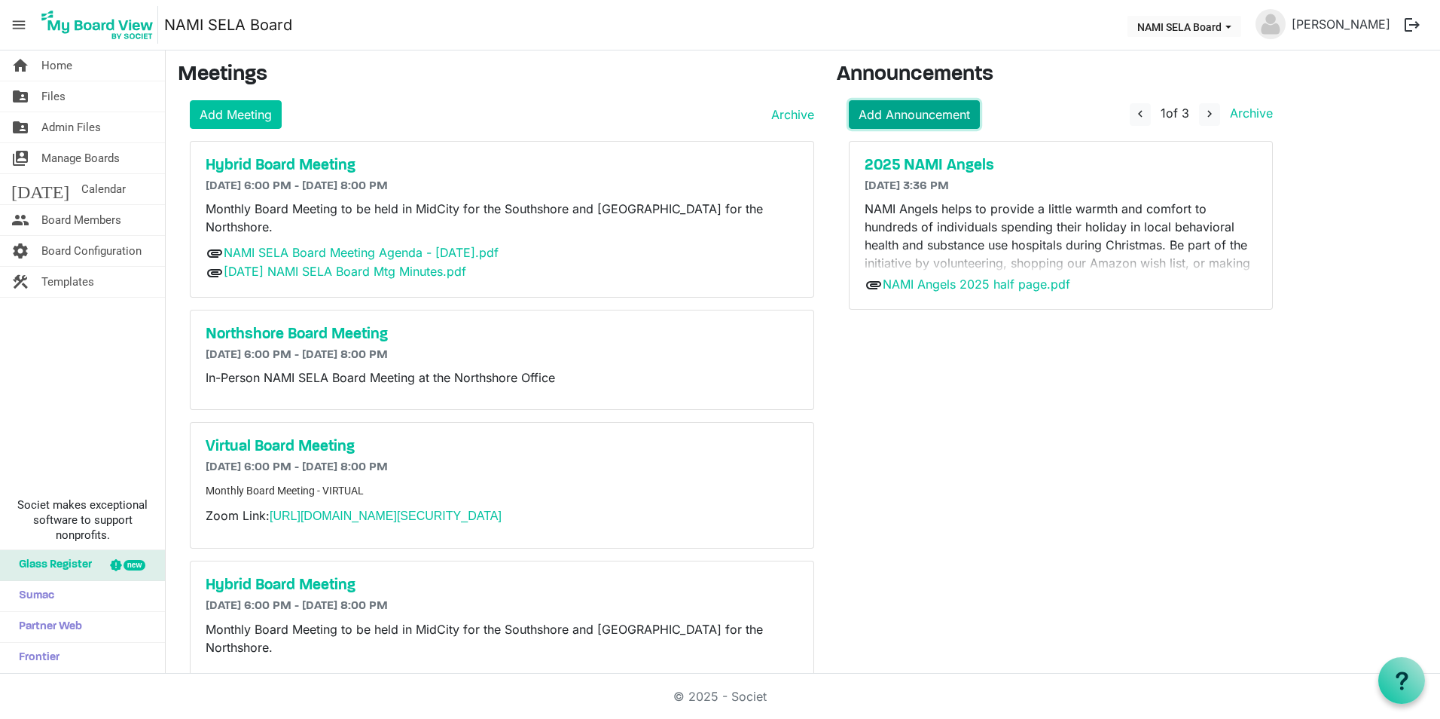
click at [938, 115] on link "Add Announcement" at bounding box center [914, 114] width 131 height 29
click at [1217, 113] on span "navigate_next" at bounding box center [1210, 114] width 14 height 14
click at [1129, 115] on button "navigate_before" at bounding box center [1138, 114] width 21 height 23
click at [959, 167] on h5 "2025 NAMI Angels" at bounding box center [1061, 166] width 392 height 18
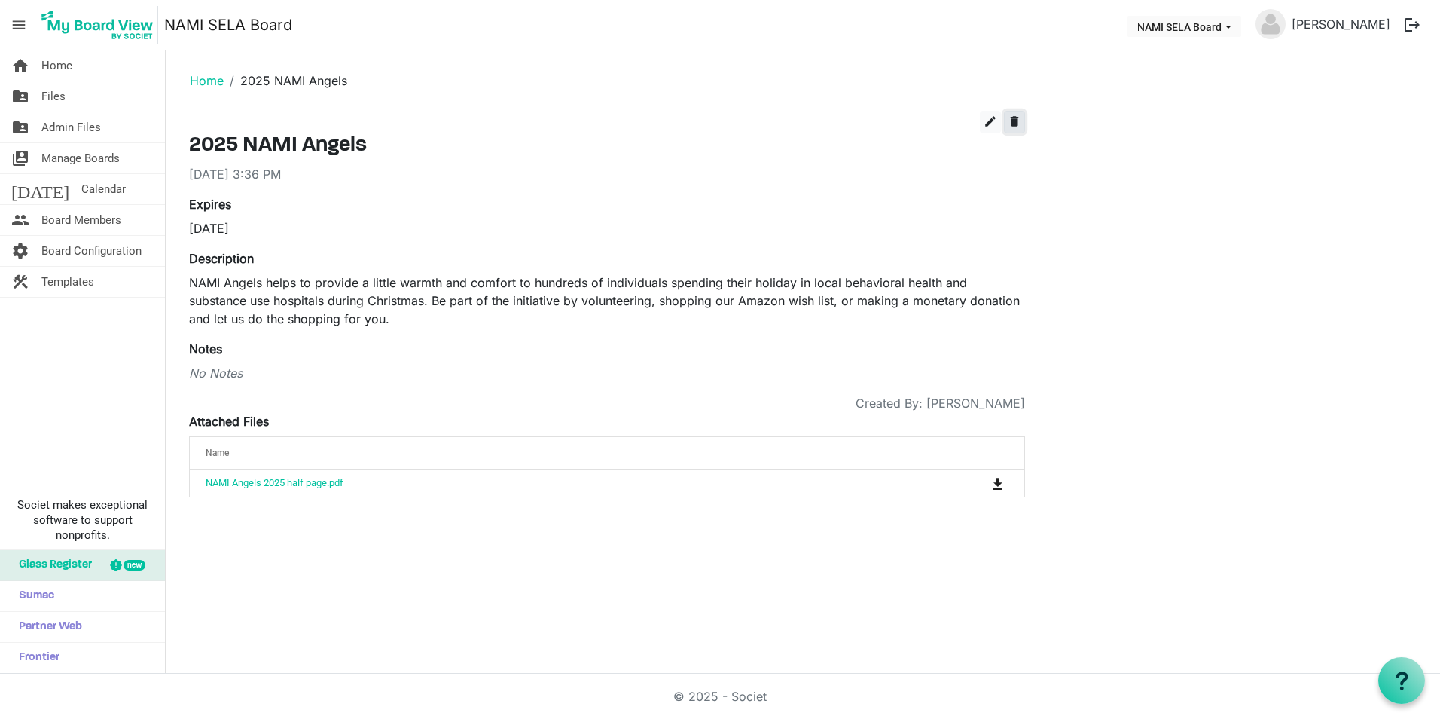
click at [1012, 124] on span "delete" at bounding box center [1015, 121] width 14 height 14
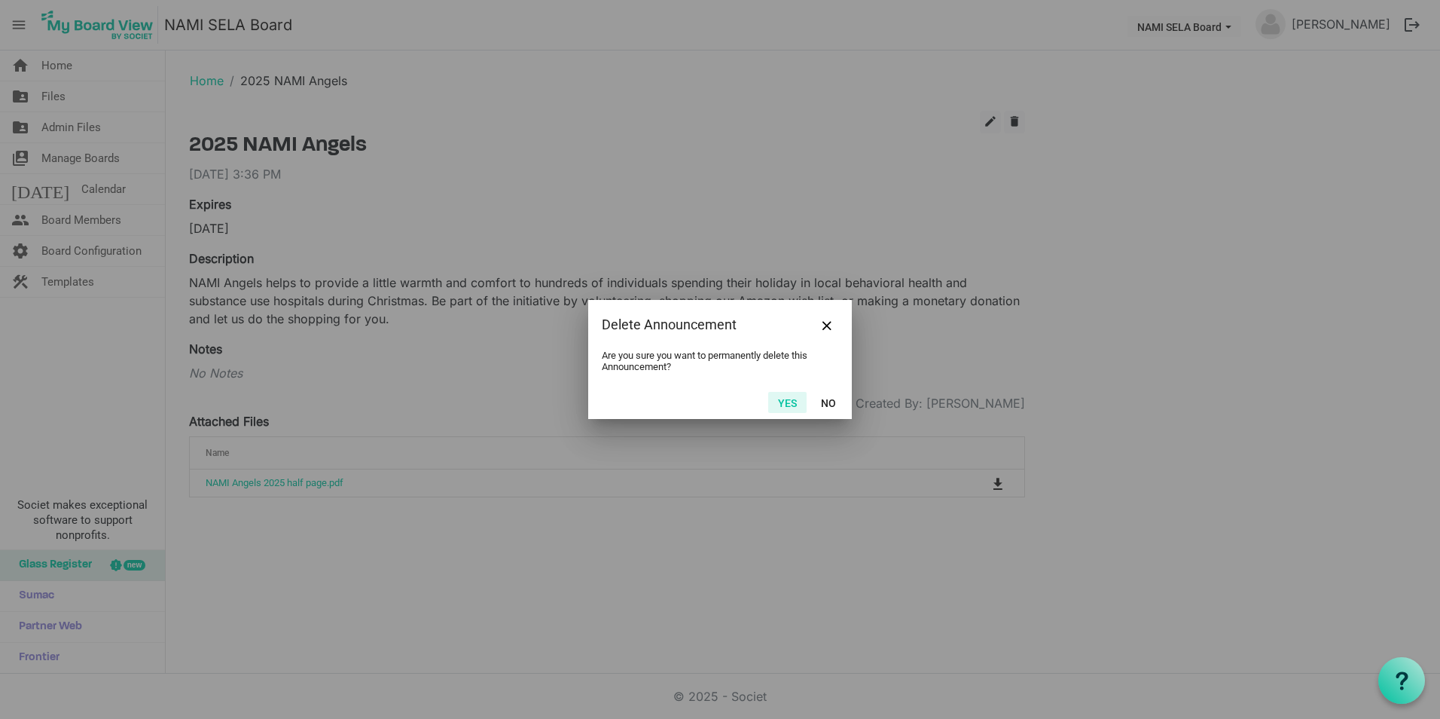
click at [781, 401] on button "Yes" at bounding box center [787, 402] width 38 height 21
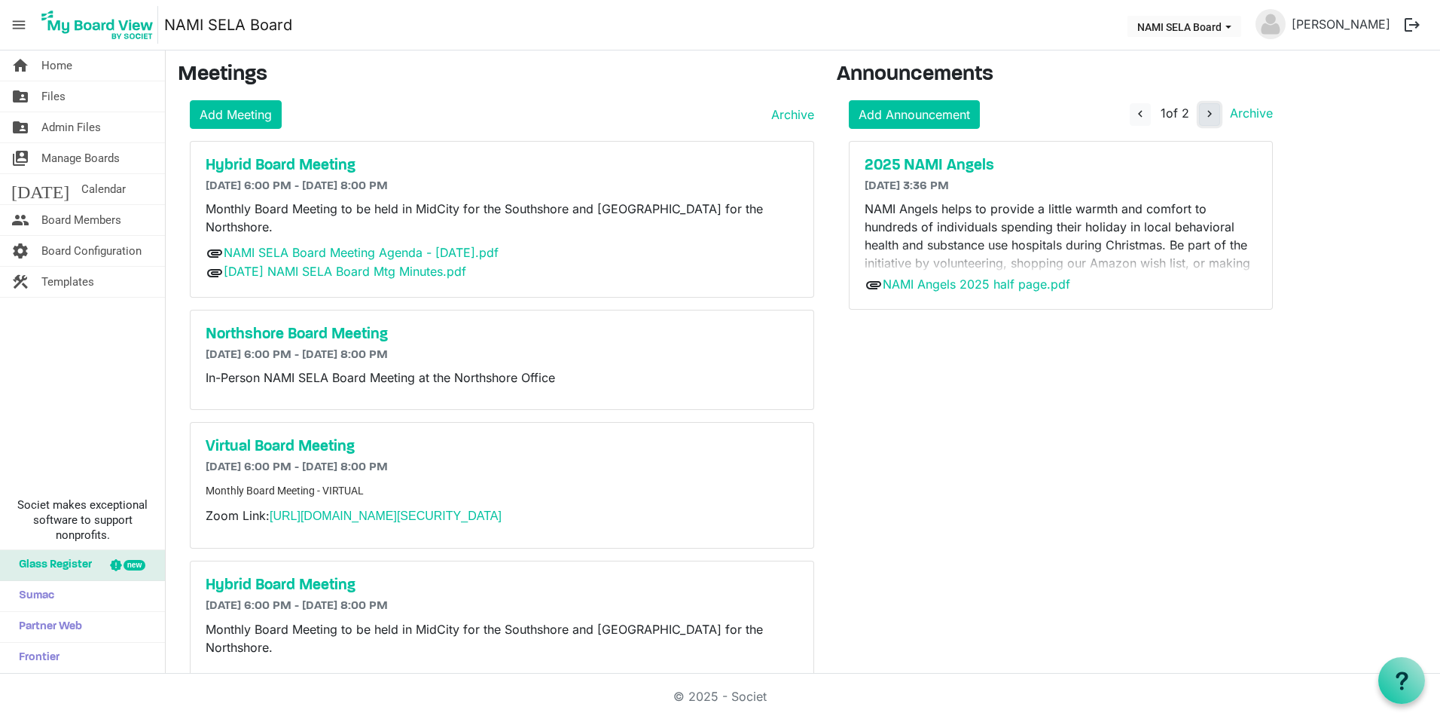
click at [1214, 117] on span "navigate_next" at bounding box center [1210, 114] width 14 height 14
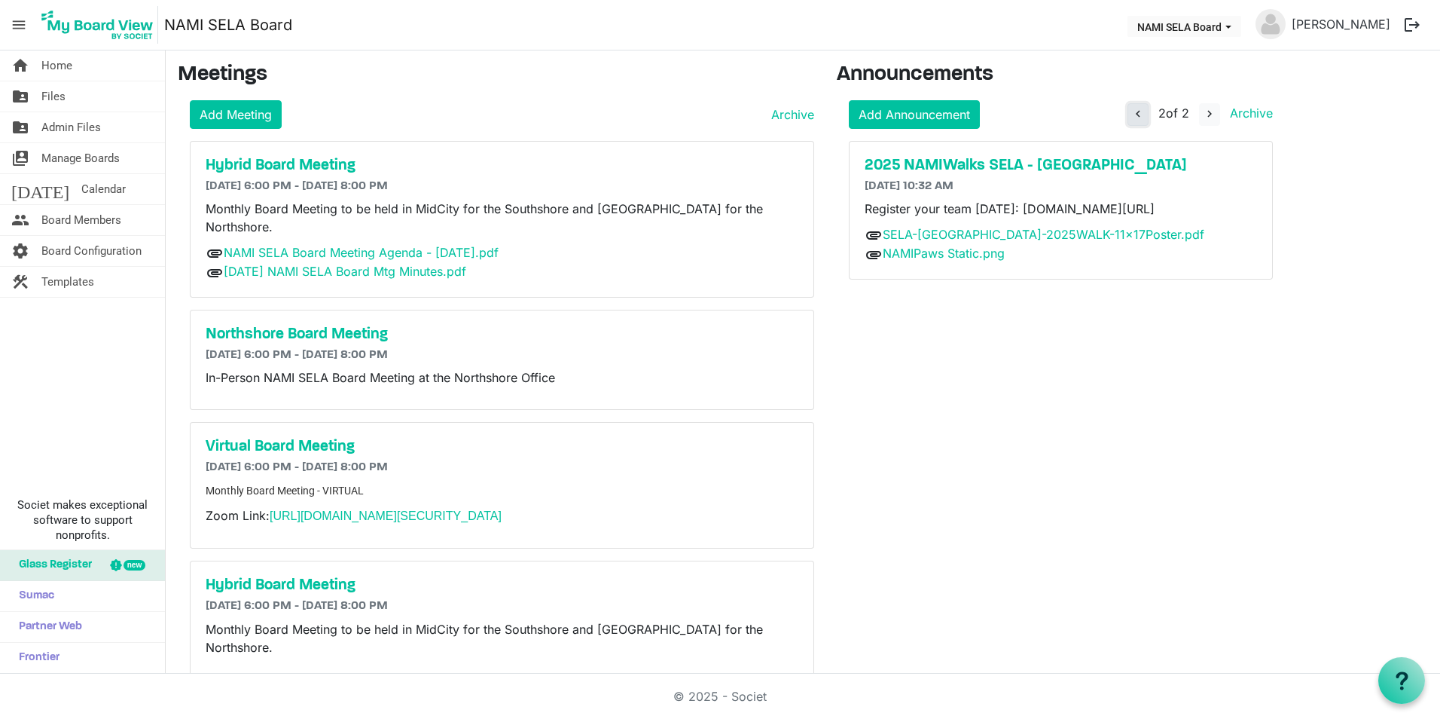
click at [1142, 116] on span "navigate_before" at bounding box center [1138, 114] width 14 height 14
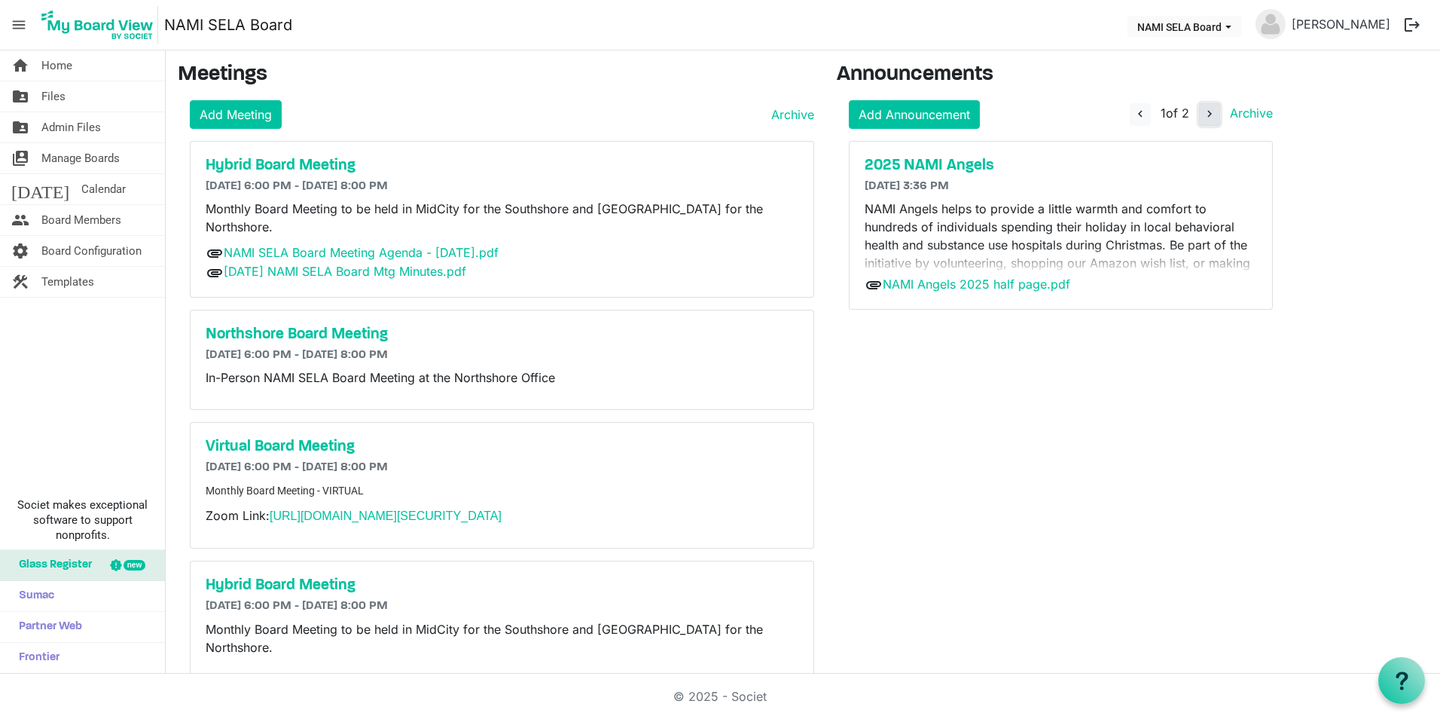
click at [1208, 115] on span "navigate_next" at bounding box center [1210, 114] width 14 height 14
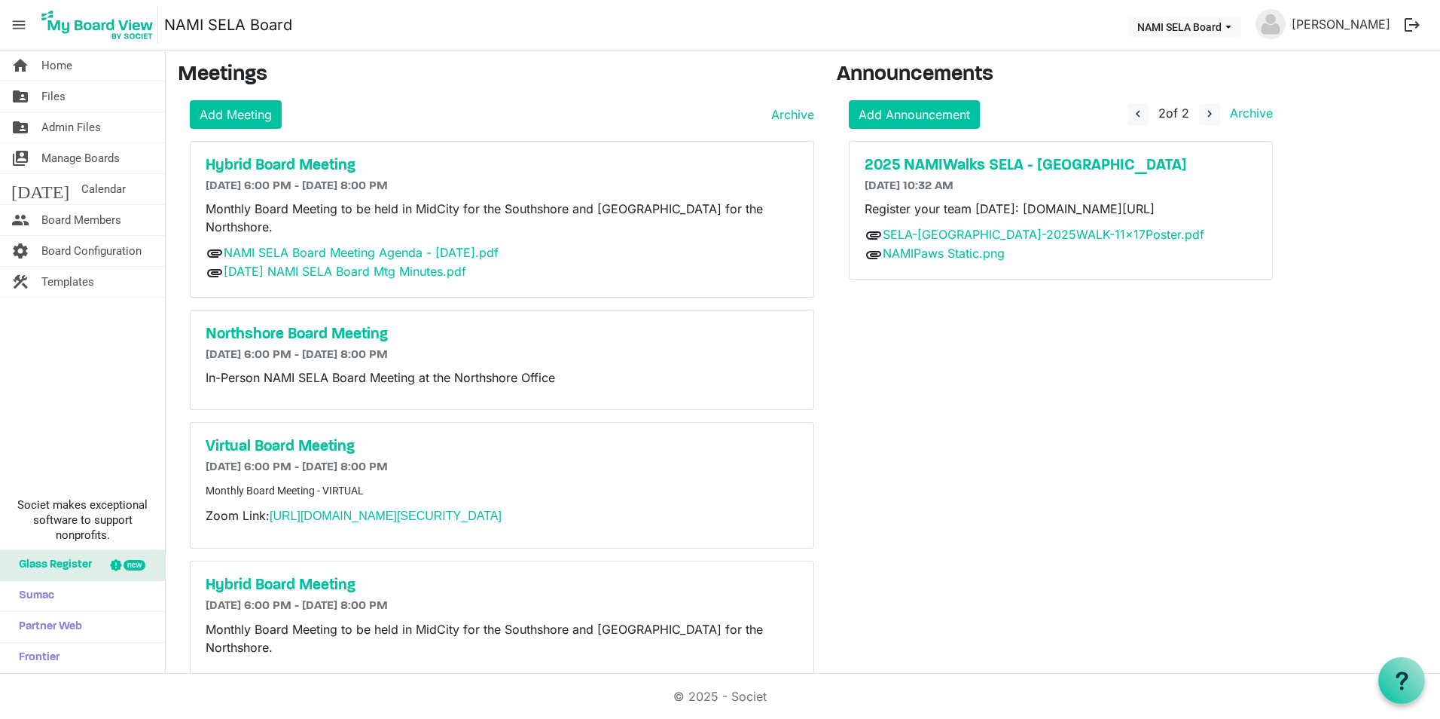
click at [953, 436] on div "Announcements Add Announcement navigate_before 2 of 2 navigate_next Archive 202…" at bounding box center [1061, 694] width 471 height 1262
click at [94, 158] on span "Manage Boards" at bounding box center [80, 158] width 78 height 30
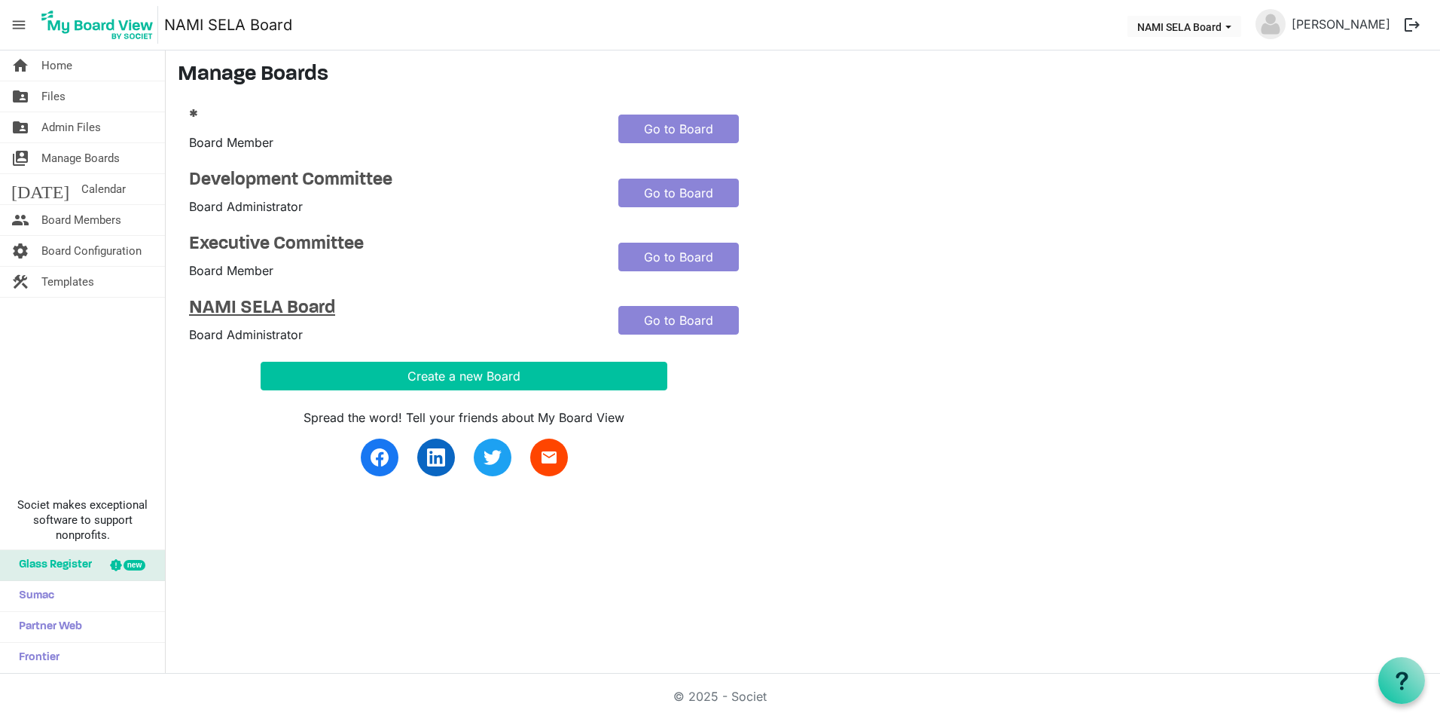
click at [331, 307] on h4 "NAMI SELA Board" at bounding box center [392, 309] width 407 height 22
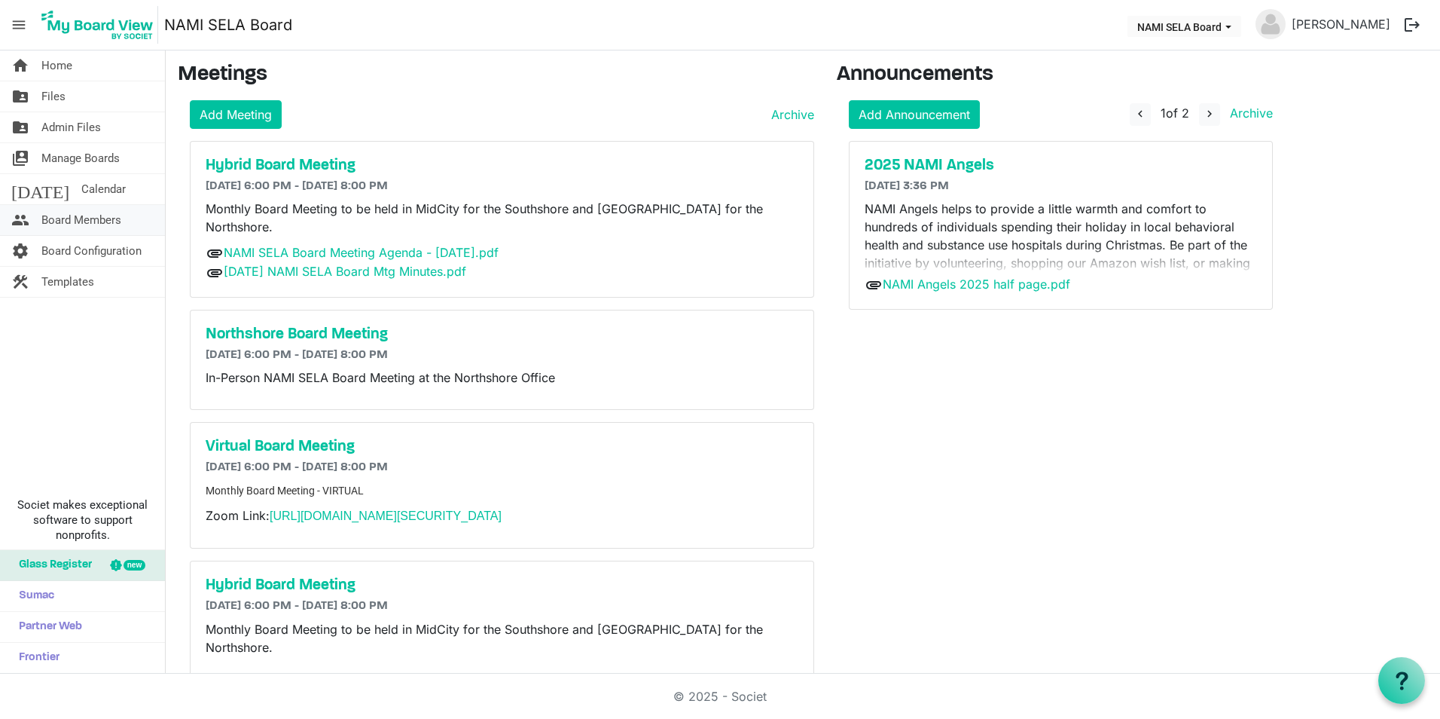
click at [81, 222] on span "Board Members" at bounding box center [81, 220] width 80 height 30
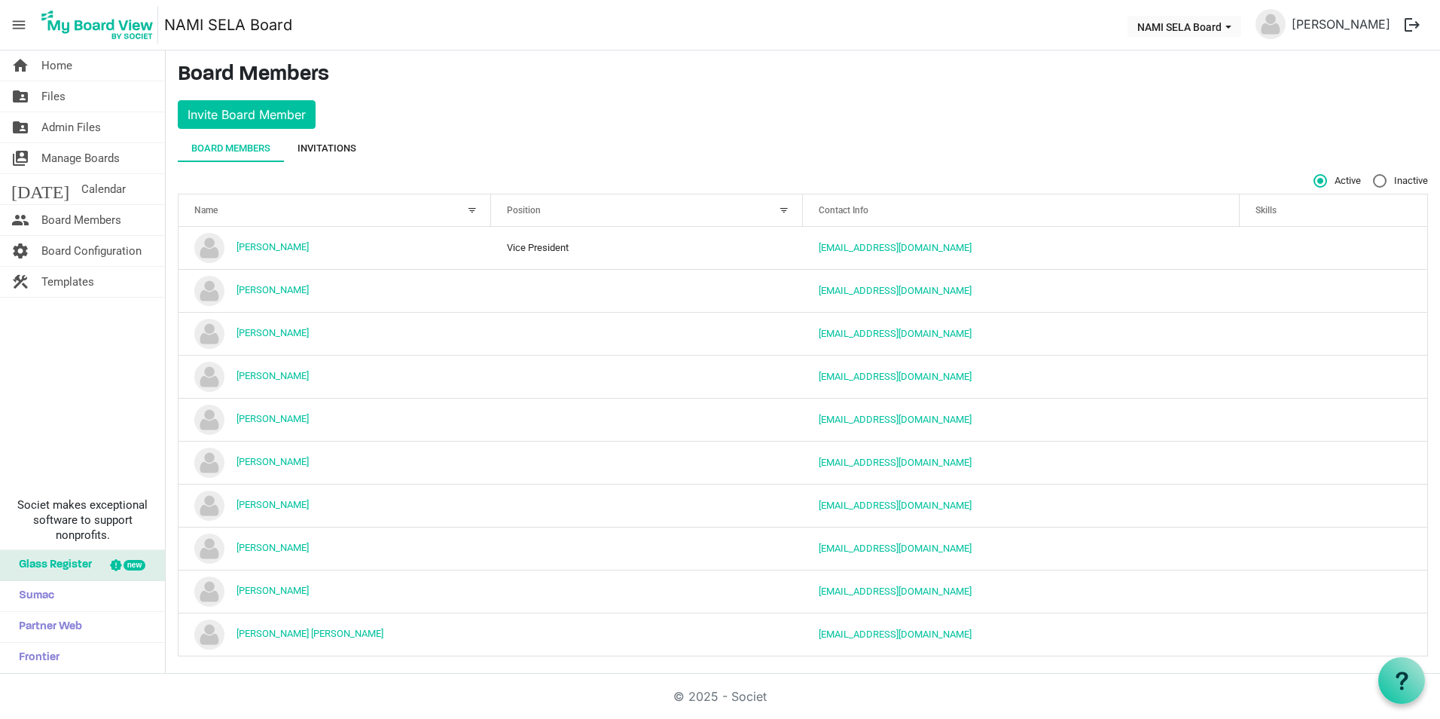
click at [336, 142] on div "Invitations" at bounding box center [327, 148] width 59 height 15
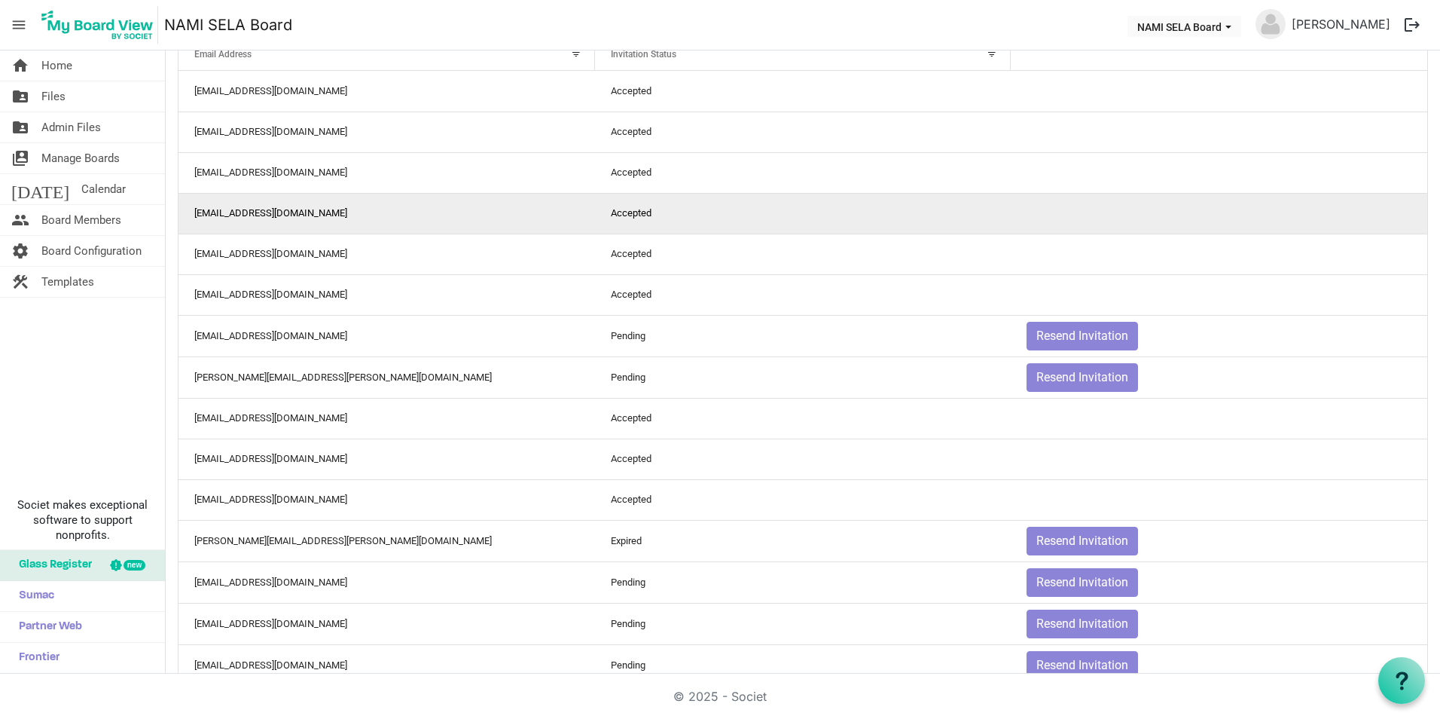
scroll to position [151, 0]
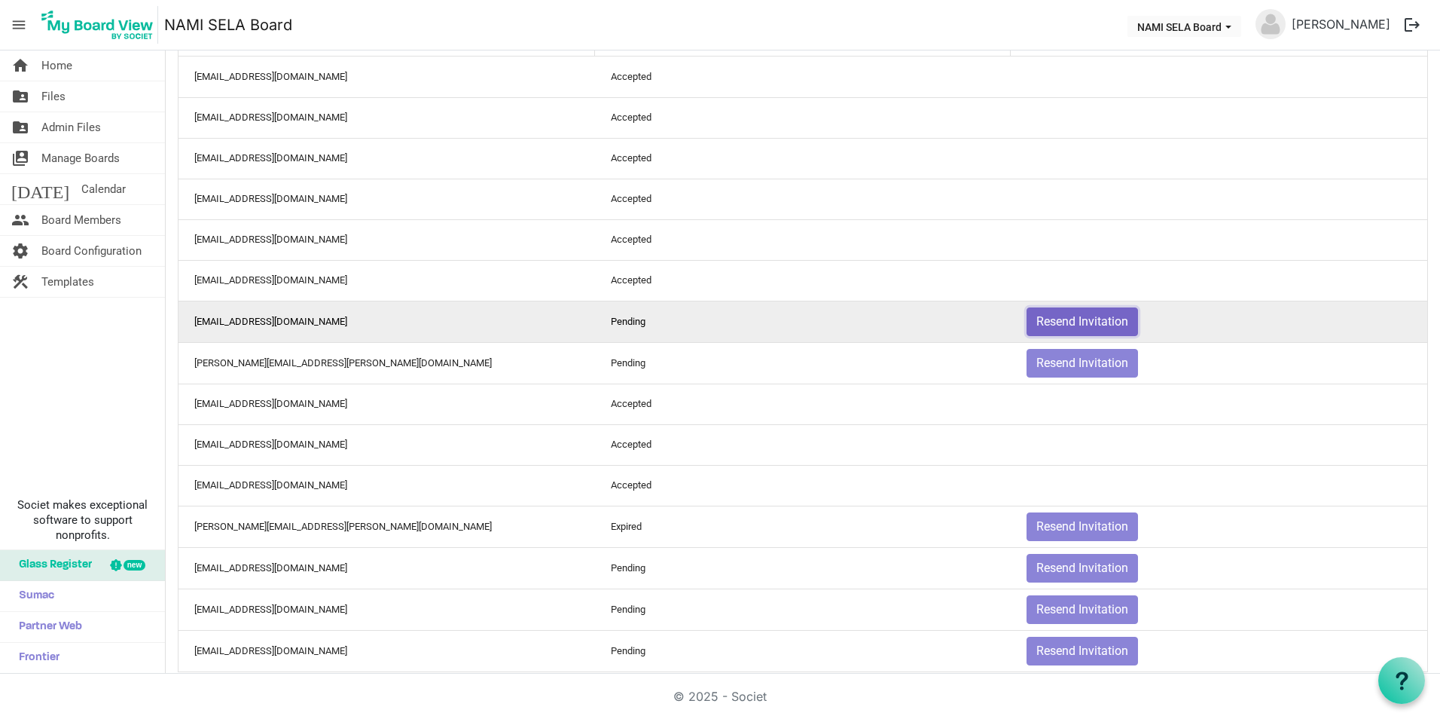
click at [1066, 317] on button "Resend Invitation" at bounding box center [1082, 321] width 111 height 29
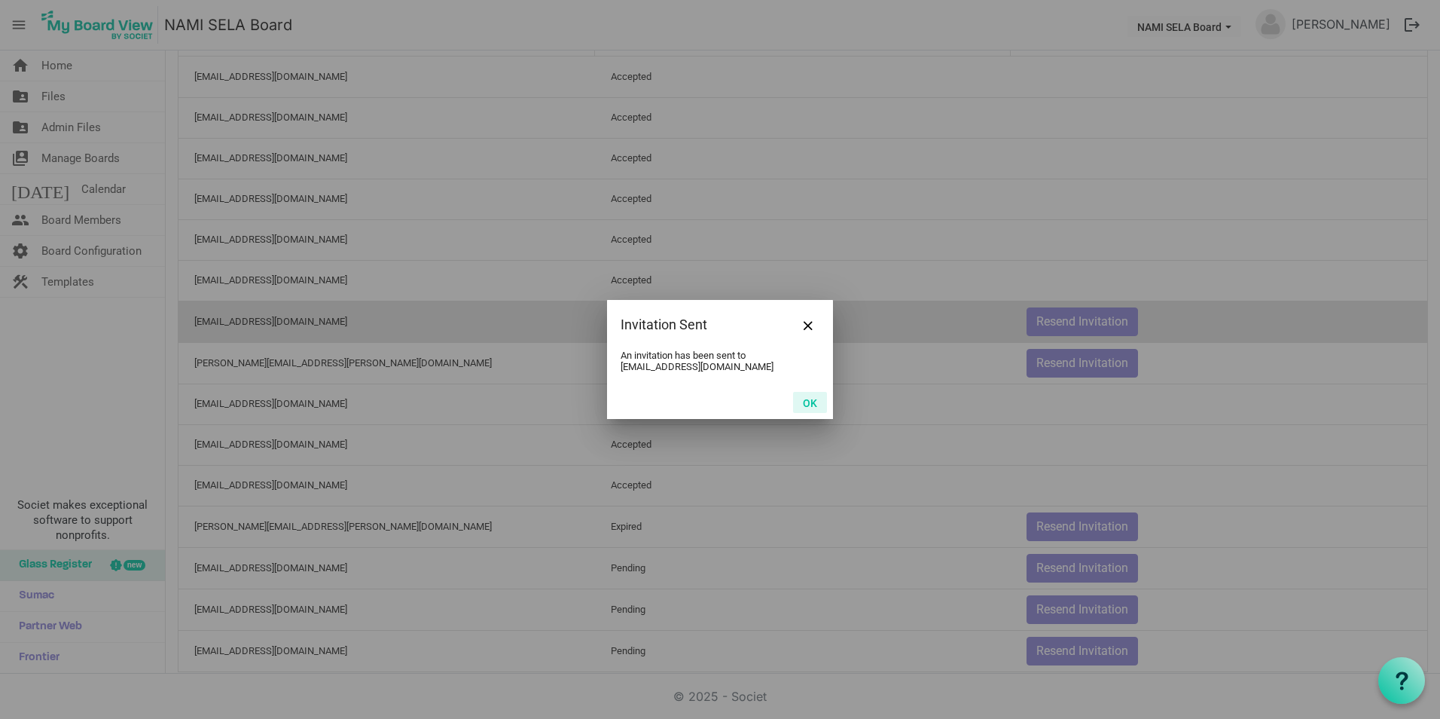
click at [804, 398] on button "OK" at bounding box center [810, 402] width 34 height 21
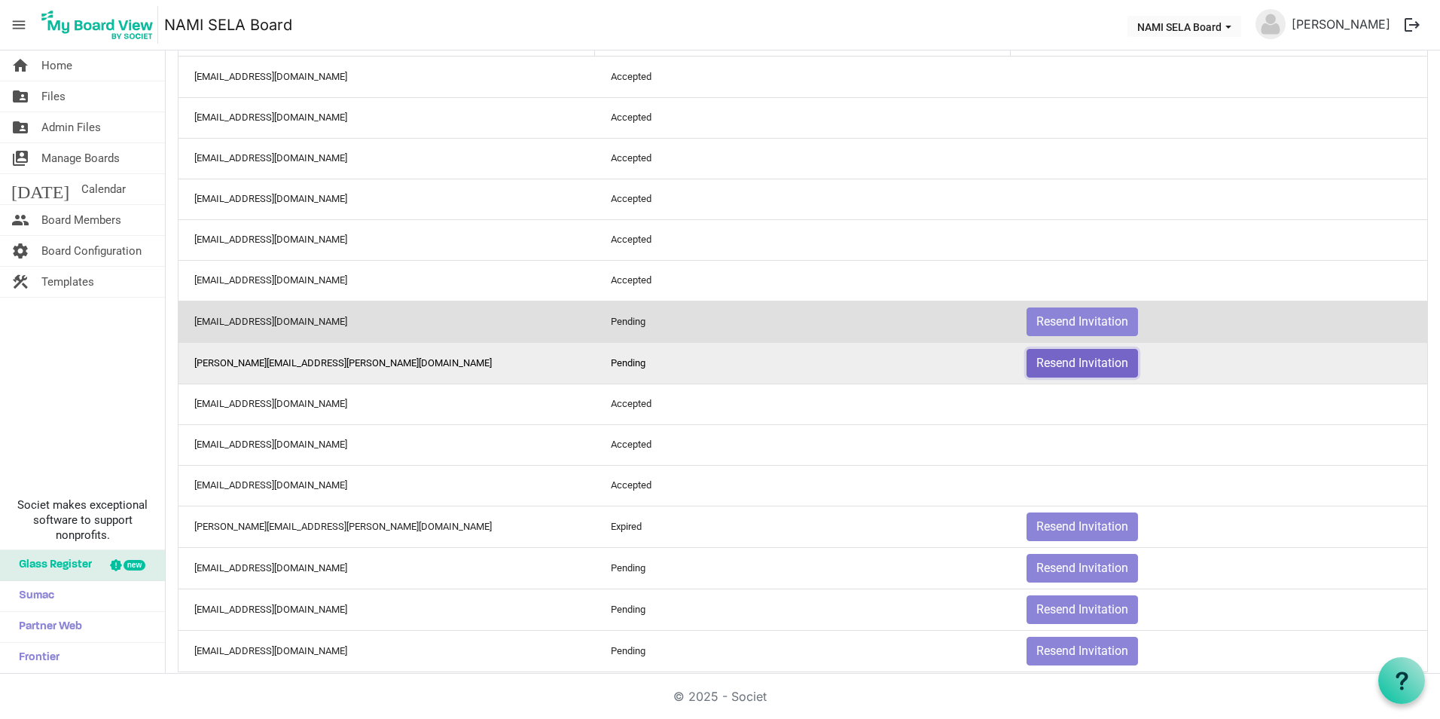
click at [1076, 368] on button "Resend Invitation" at bounding box center [1082, 363] width 111 height 29
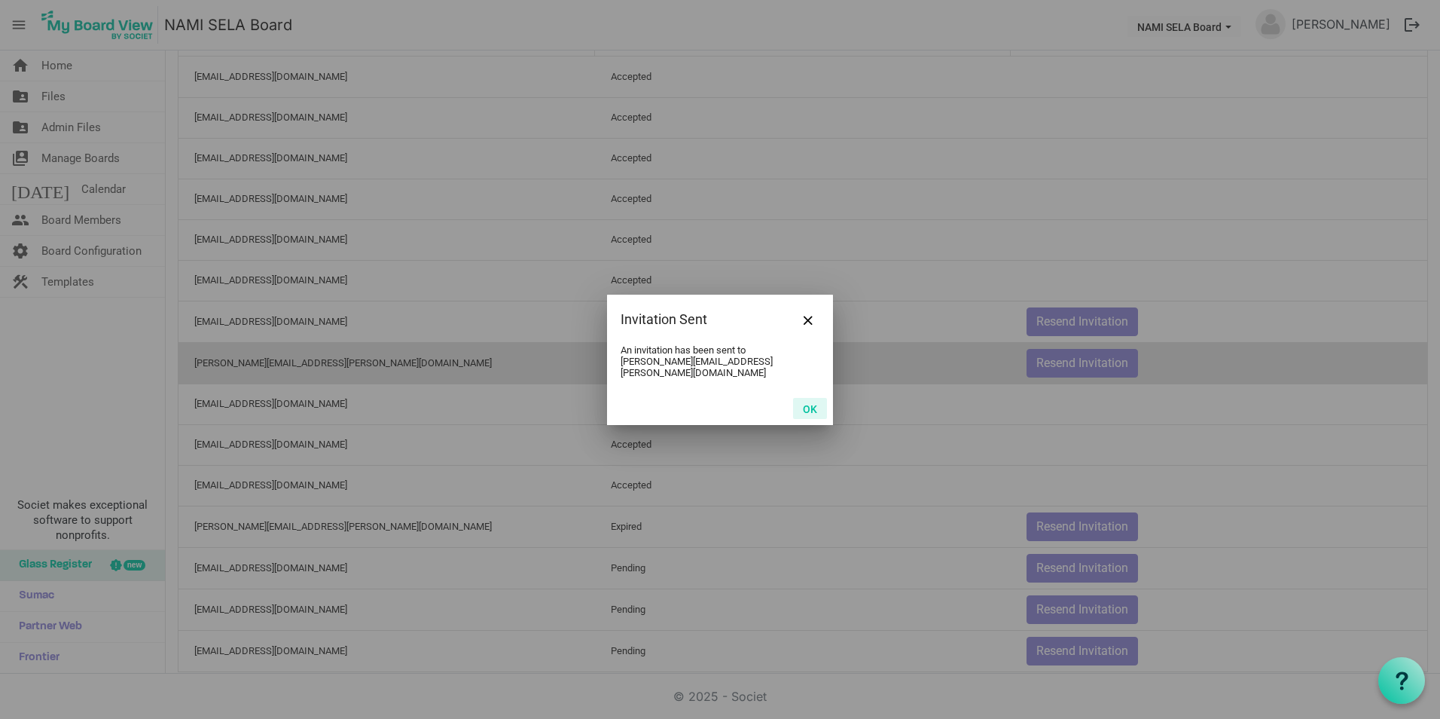
click at [805, 401] on button "OK" at bounding box center [810, 408] width 34 height 21
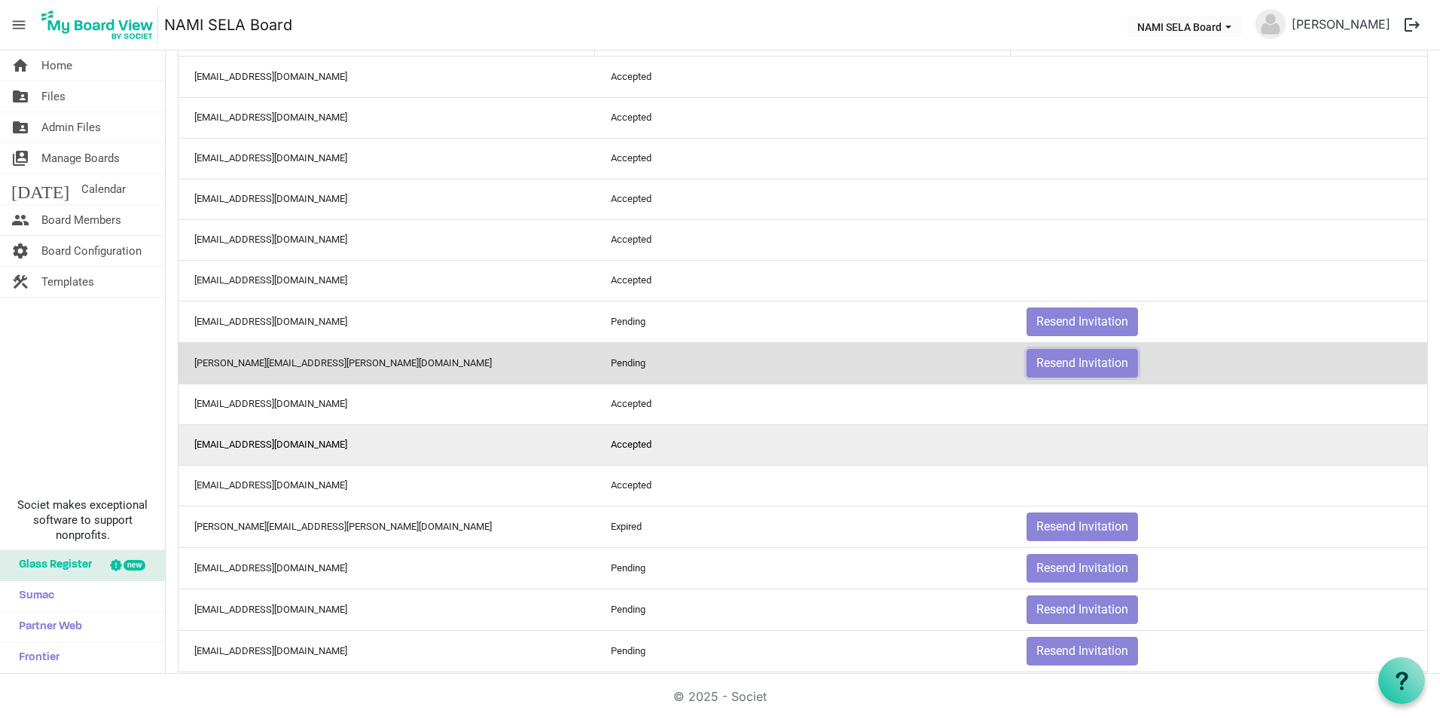
scroll to position [173, 0]
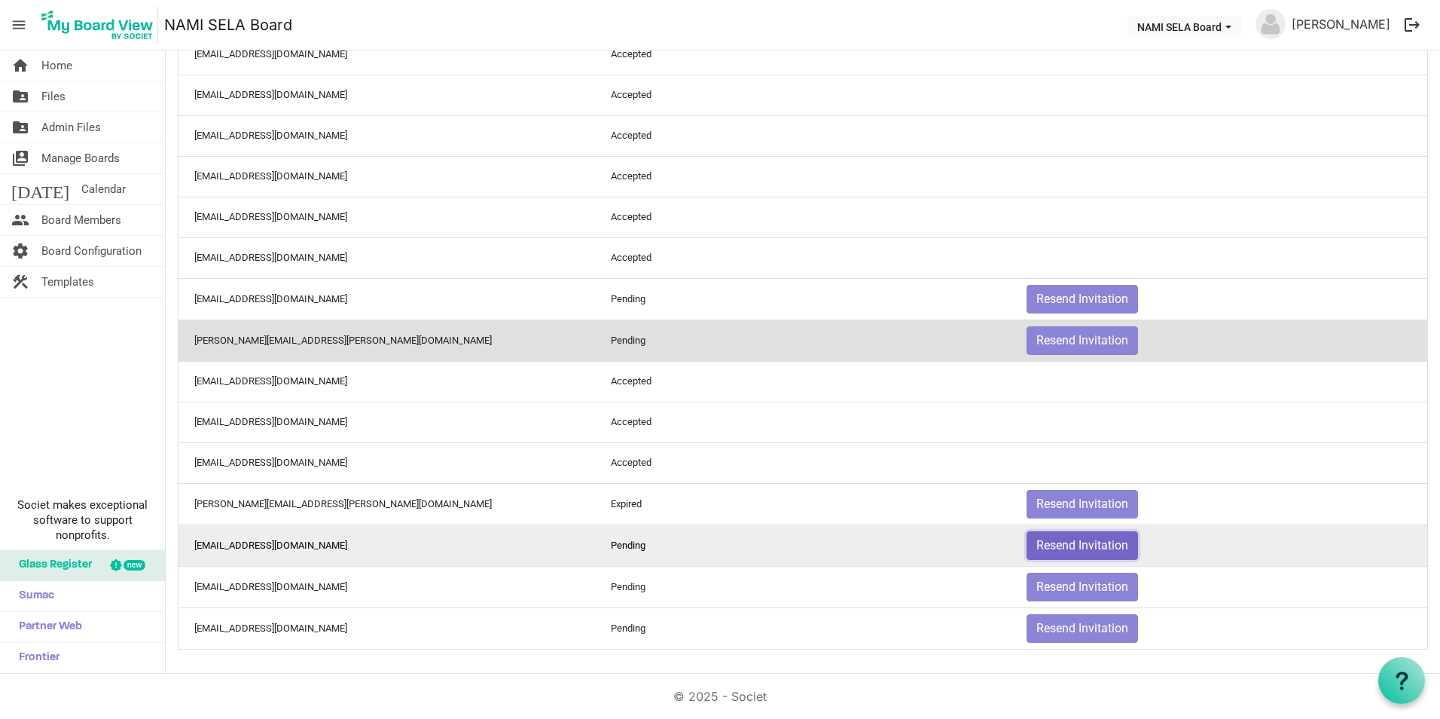
click at [1028, 545] on button "Resend Invitation" at bounding box center [1082, 545] width 111 height 29
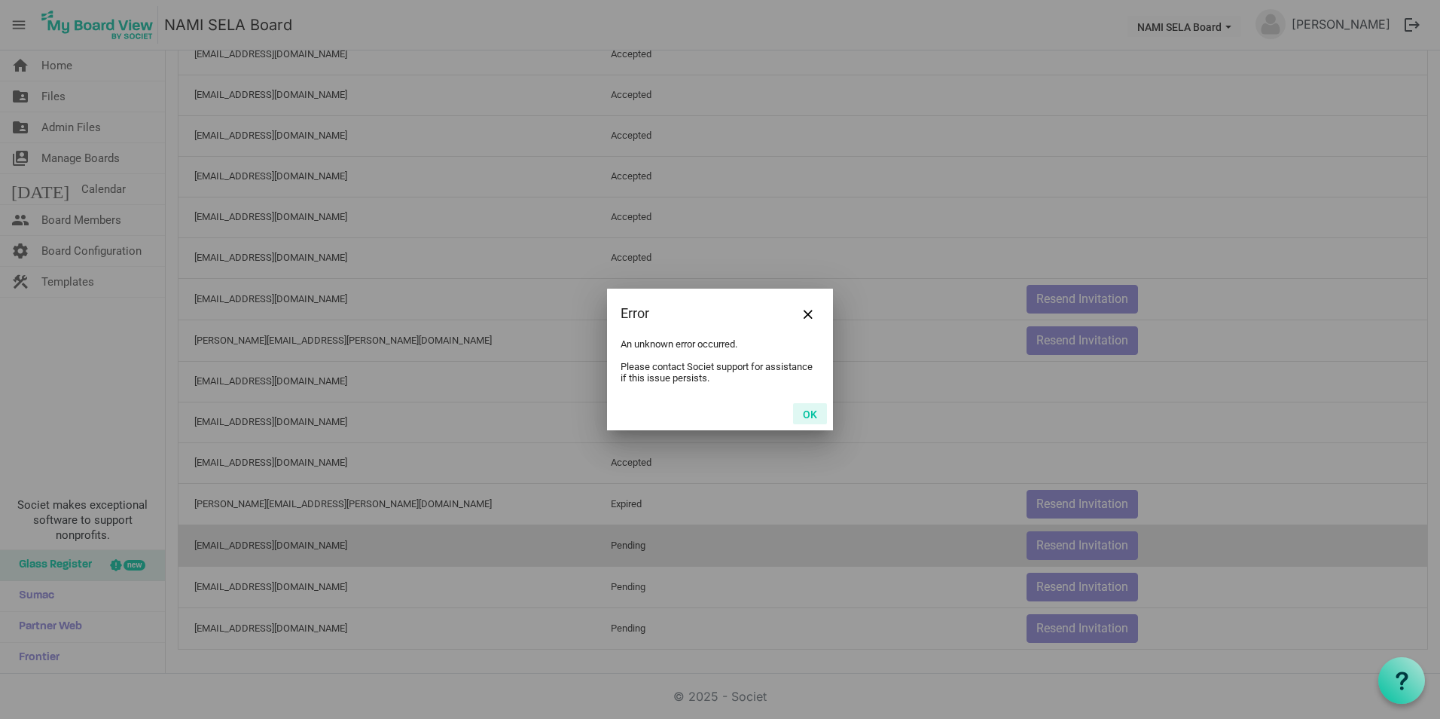
click at [811, 414] on button "OK" at bounding box center [810, 413] width 34 height 21
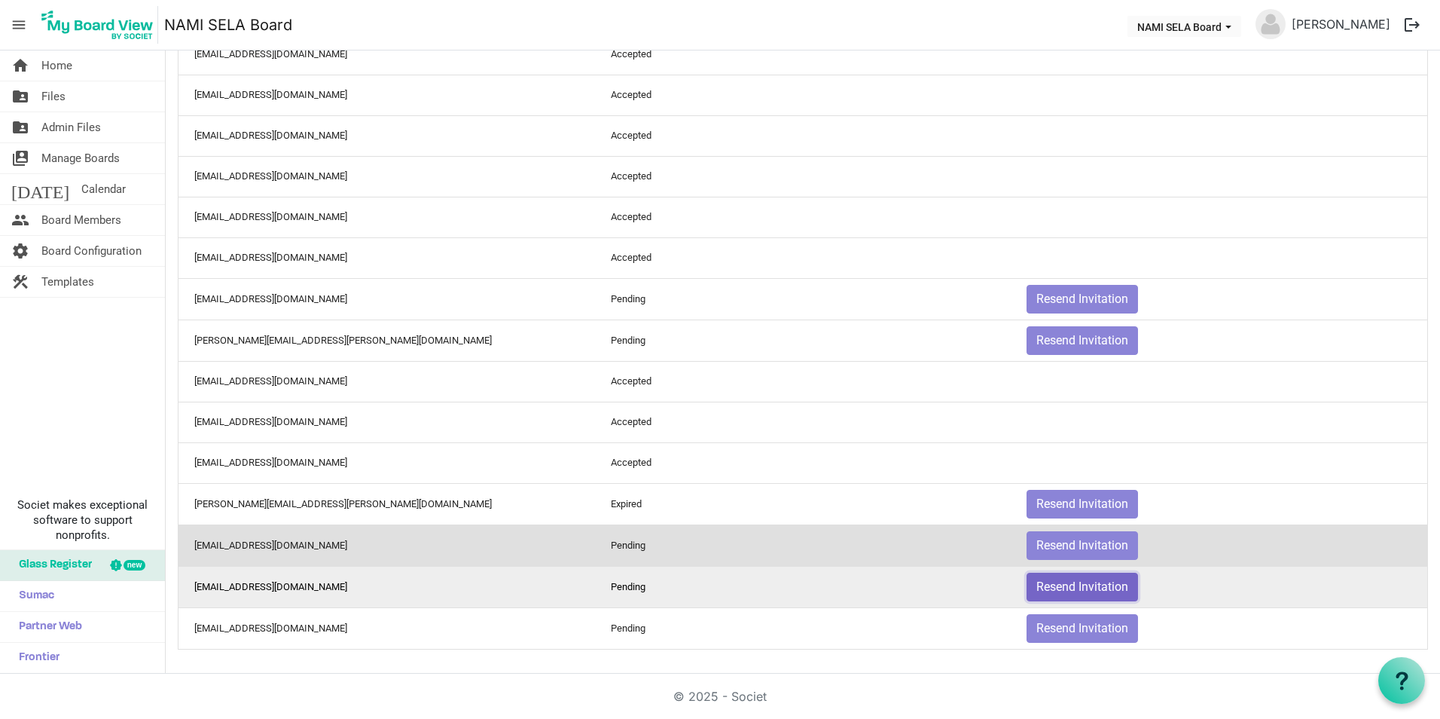
click at [1055, 588] on button "Resend Invitation" at bounding box center [1082, 586] width 111 height 29
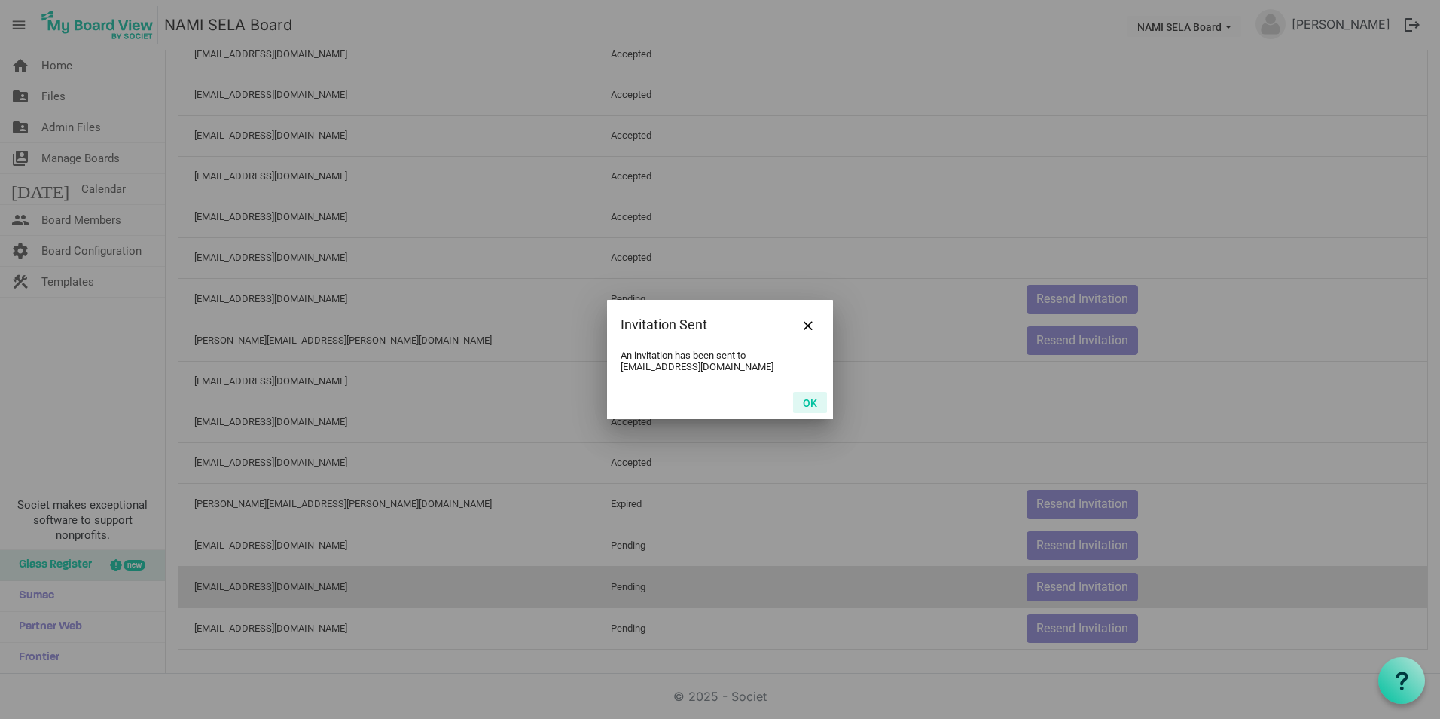
click at [811, 392] on button "OK" at bounding box center [810, 402] width 34 height 21
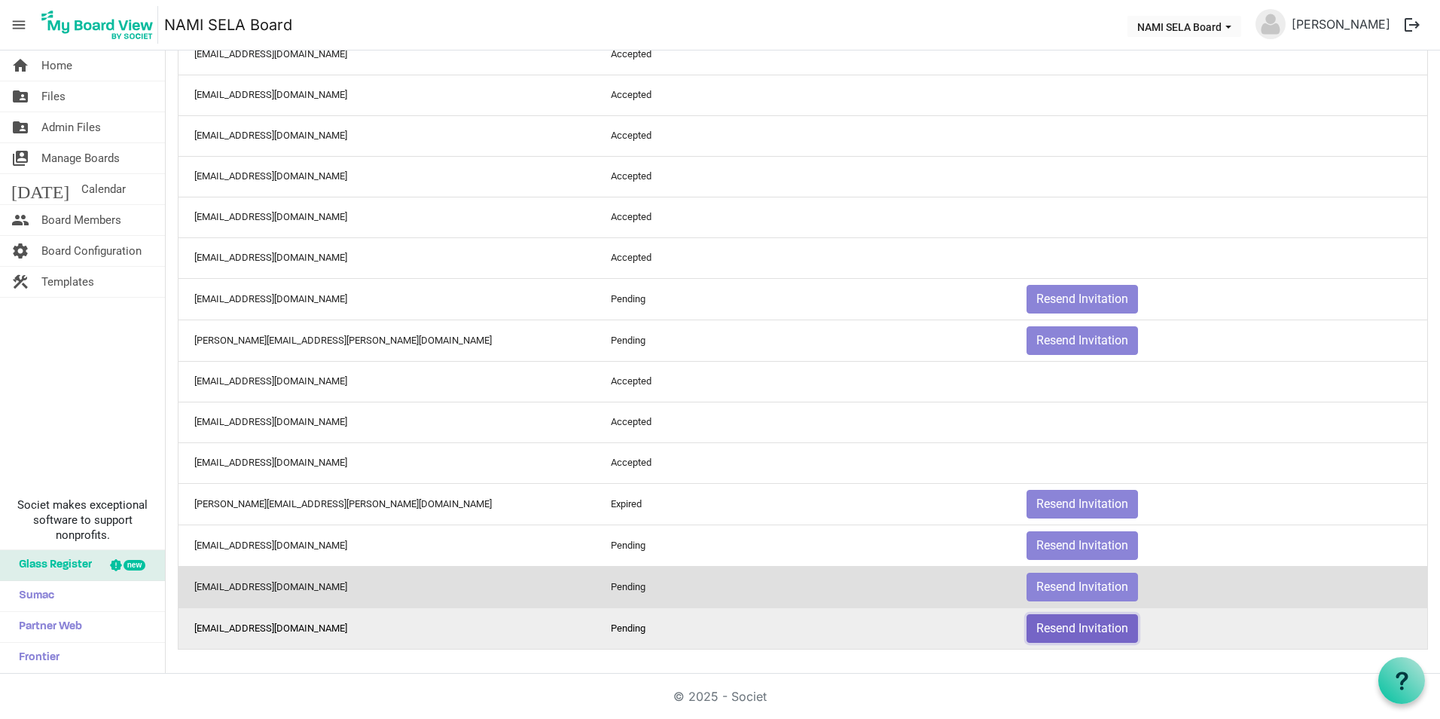
click at [1085, 626] on button "Resend Invitation" at bounding box center [1082, 628] width 111 height 29
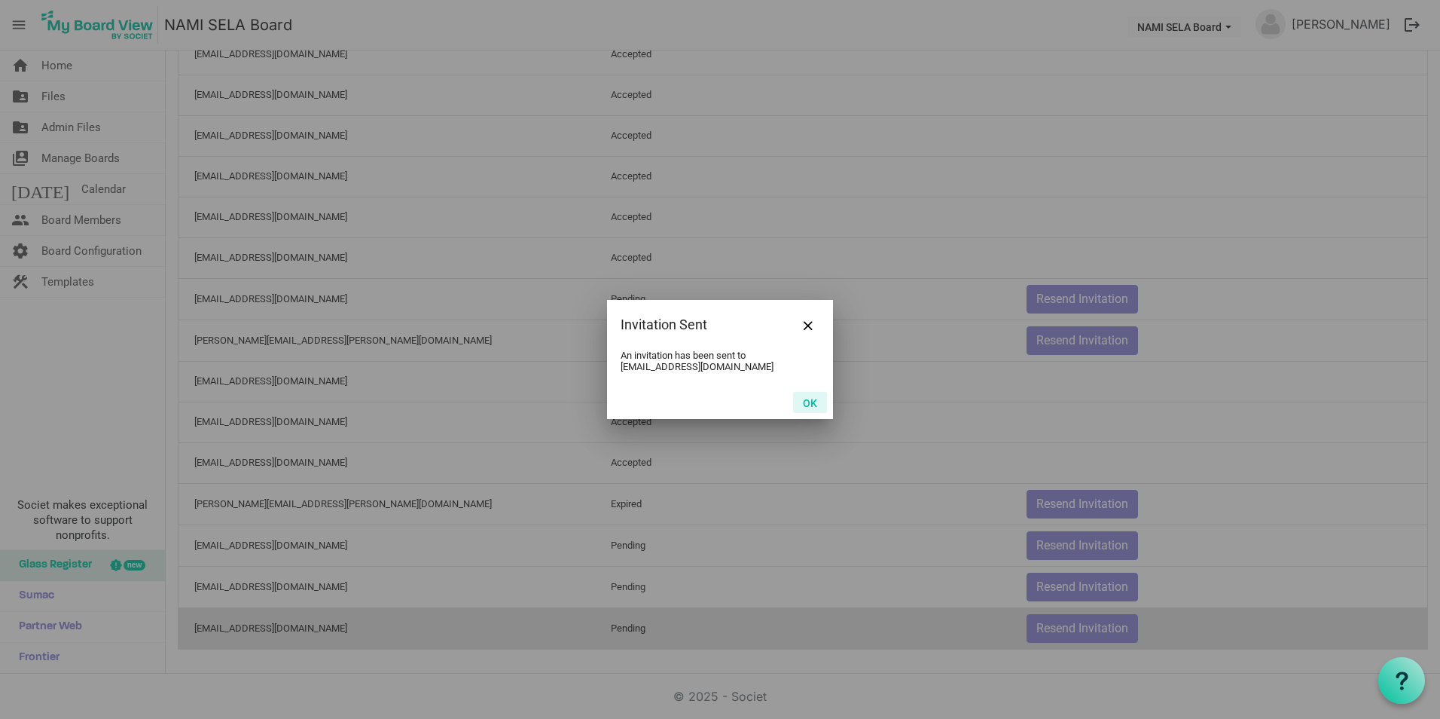
click at [822, 405] on button "OK" at bounding box center [810, 402] width 34 height 21
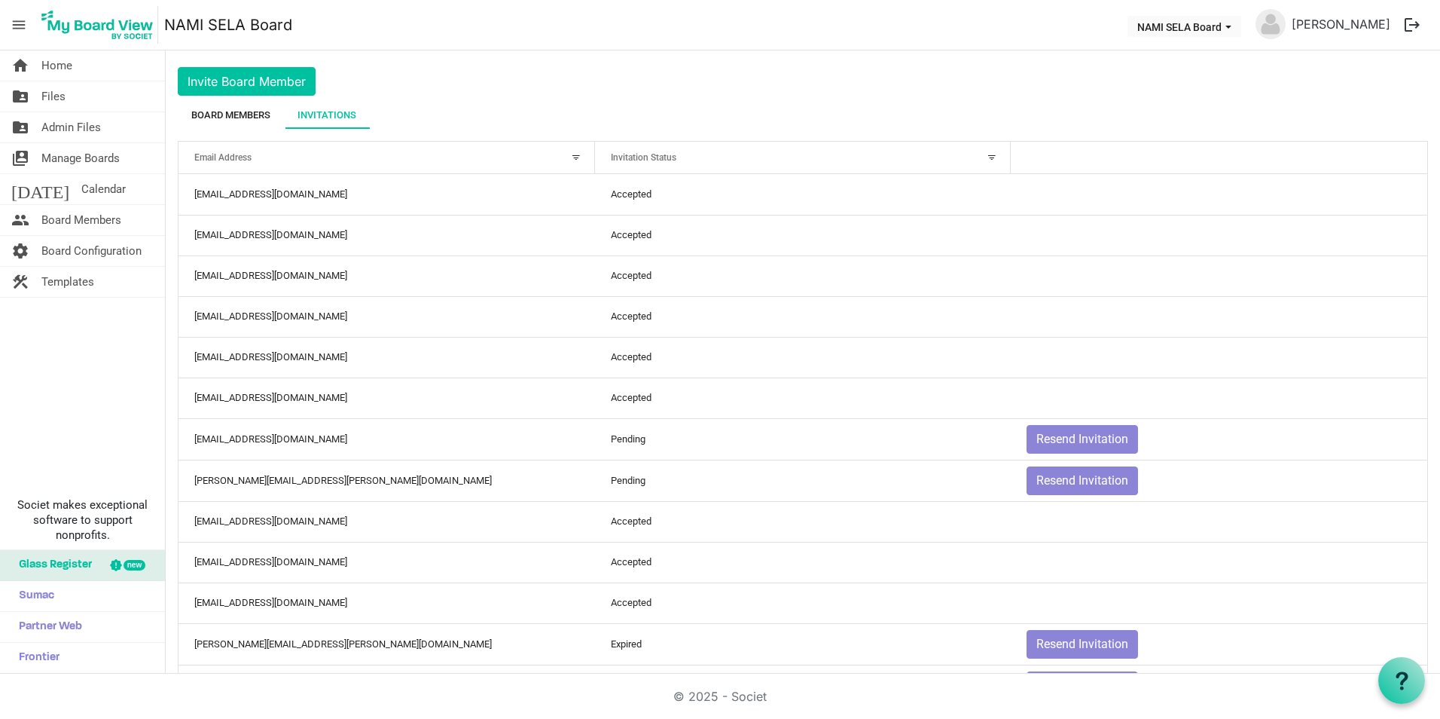
scroll to position [0, 0]
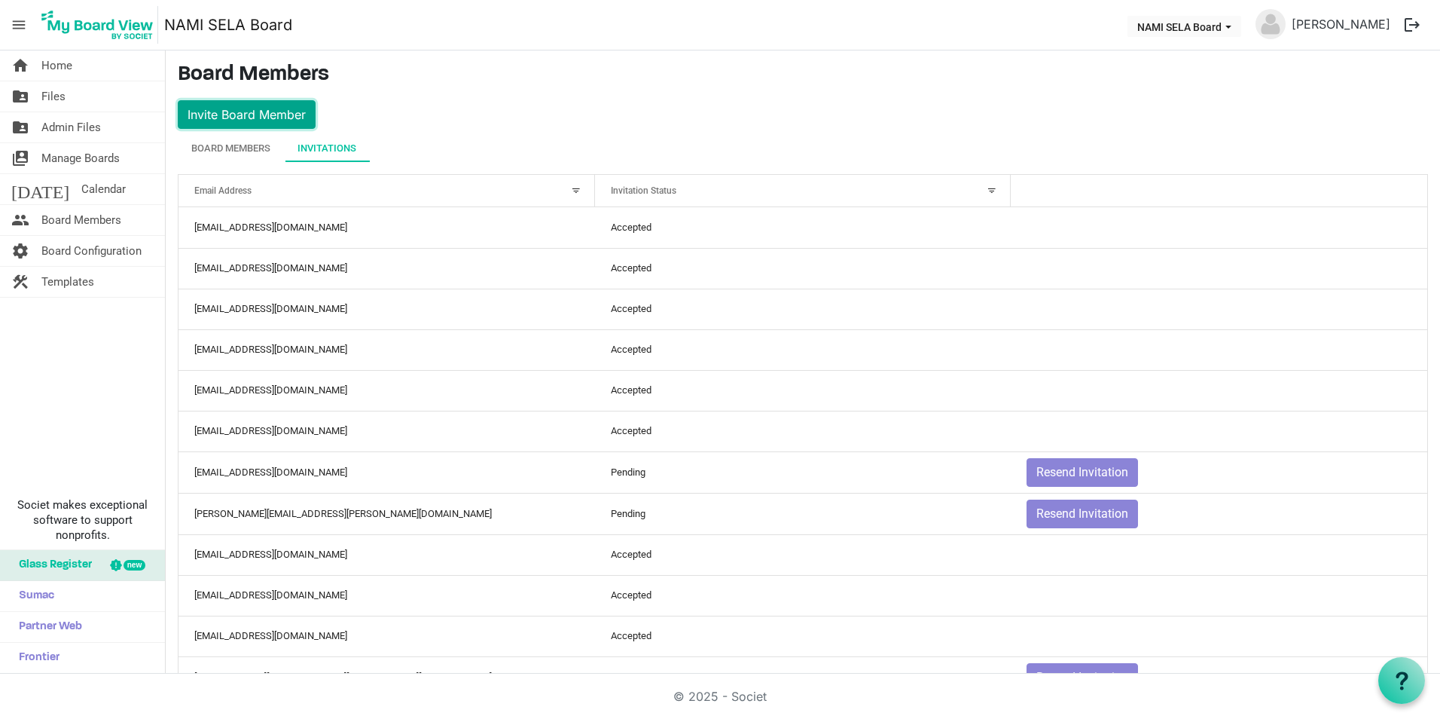
click at [264, 109] on button "Invite Board Member" at bounding box center [247, 114] width 138 height 29
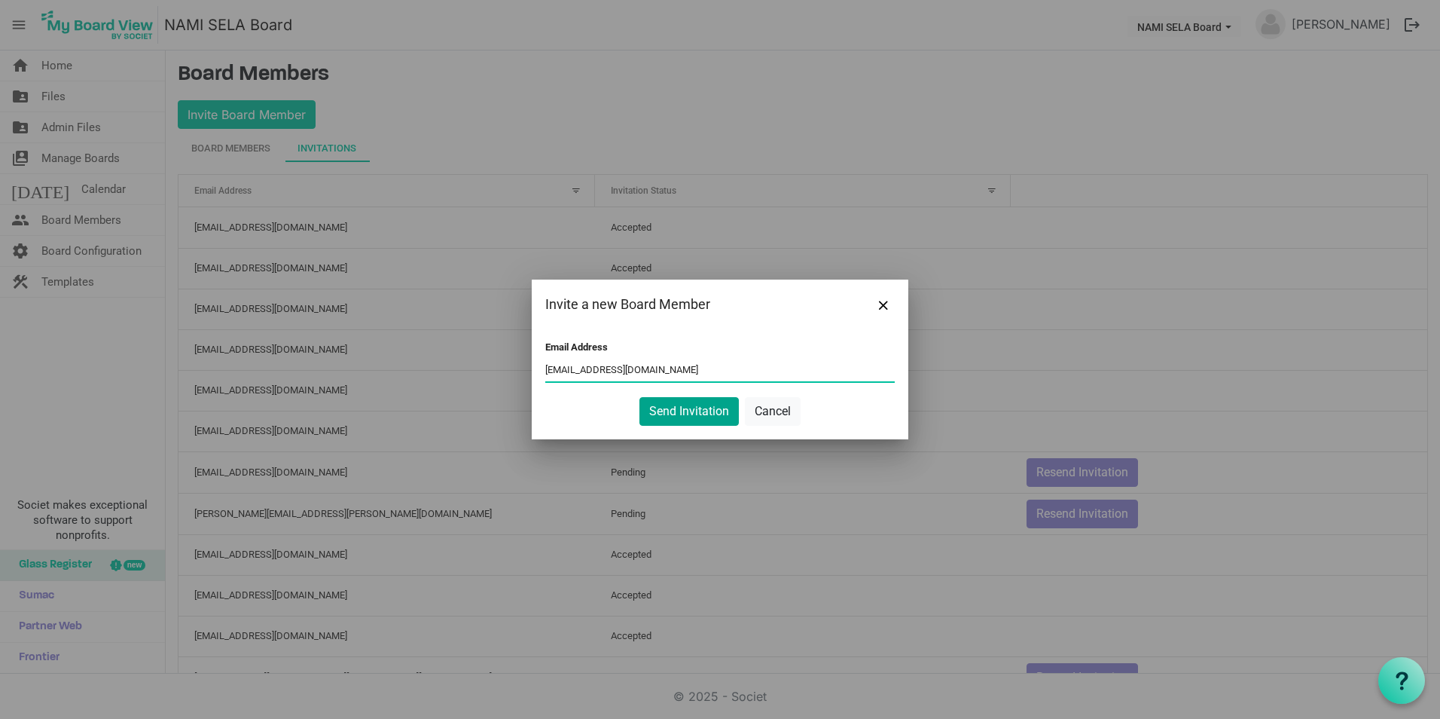
type input "cfq@bellsouth.net"
click at [661, 410] on button "Send Invitation" at bounding box center [689, 411] width 99 height 29
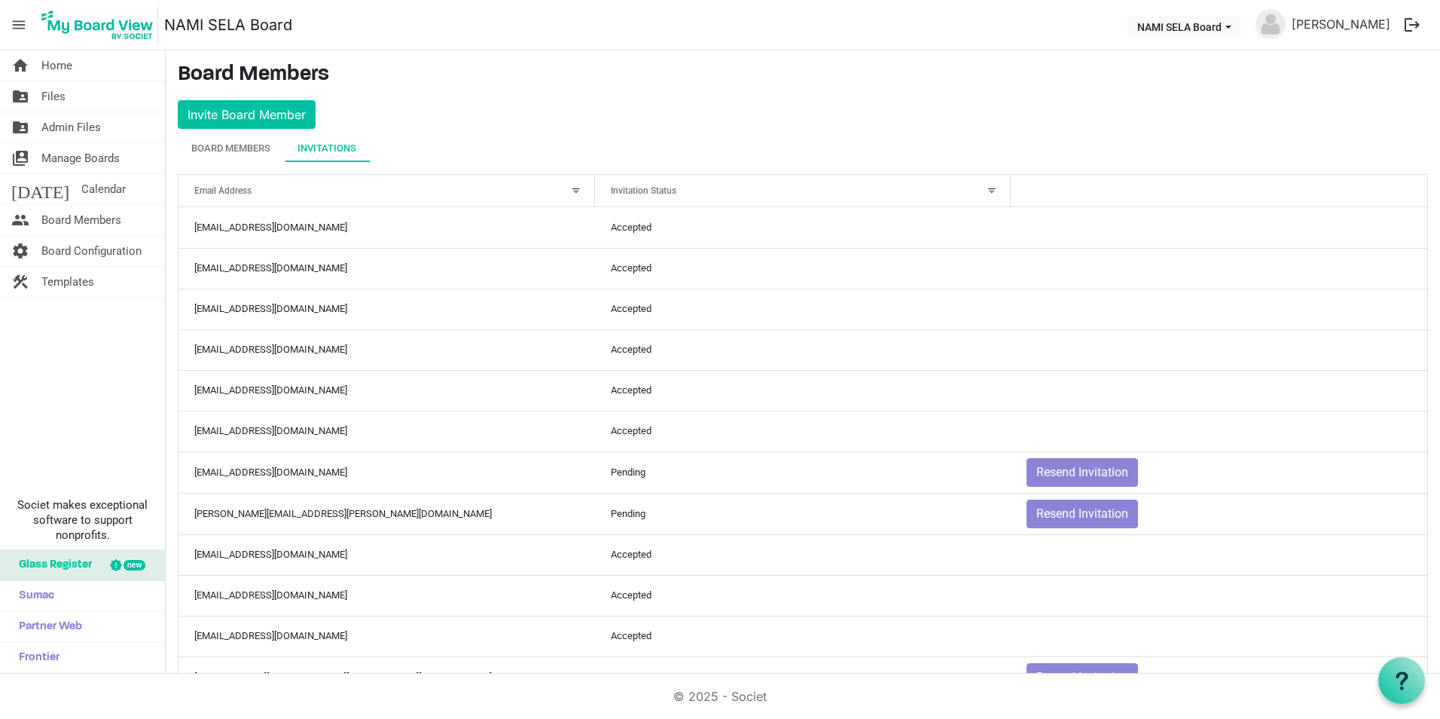
click at [573, 89] on main "Board Members Invite Board Member Board Members Invitations Active Inactive Nam…" at bounding box center [803, 469] width 1275 height 838
click at [95, 65] on link "home Home" at bounding box center [82, 65] width 165 height 30
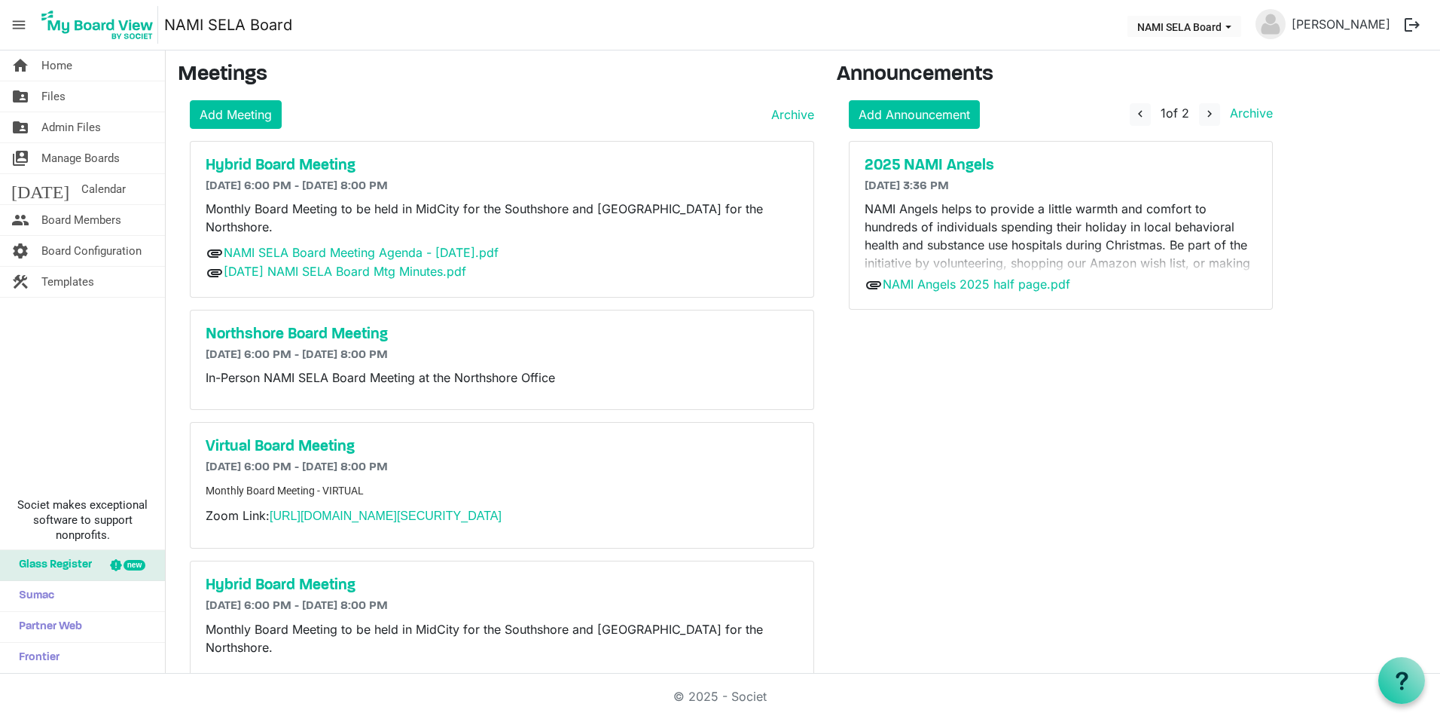
click at [1051, 431] on div "Announcements Add Announcement navigate_before 1 of 2 navigate_next Archive 202…" at bounding box center [1061, 694] width 471 height 1262
click at [1072, 523] on div "Announcements Add Announcement navigate_before 1 of 2 navigate_next Archive 202…" at bounding box center [1061, 694] width 471 height 1262
